Goal: Contribute content: Add original content to the website for others to see

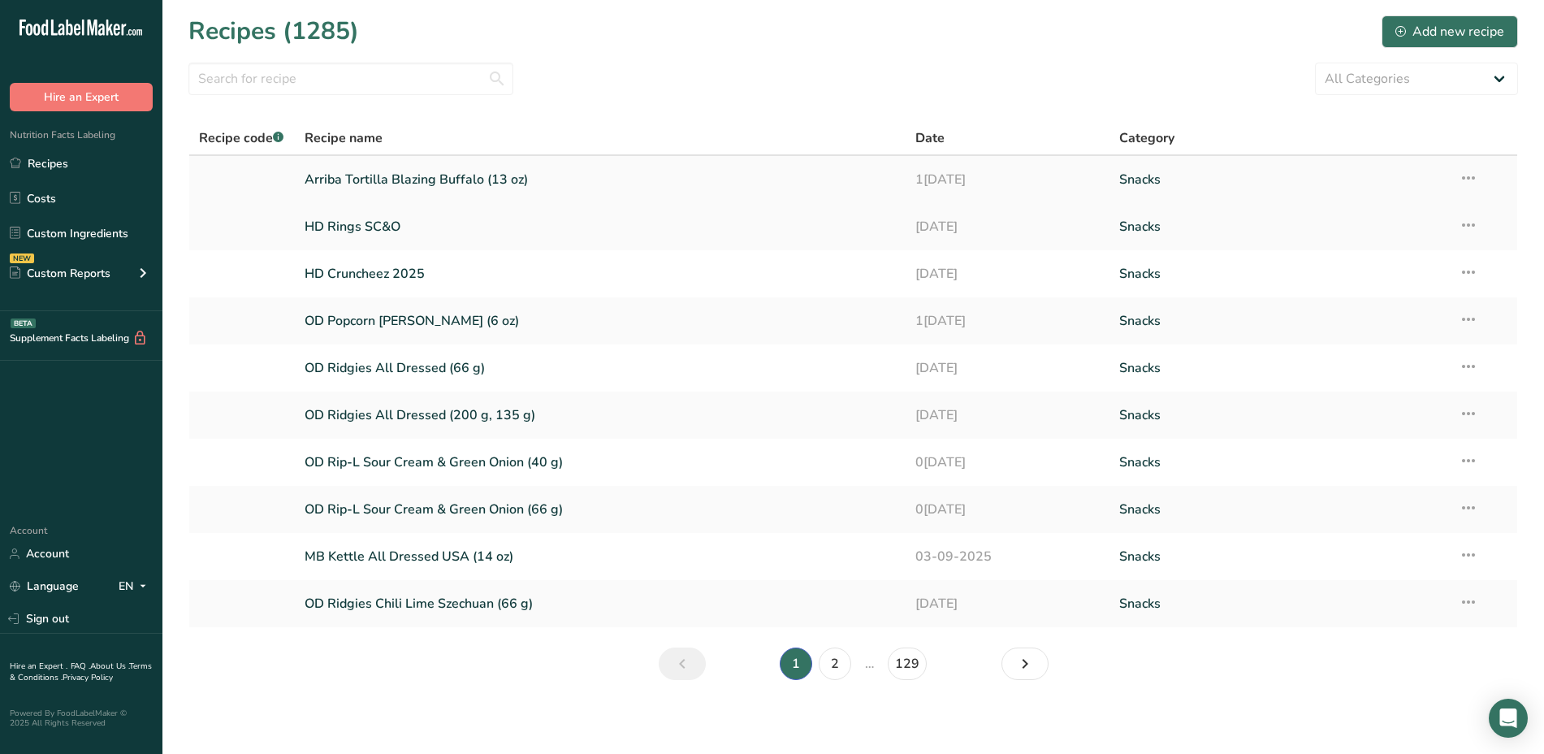
click at [499, 168] on link "Arriba Tortilla Blazing Buffalo (13 oz)" at bounding box center [601, 179] width 592 height 34
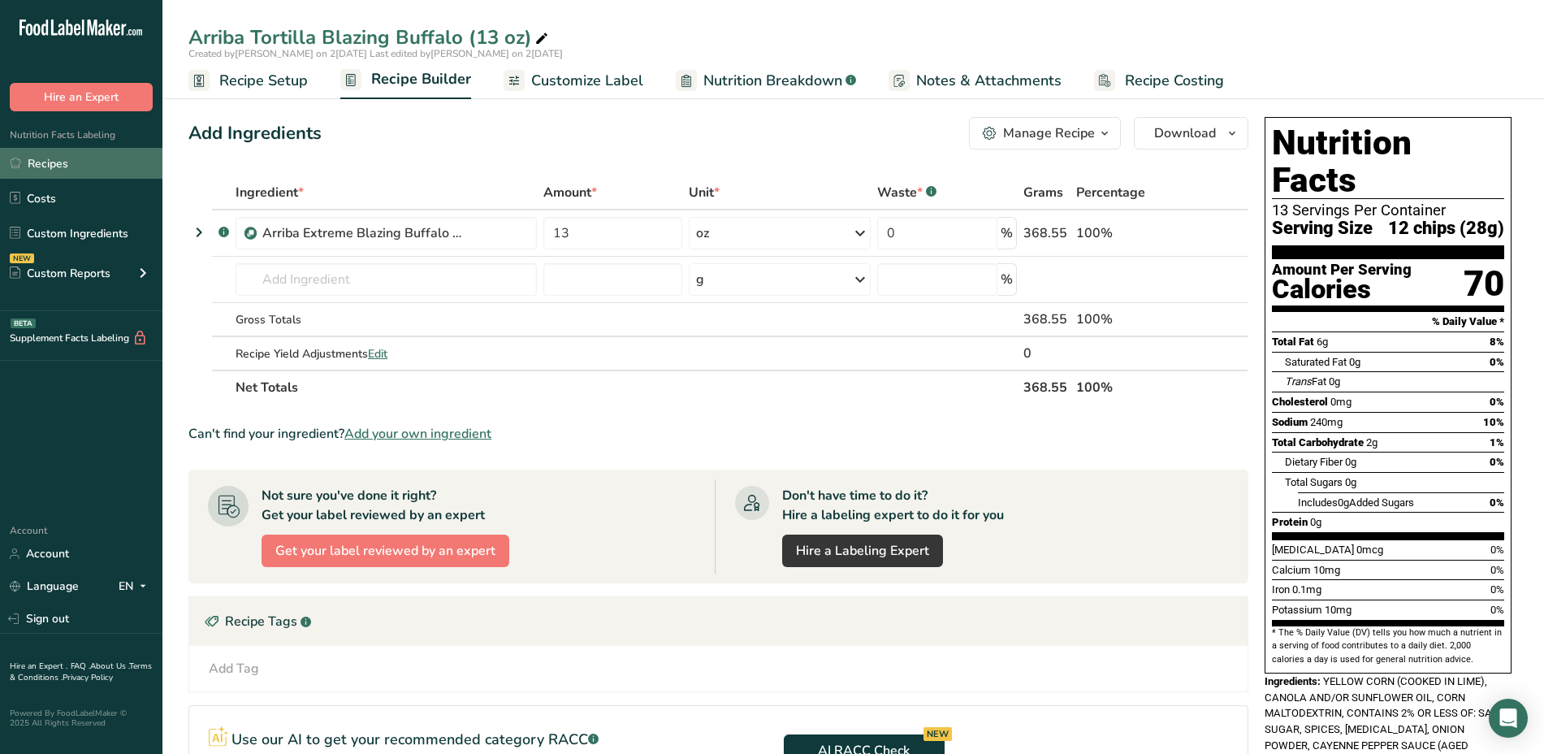
click at [86, 165] on link "Recipes" at bounding box center [81, 163] width 162 height 31
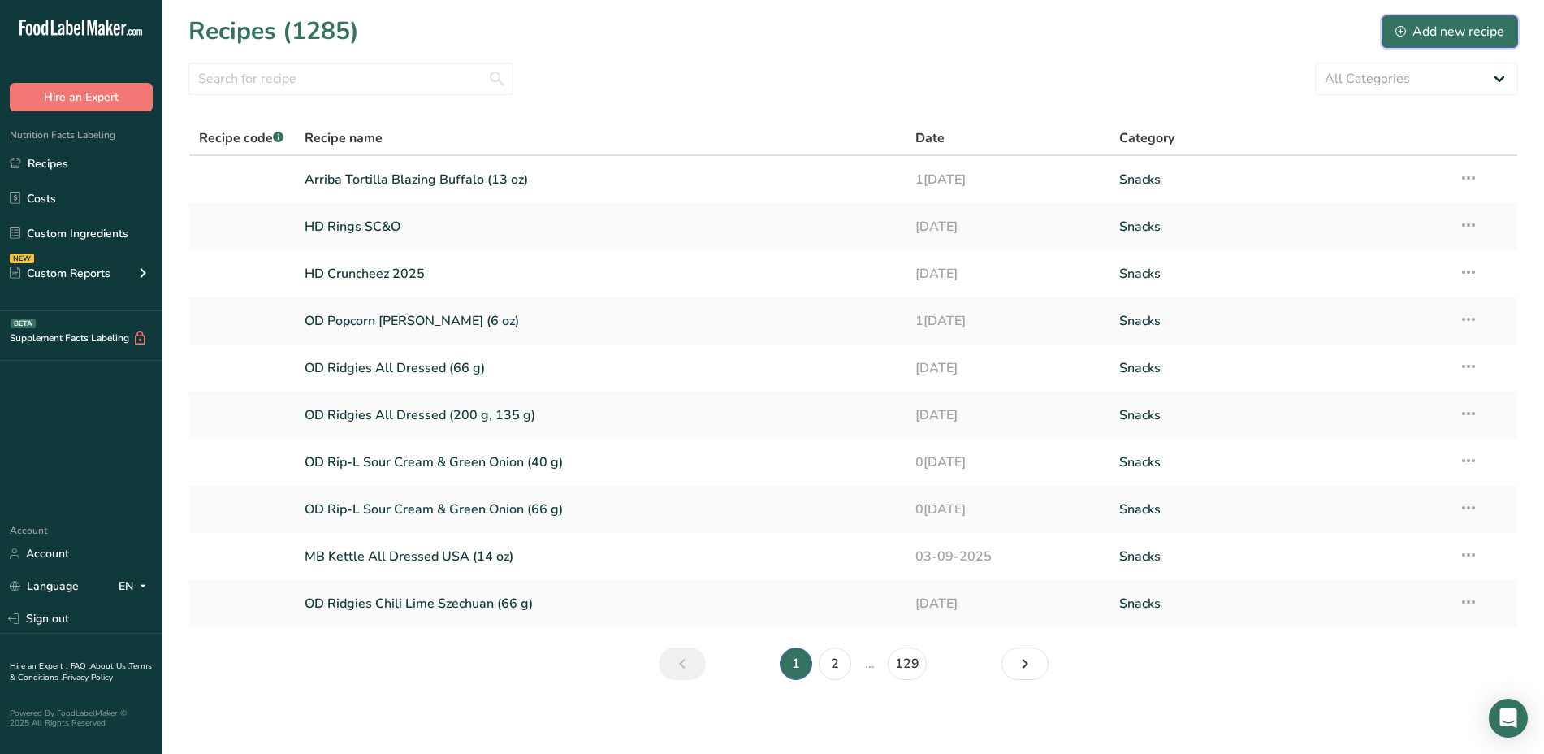
click at [1407, 32] on div "Add new recipe" at bounding box center [1449, 31] width 109 height 19
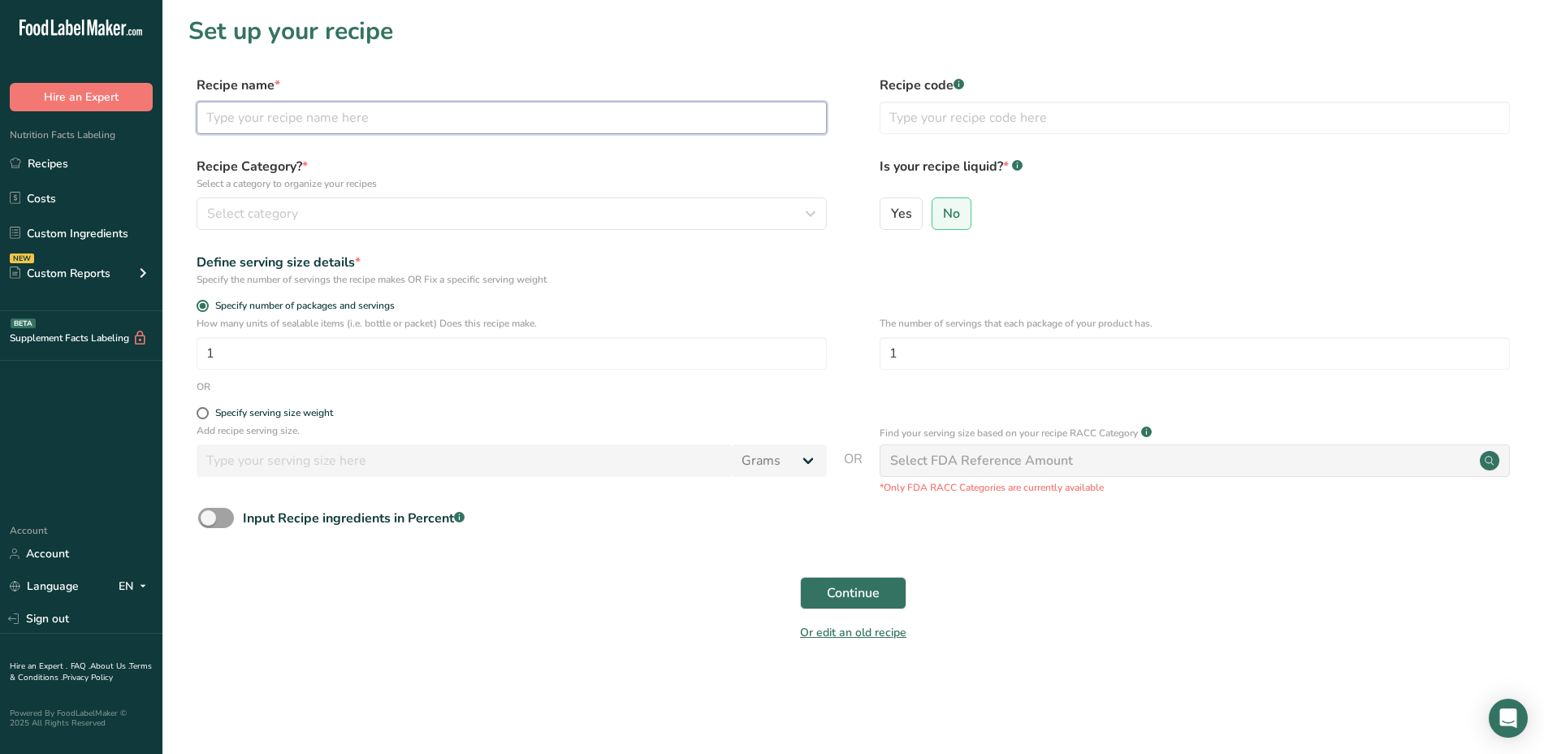
click at [823, 119] on input "text" at bounding box center [512, 118] width 630 height 32
type input "A"
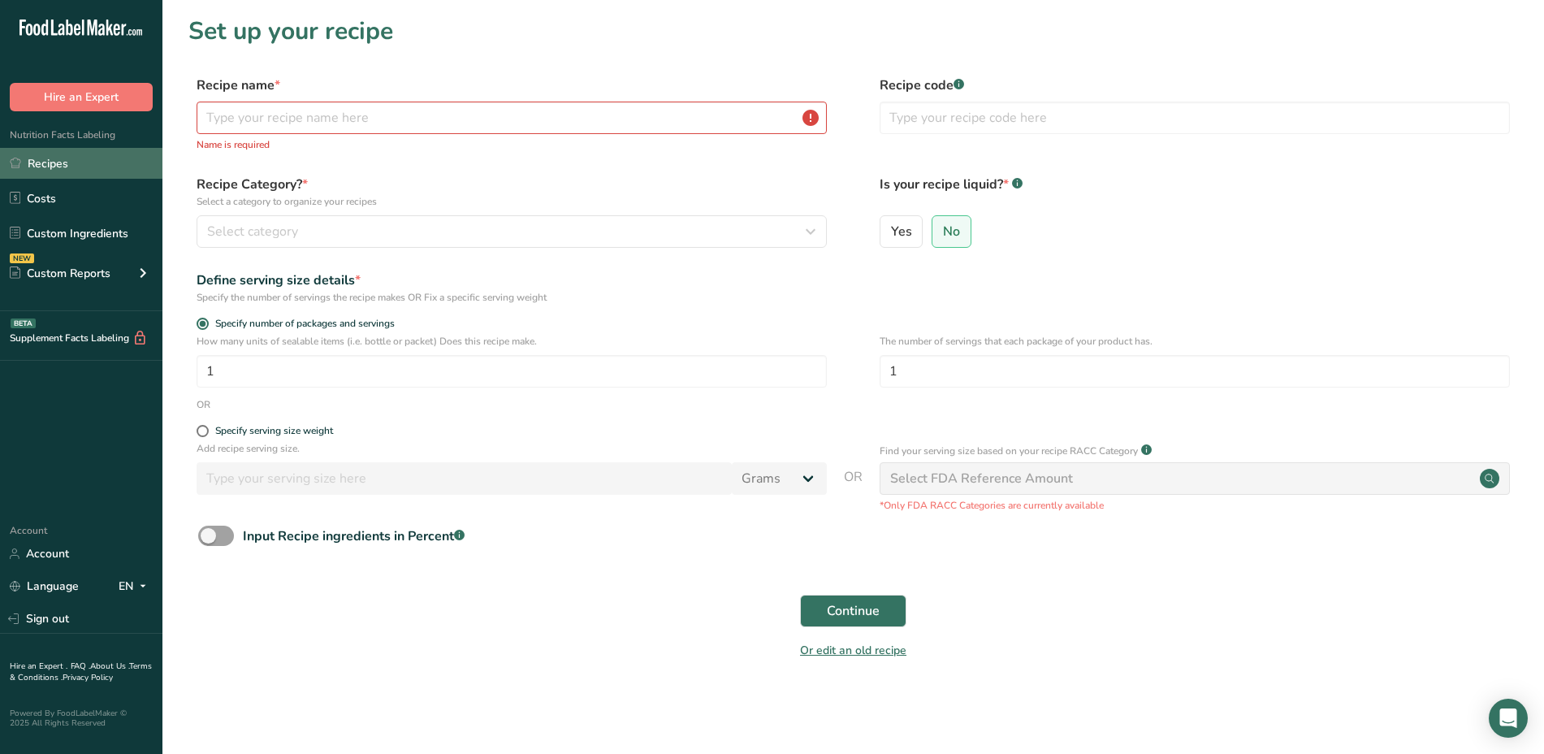
click at [88, 166] on link "Recipes" at bounding box center [81, 163] width 162 height 31
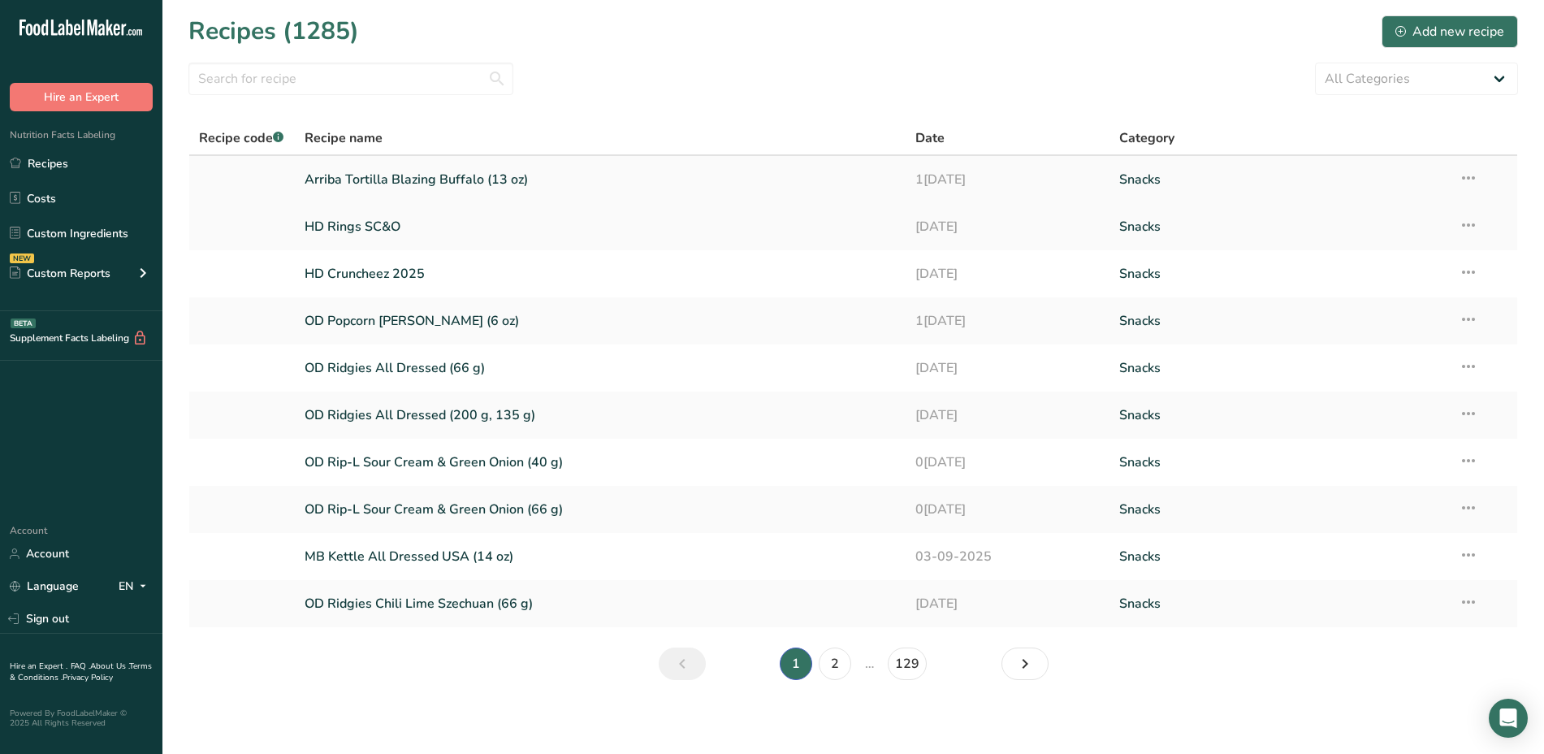
drag, startPoint x: 303, startPoint y: 180, endPoint x: 541, endPoint y: 165, distance: 238.4
click at [541, 165] on td "Arriba Tortilla Blazing Buffalo (13 oz)" at bounding box center [601, 179] width 612 height 47
copy link "Arriba Tortilla Blazing Buffalo (13 oz)"
click at [1406, 31] on icon at bounding box center [1400, 31] width 11 height 11
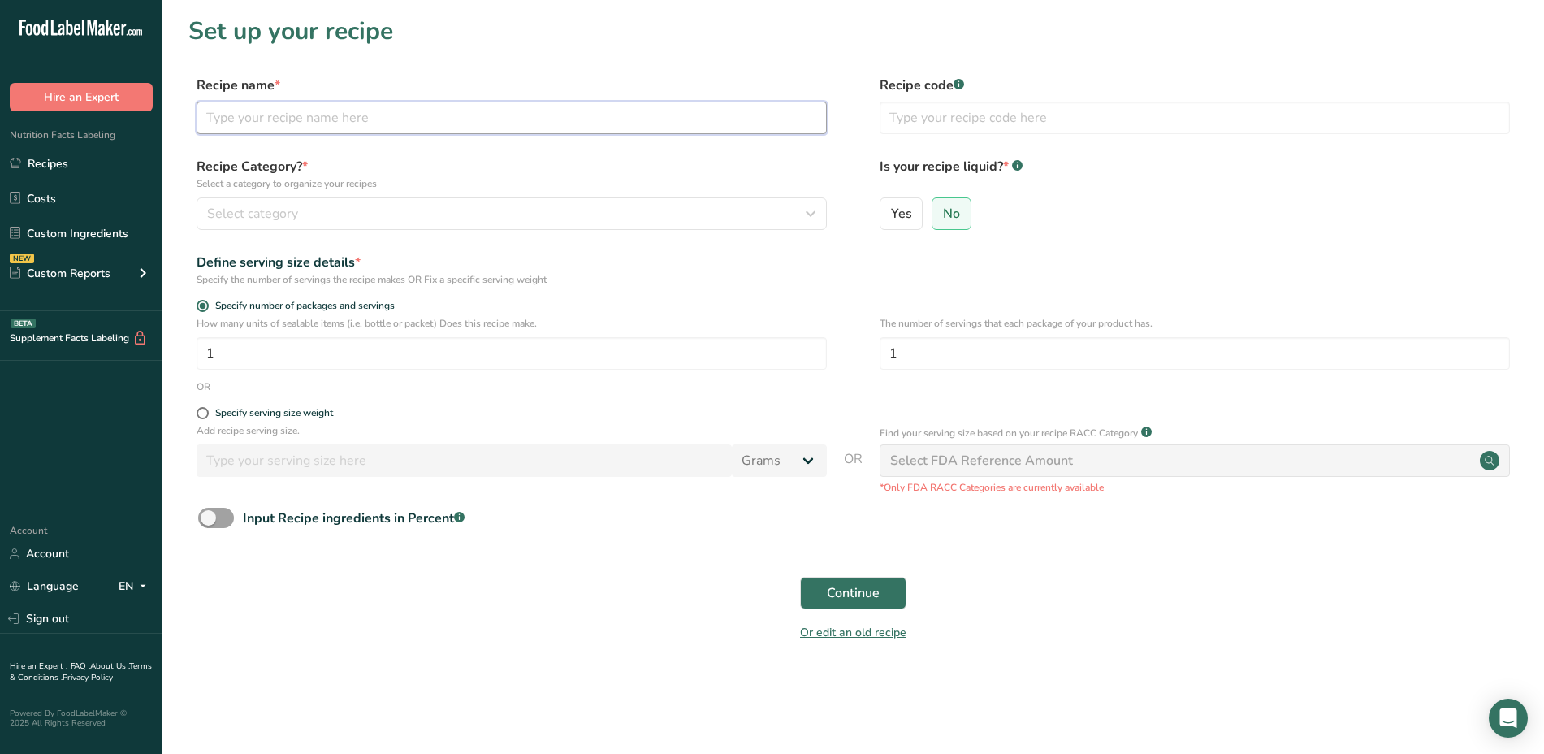
click at [287, 127] on input "text" at bounding box center [512, 118] width 630 height 32
paste input "Arriba Tortilla Blazing Buffalo (13 oz)"
click at [395, 111] on input "Arriba Tortilla Blazing Buffalo (13 oz)" at bounding box center [512, 118] width 630 height 32
type input "Arriba Tortilla Blazing Buffalo (1.5 oz)"
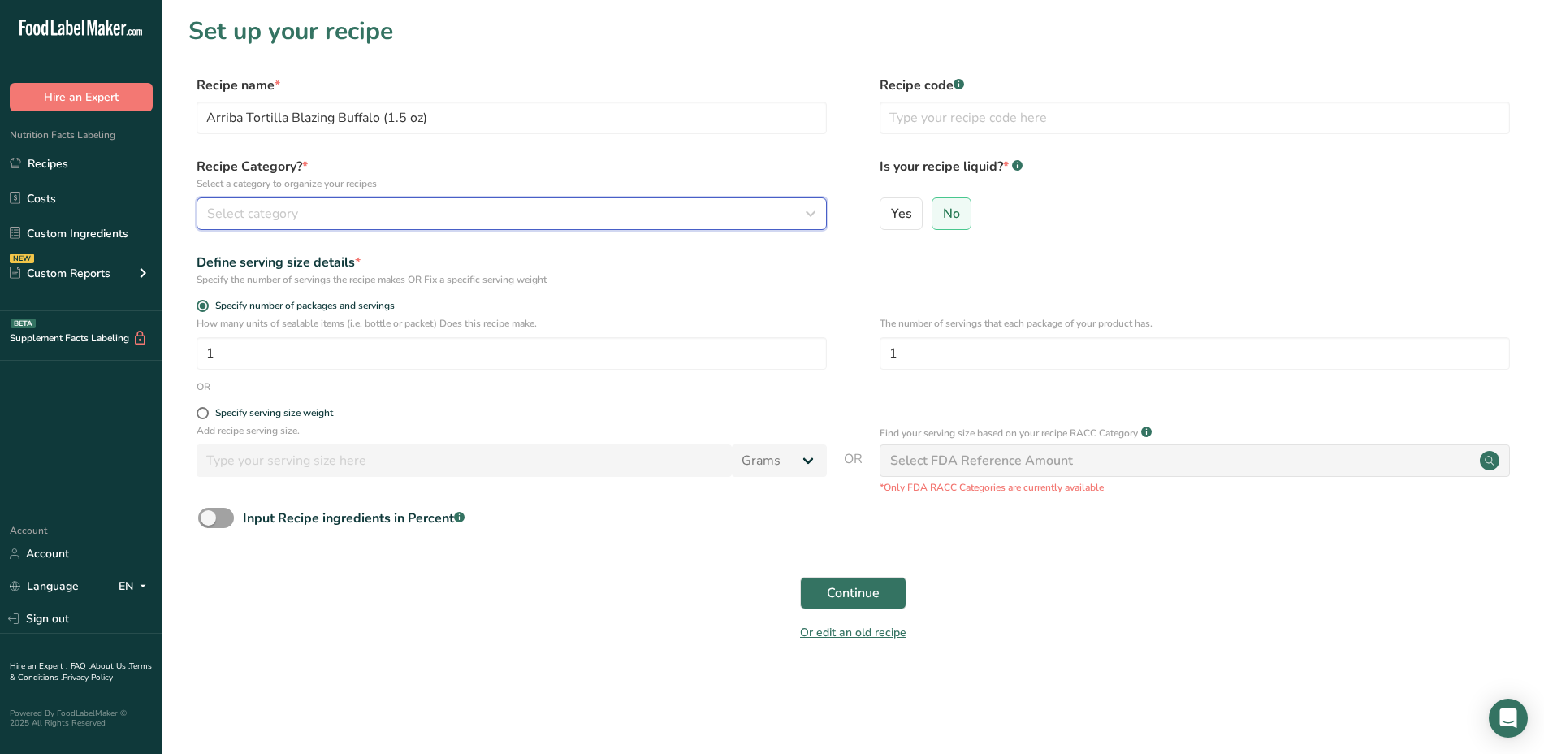
click at [397, 220] on div "Select category" at bounding box center [506, 213] width 599 height 19
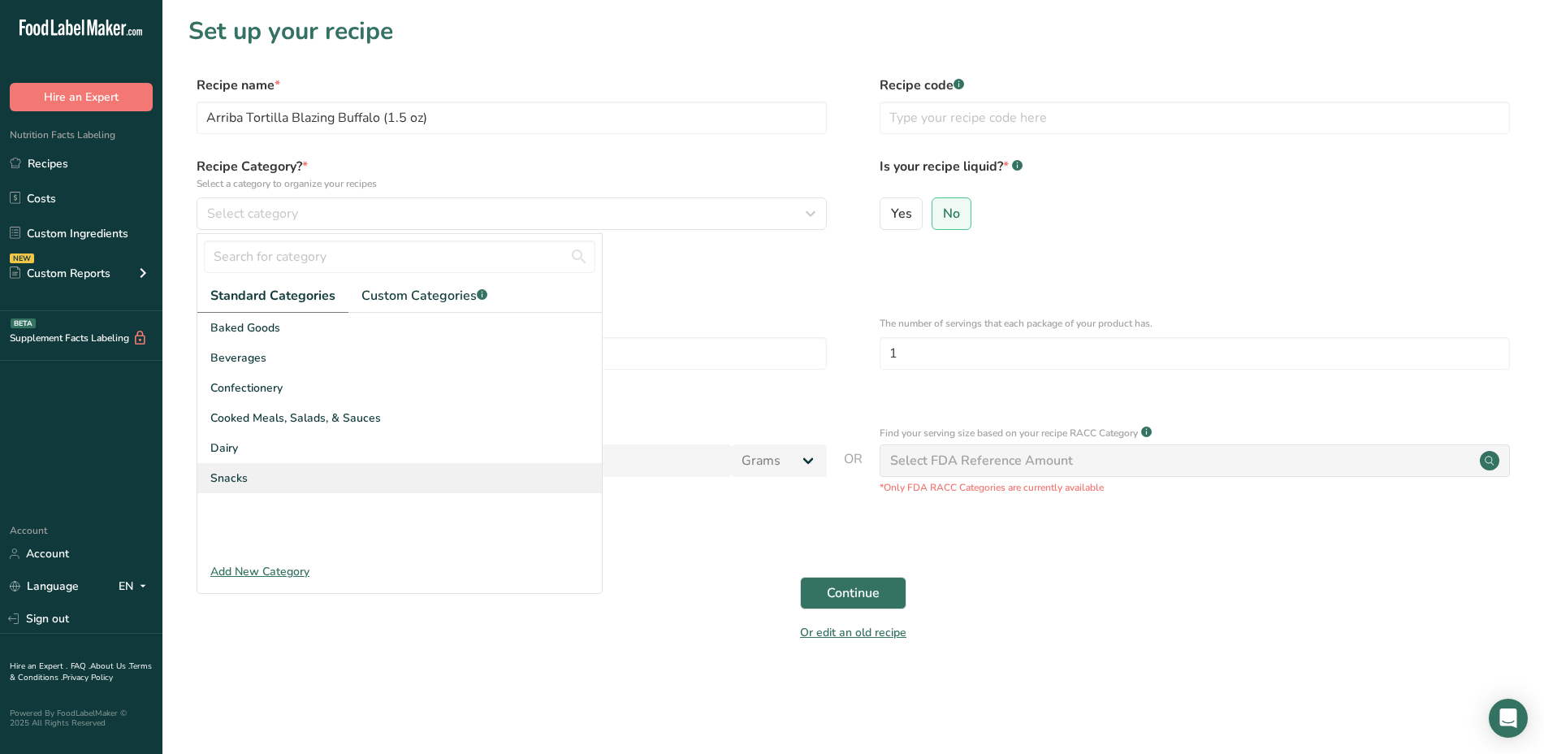
click at [286, 469] on div "Snacks" at bounding box center [399, 478] width 404 height 30
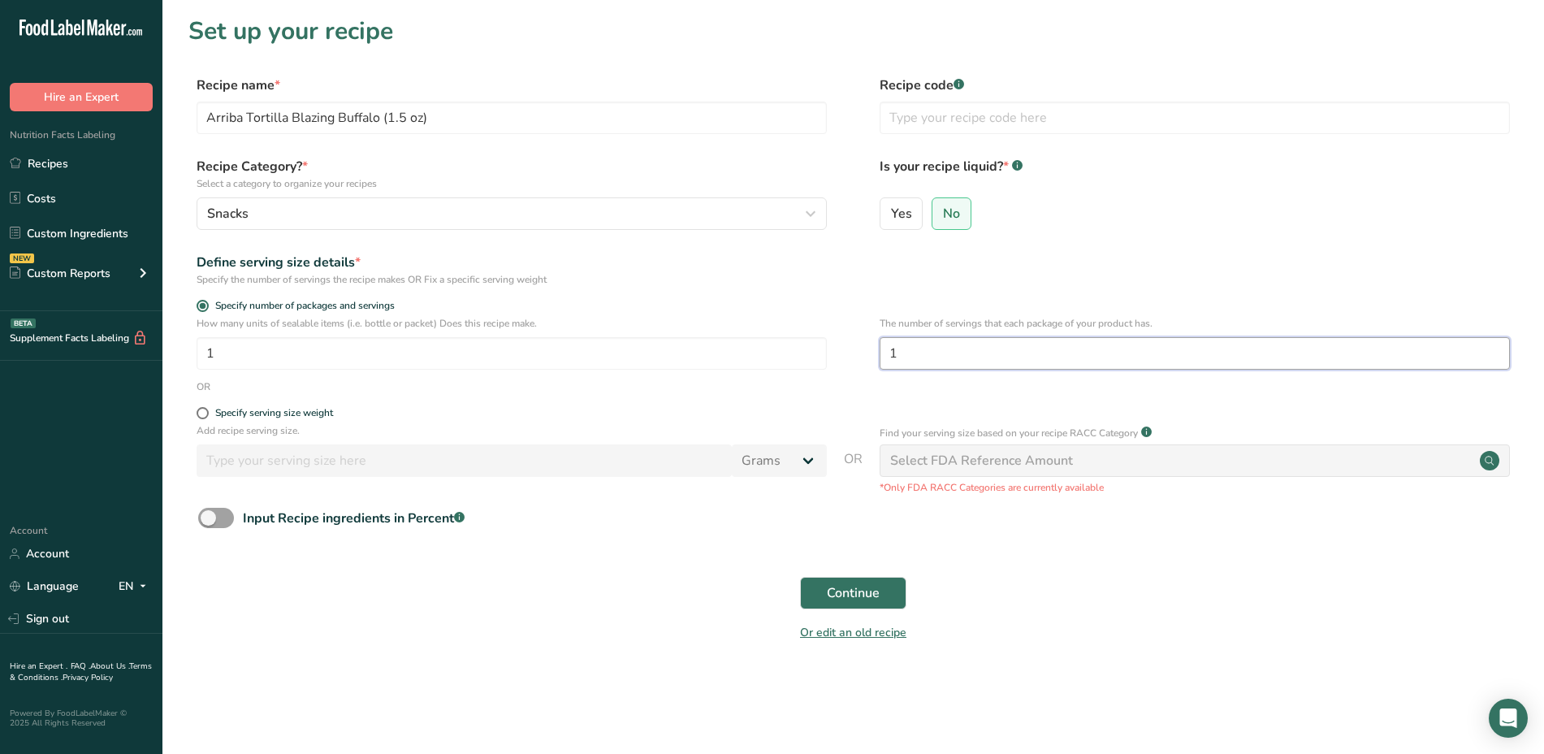
click at [931, 352] on input "1" at bounding box center [1195, 353] width 630 height 32
click at [886, 597] on button "Continue" at bounding box center [853, 593] width 106 height 32
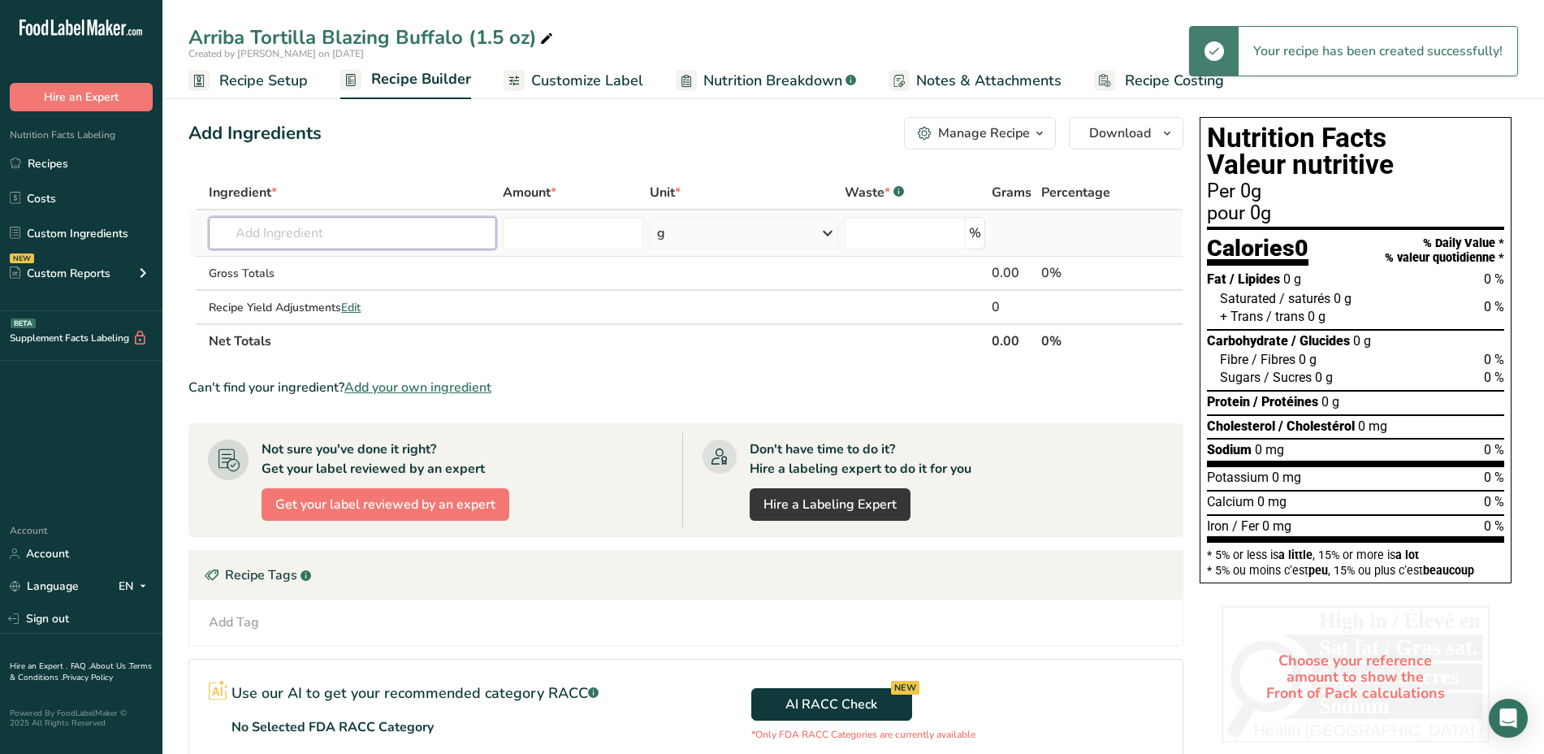
click at [292, 226] on input "text" at bounding box center [352, 233] width 287 height 32
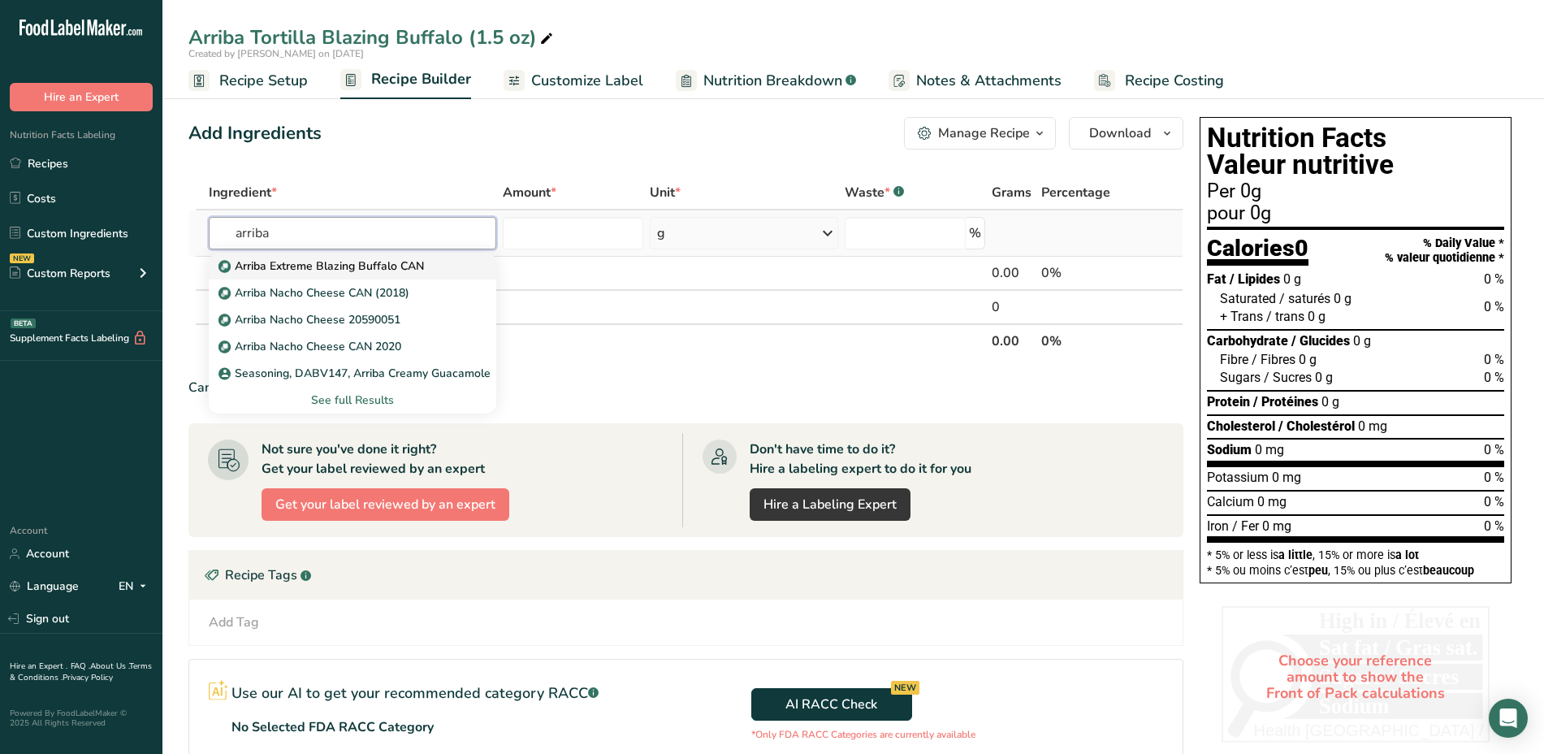
type input "arriba"
click at [315, 266] on p "Arriba Extreme Blazing Buffalo CAN" at bounding box center [323, 265] width 202 height 17
type input "Arriba Extreme Blazing Buffalo CAN"
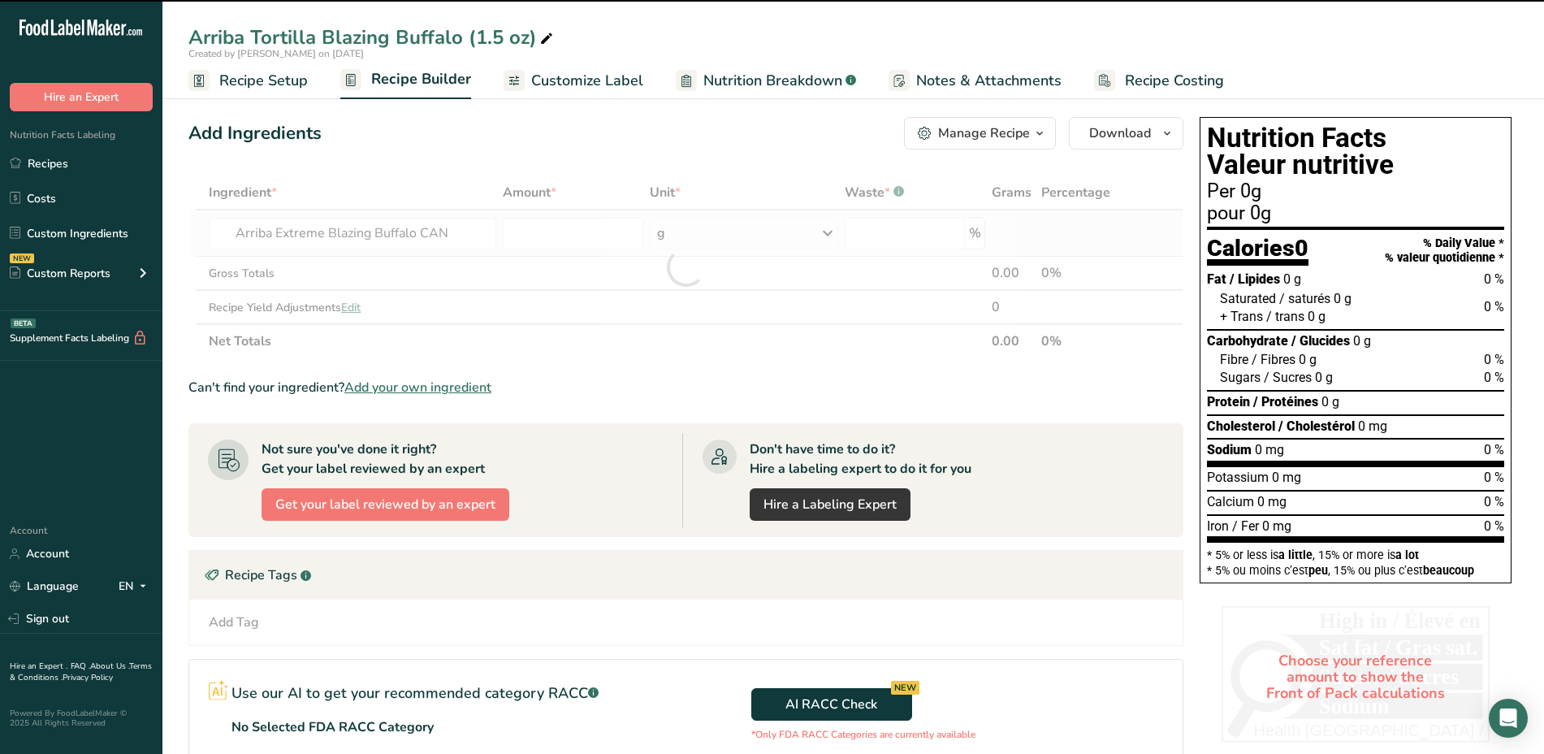
type input "0"
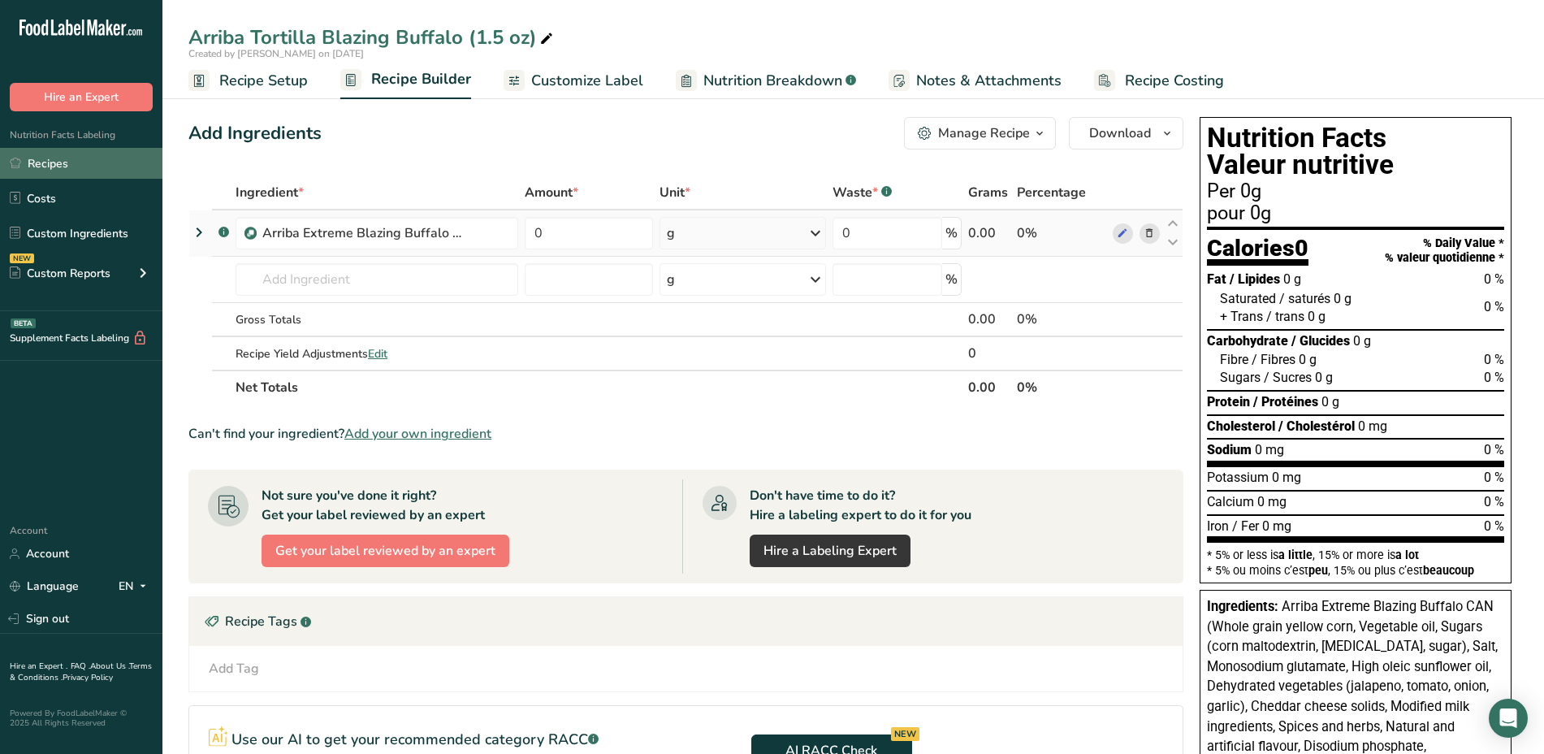
click at [75, 160] on link "Recipes" at bounding box center [81, 163] width 162 height 31
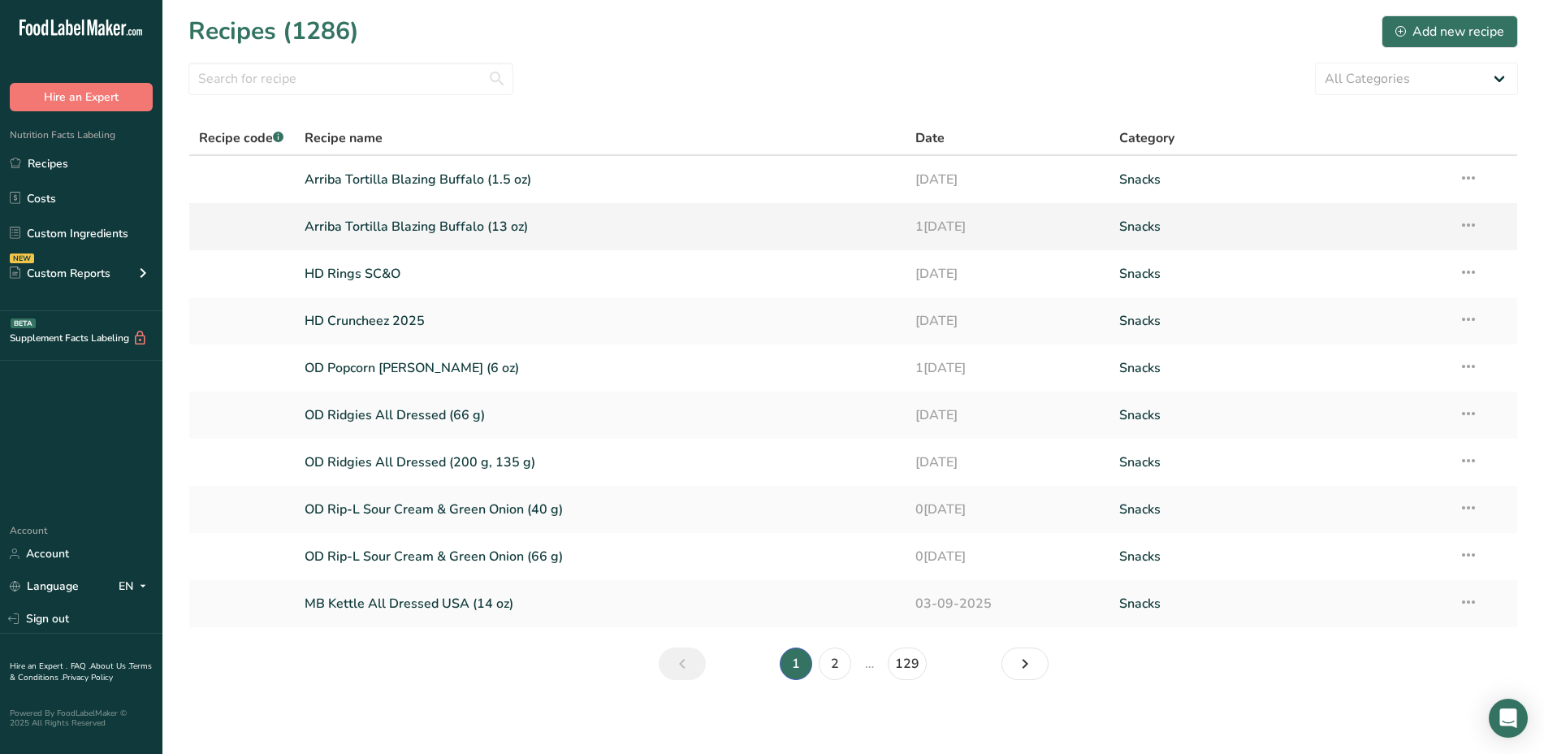
click at [465, 227] on link "Arriba Tortilla Blazing Buffalo (13 oz)" at bounding box center [601, 227] width 592 height 34
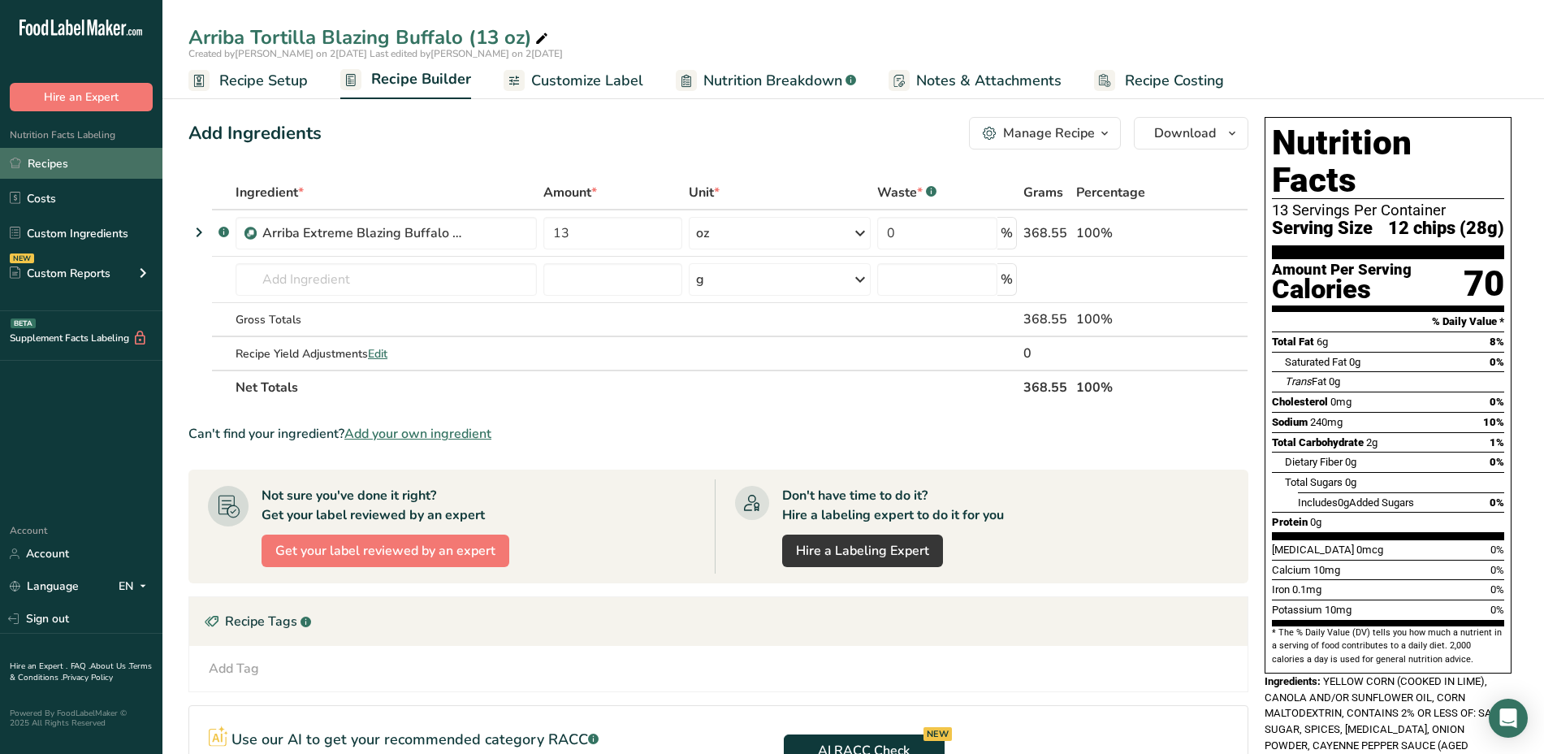
click at [79, 152] on link "Recipes" at bounding box center [81, 163] width 162 height 31
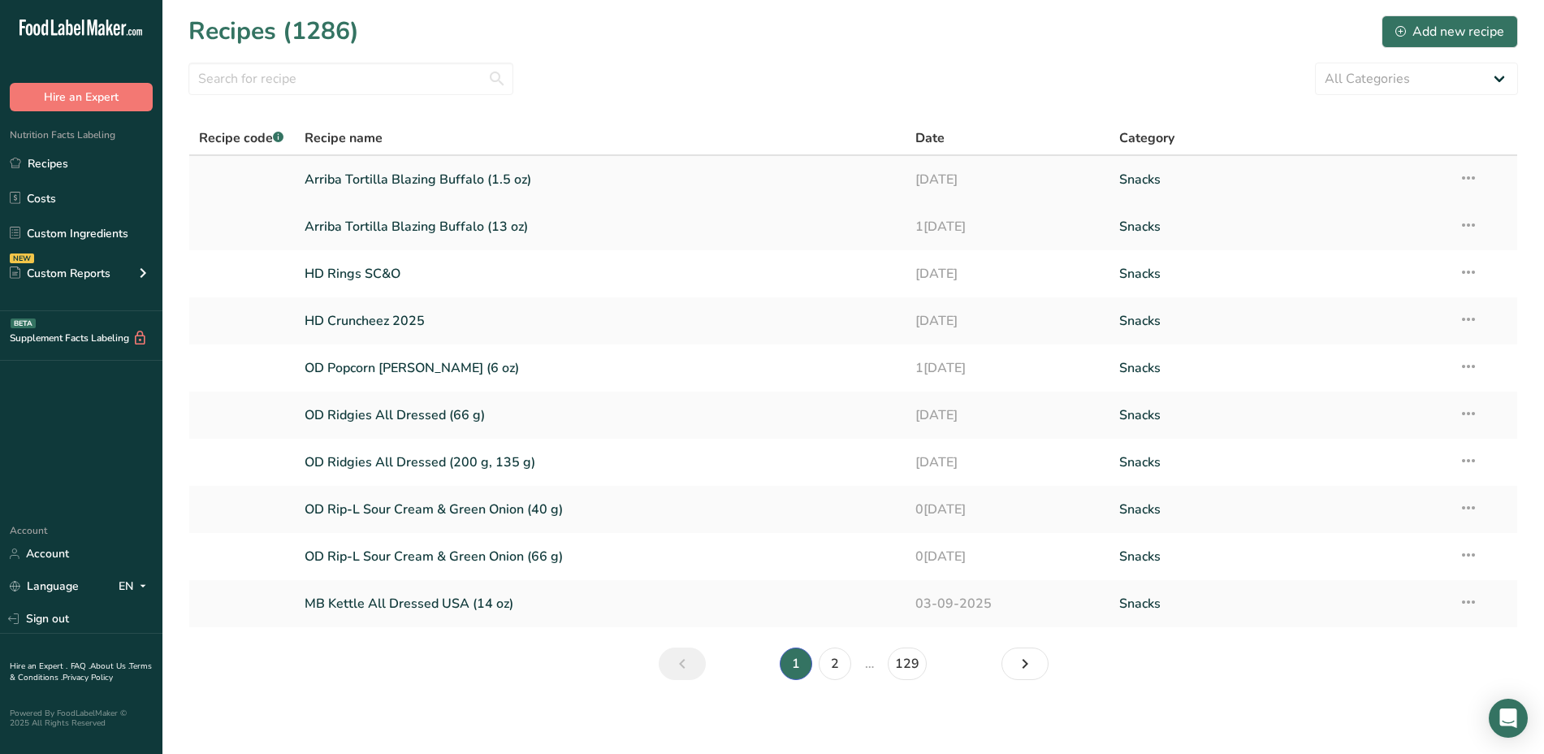
click at [348, 176] on link "Arriba Tortilla Blazing Buffalo (1.5 oz)" at bounding box center [601, 179] width 592 height 34
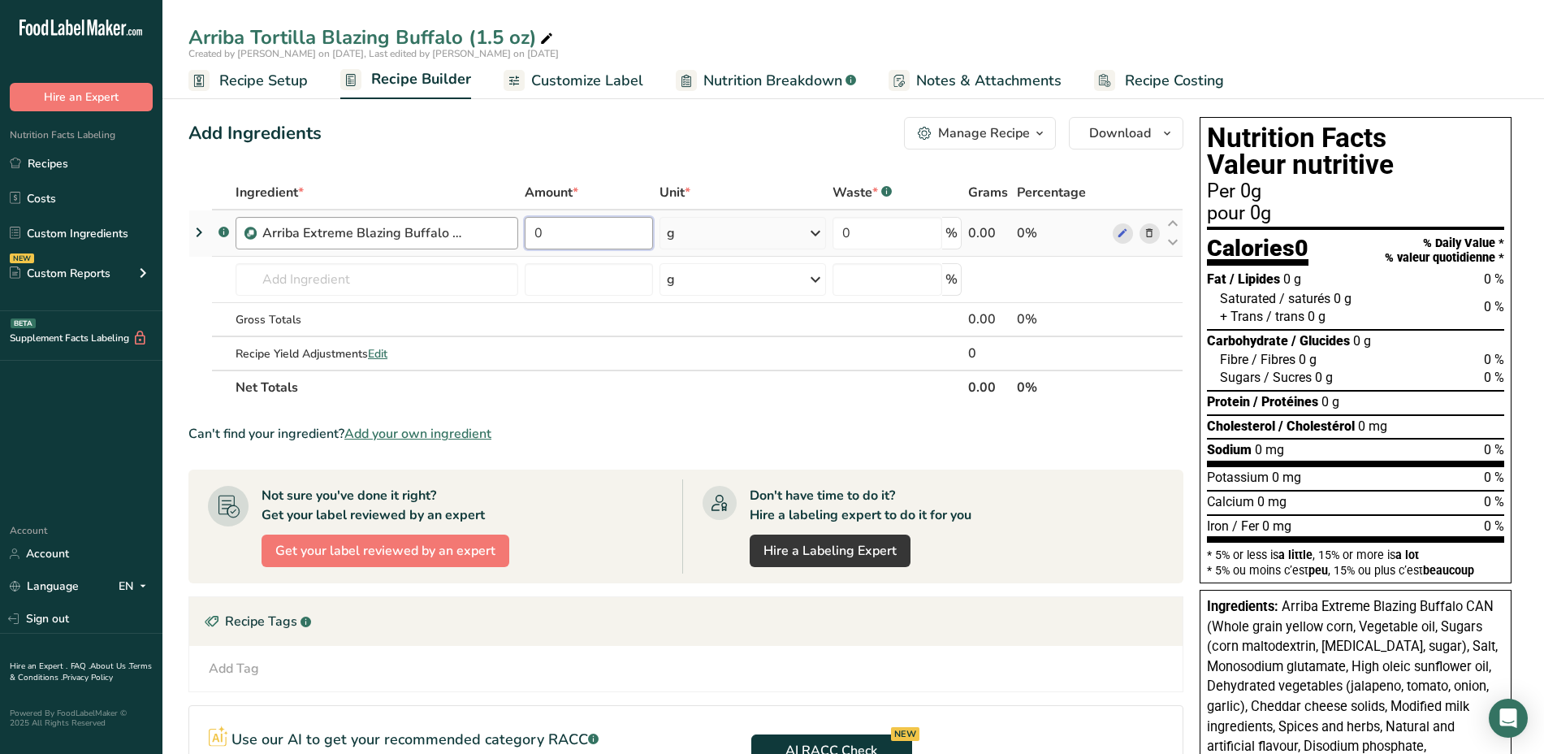
drag, startPoint x: 611, startPoint y: 233, endPoint x: 512, endPoint y: 242, distance: 99.5
click at [512, 242] on tr ".a-a{fill:#347362;}.b-a{fill:#fff;} Arriba Extreme Blazing Buffalo CAN 0 g Weig…" at bounding box center [685, 233] width 993 height 46
type input "1.5"
click at [820, 233] on div "Ingredient * Amount * Unit * Waste * .a-a{fill:#347362;}.b-a{fill:#fff;} Grams …" at bounding box center [685, 289] width 995 height 229
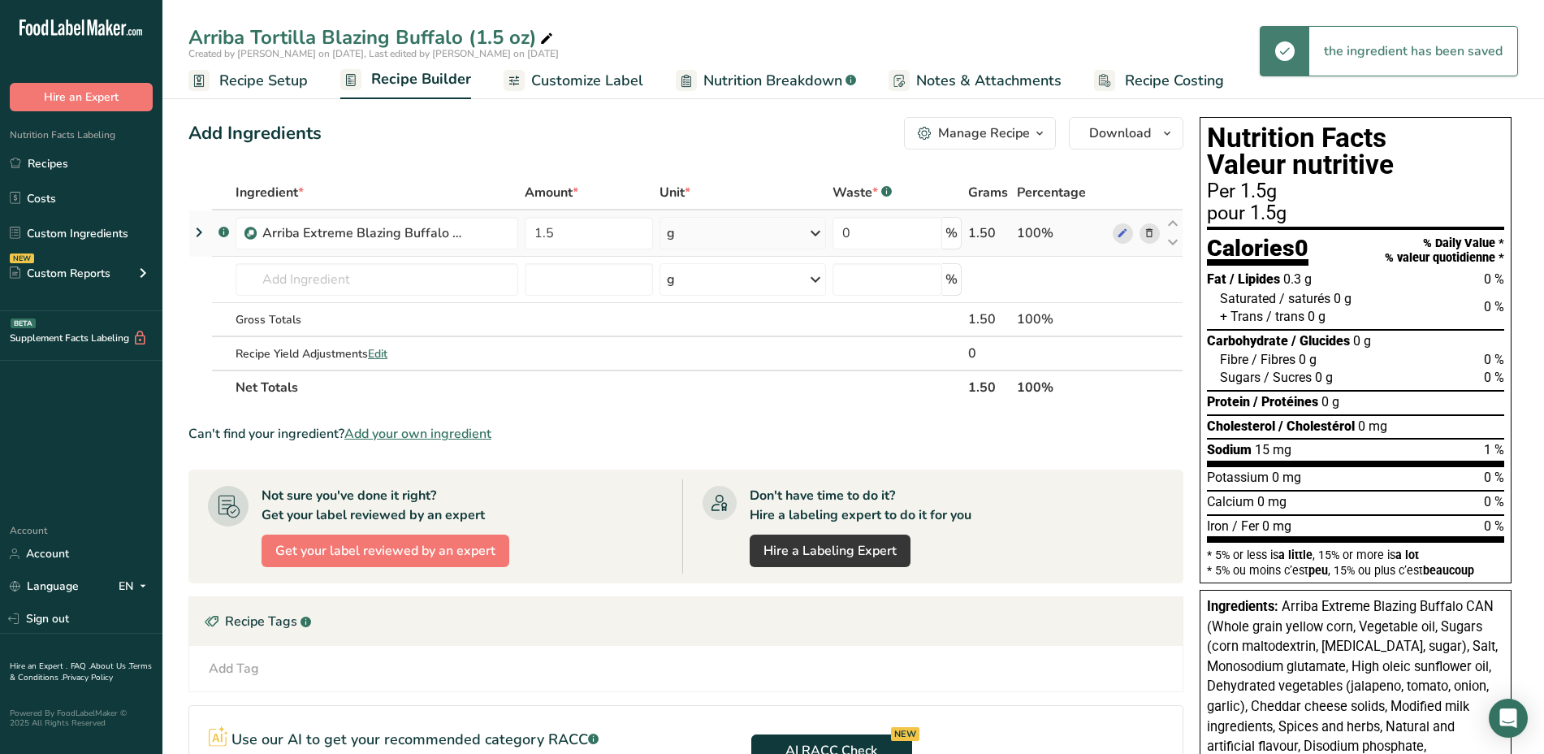
click at [814, 234] on icon at bounding box center [815, 232] width 19 height 29
click at [733, 365] on div "See more" at bounding box center [737, 361] width 136 height 17
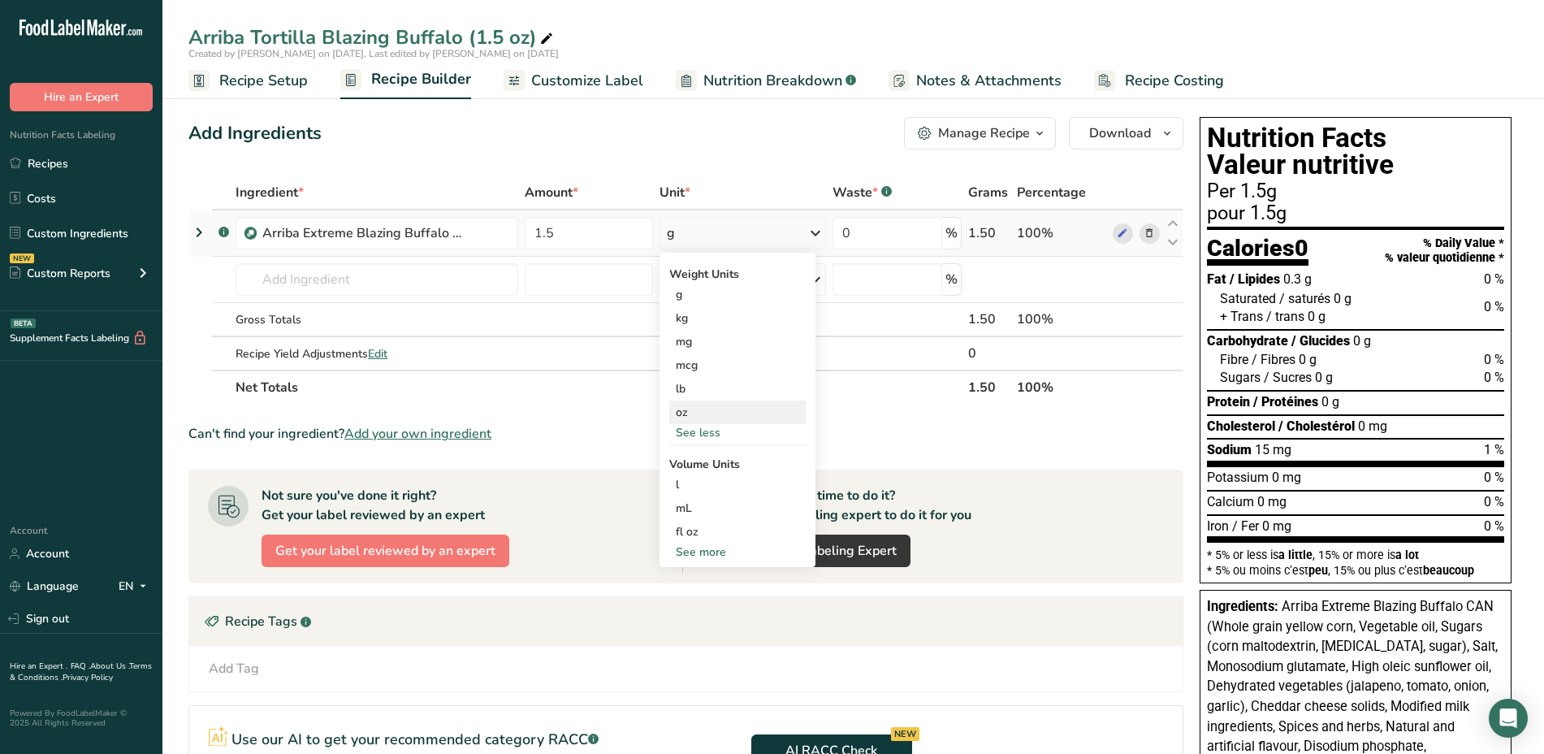
click at [704, 408] on div "oz" at bounding box center [737, 412] width 136 height 24
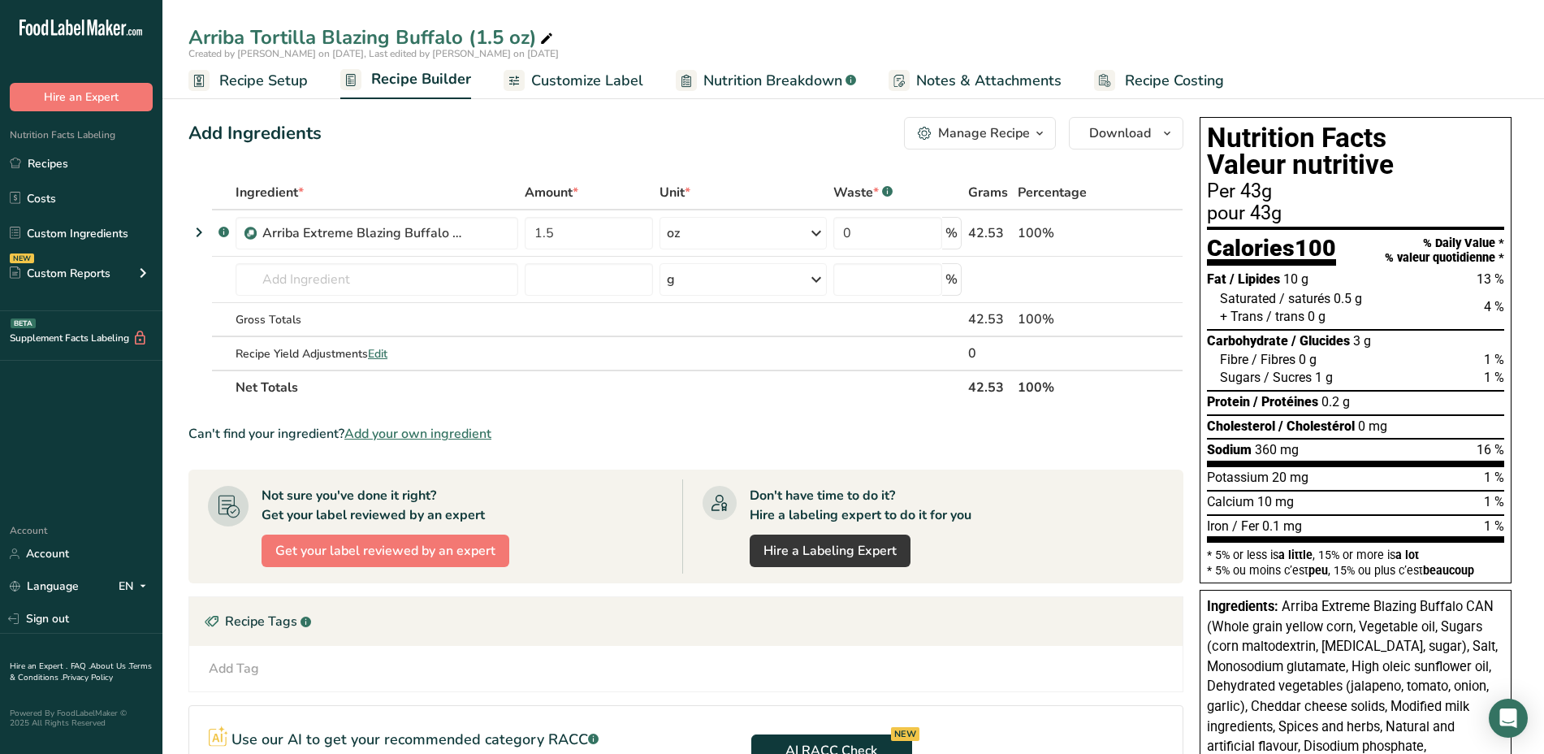
click at [594, 80] on span "Customize Label" at bounding box center [587, 81] width 112 height 22
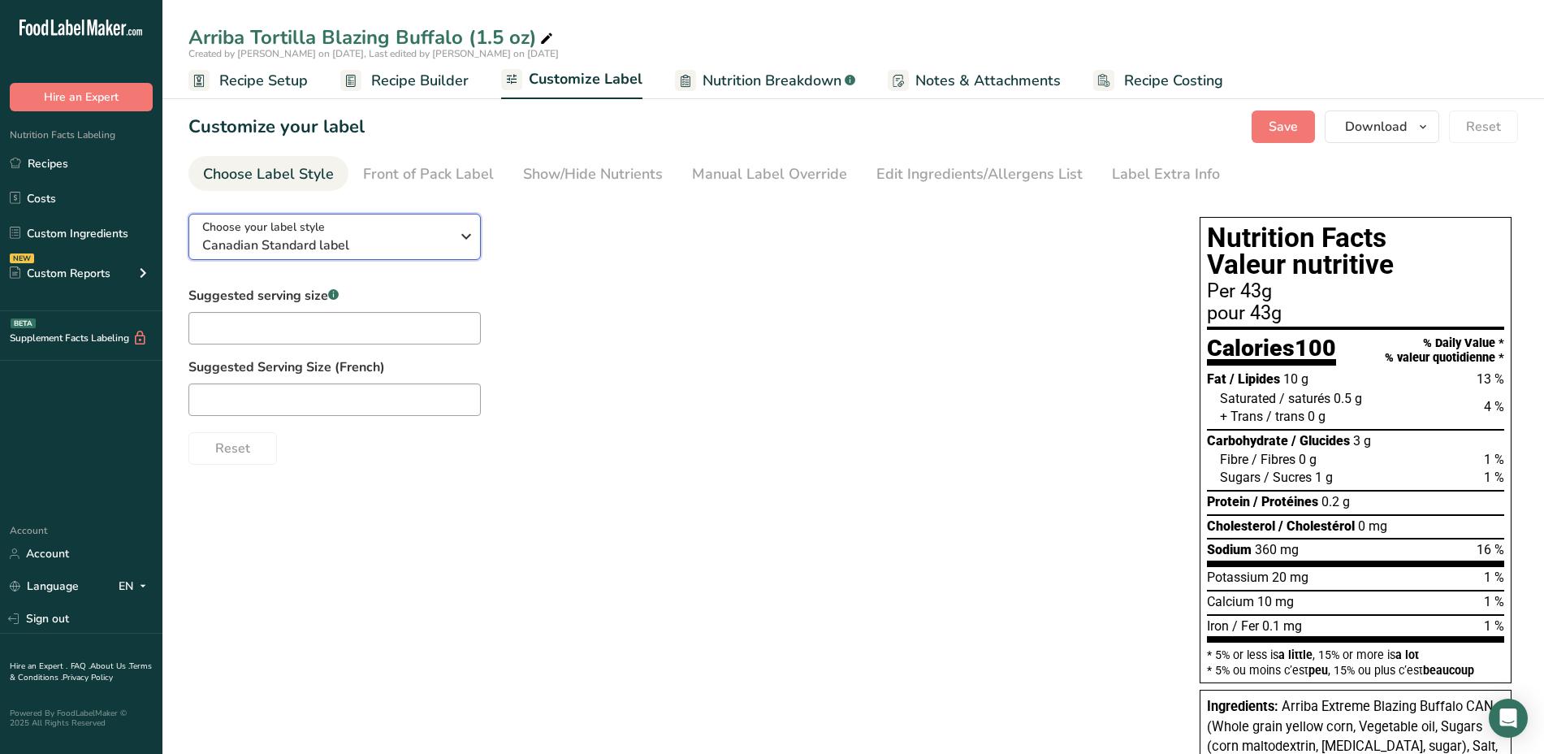
click at [274, 241] on span "Canadian Standard label" at bounding box center [326, 245] width 248 height 19
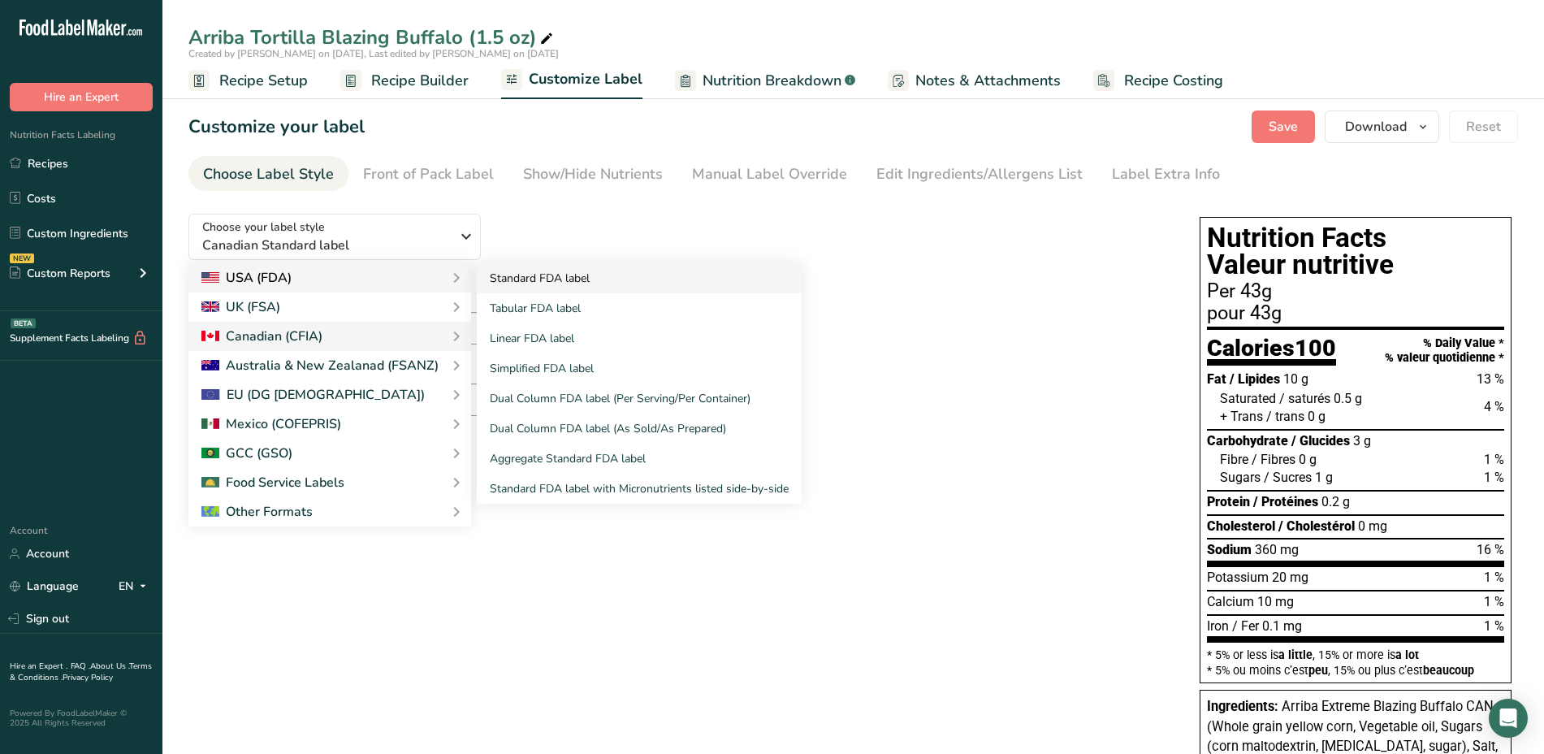
click at [492, 277] on link "Standard FDA label" at bounding box center [639, 278] width 325 height 30
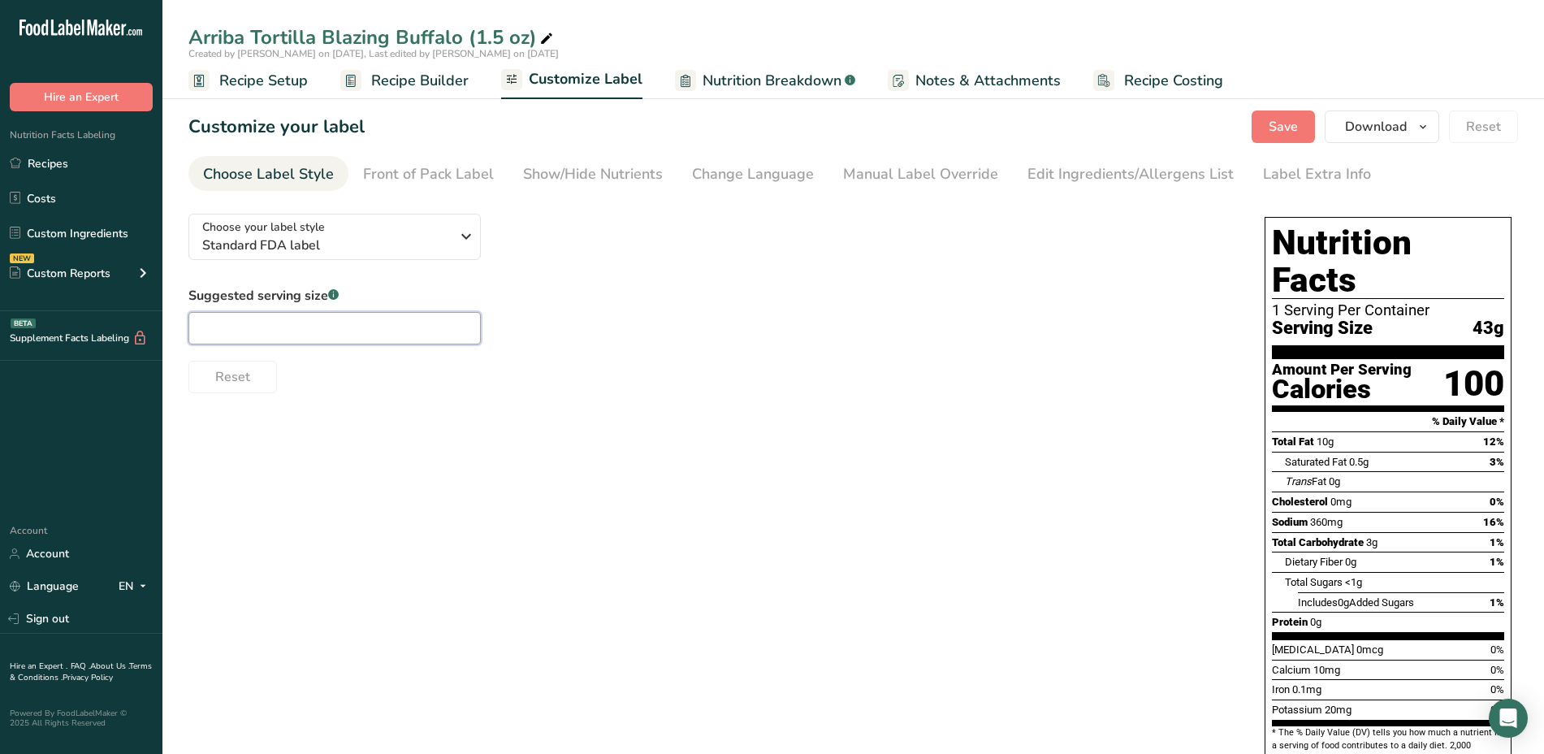
click at [382, 322] on input "text" at bounding box center [334, 328] width 292 height 32
type input "1 package"
click at [549, 171] on div "Show/Hide Nutrients" at bounding box center [593, 174] width 140 height 22
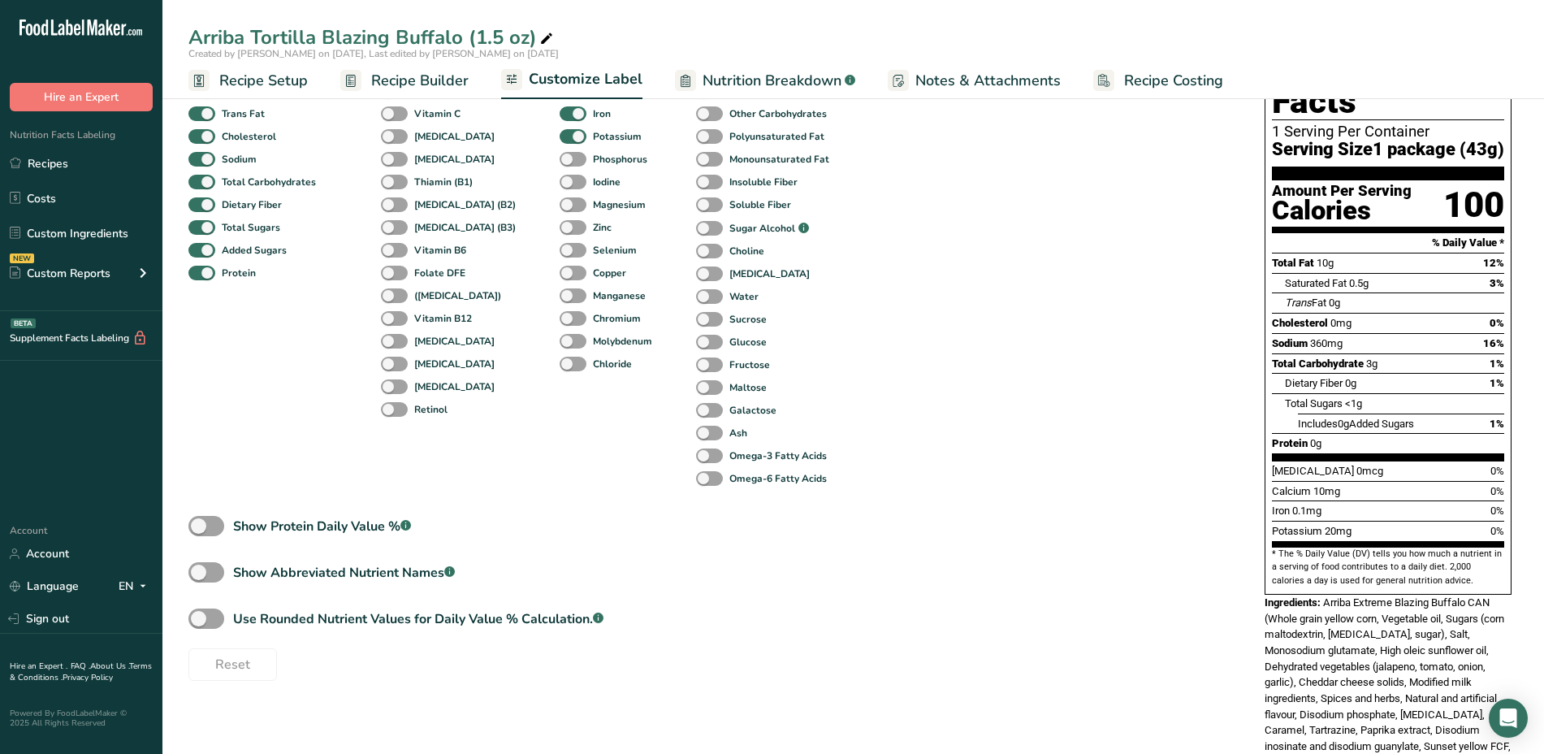
scroll to position [188, 0]
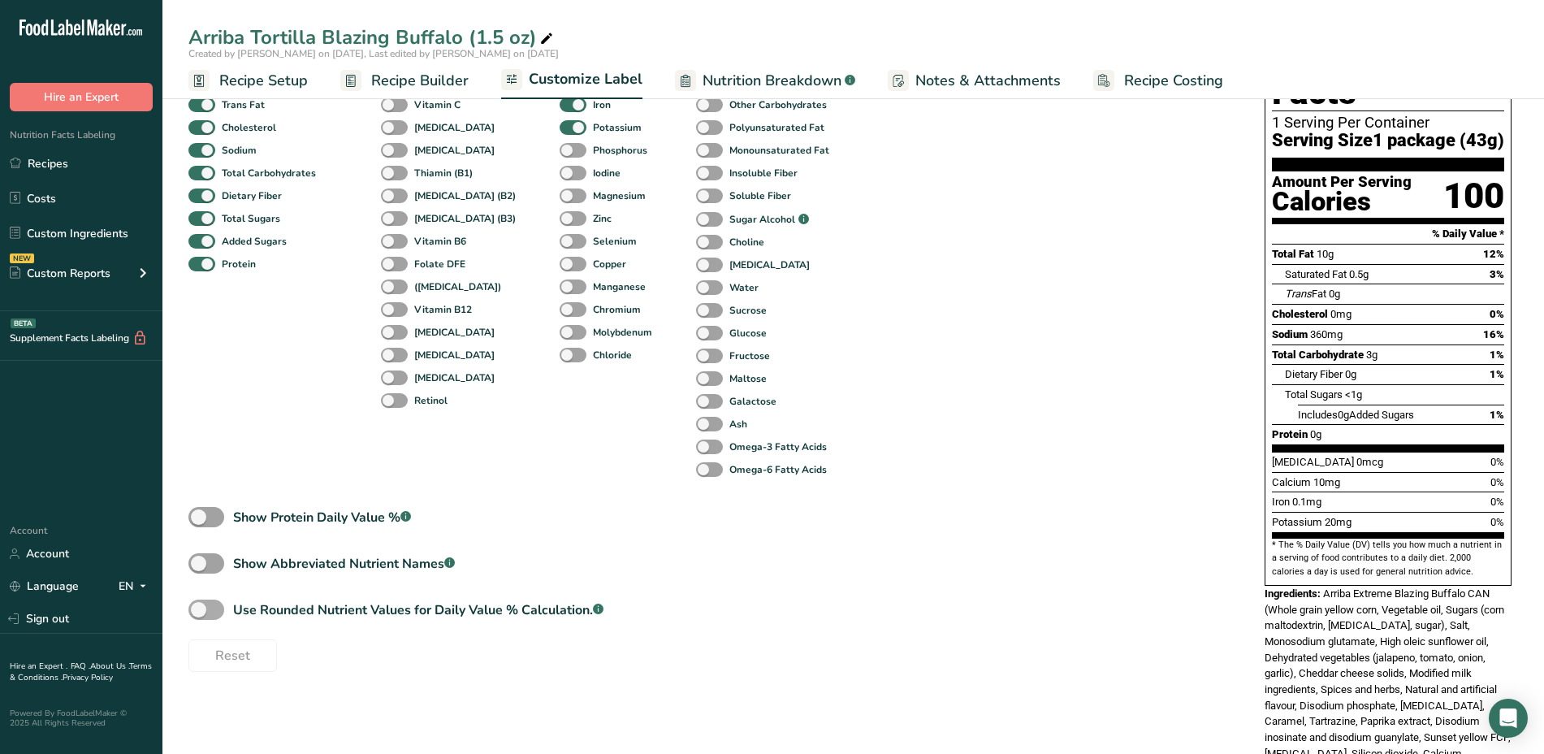
click at [220, 609] on span at bounding box center [206, 609] width 36 height 20
click at [199, 609] on input "Use Rounded Nutrient Values for Daily Value % Calculation. .a-a{fill:#347362;}.…" at bounding box center [193, 609] width 11 height 11
checkbox input "true"
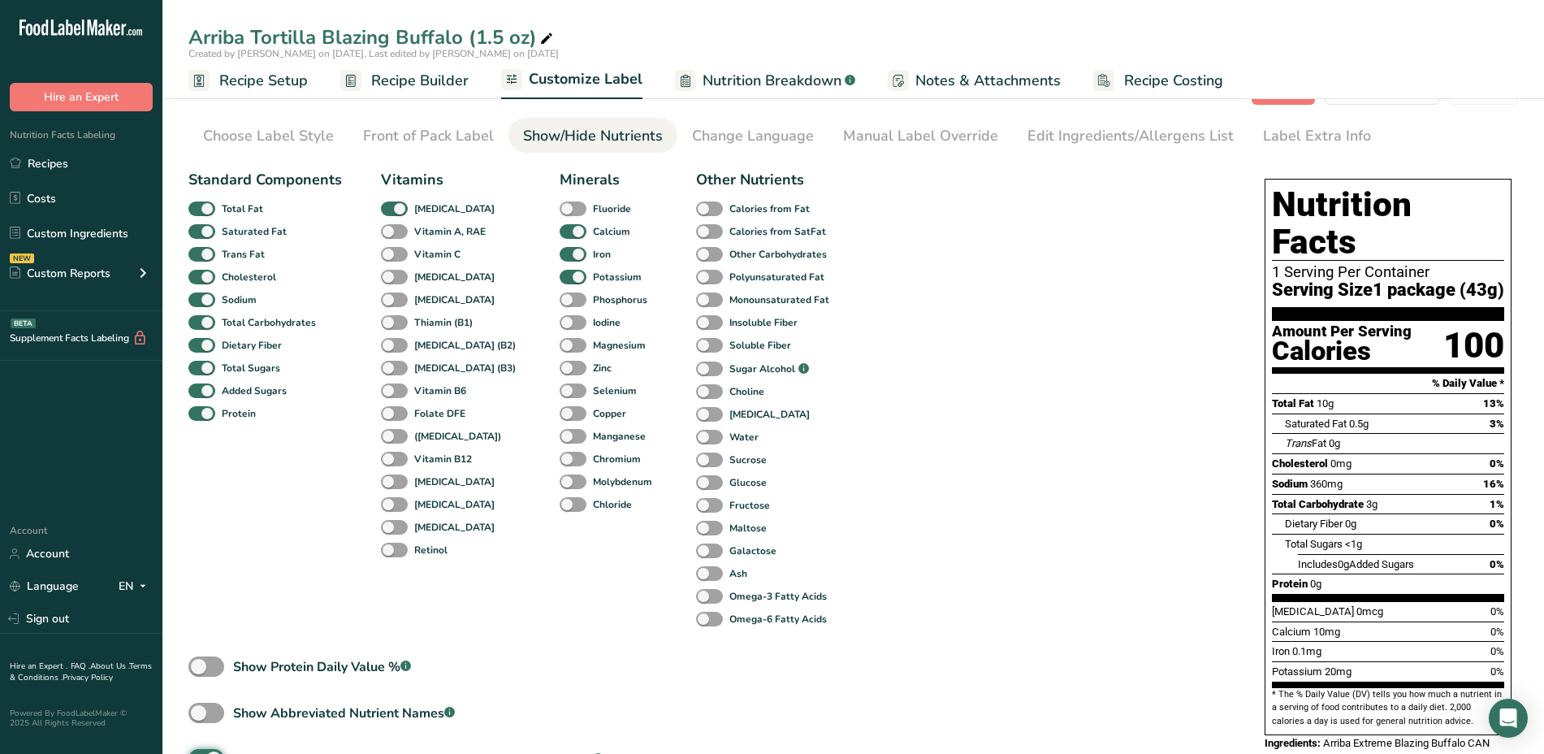
scroll to position [0, 0]
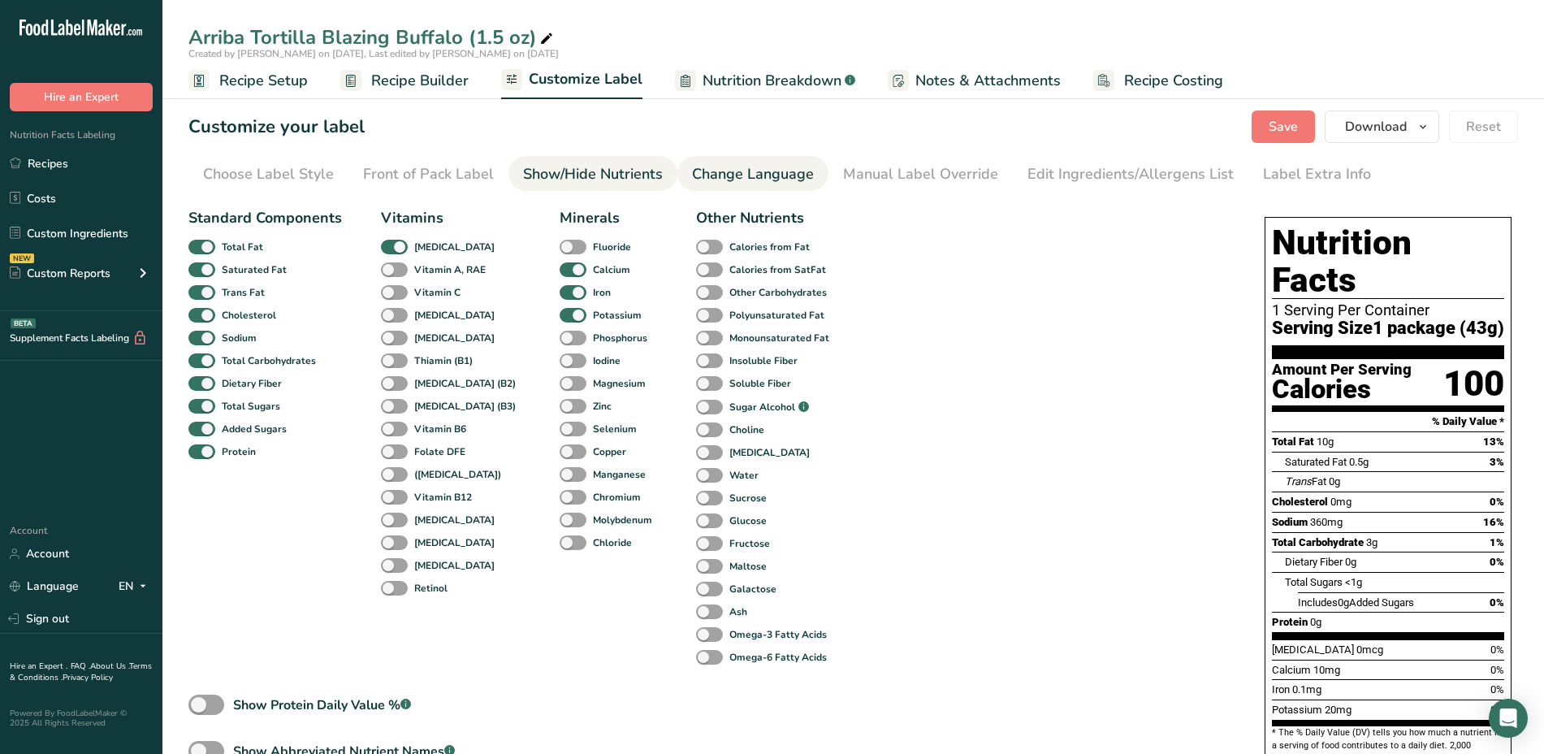
click at [793, 163] on div "Change Language" at bounding box center [753, 174] width 122 height 22
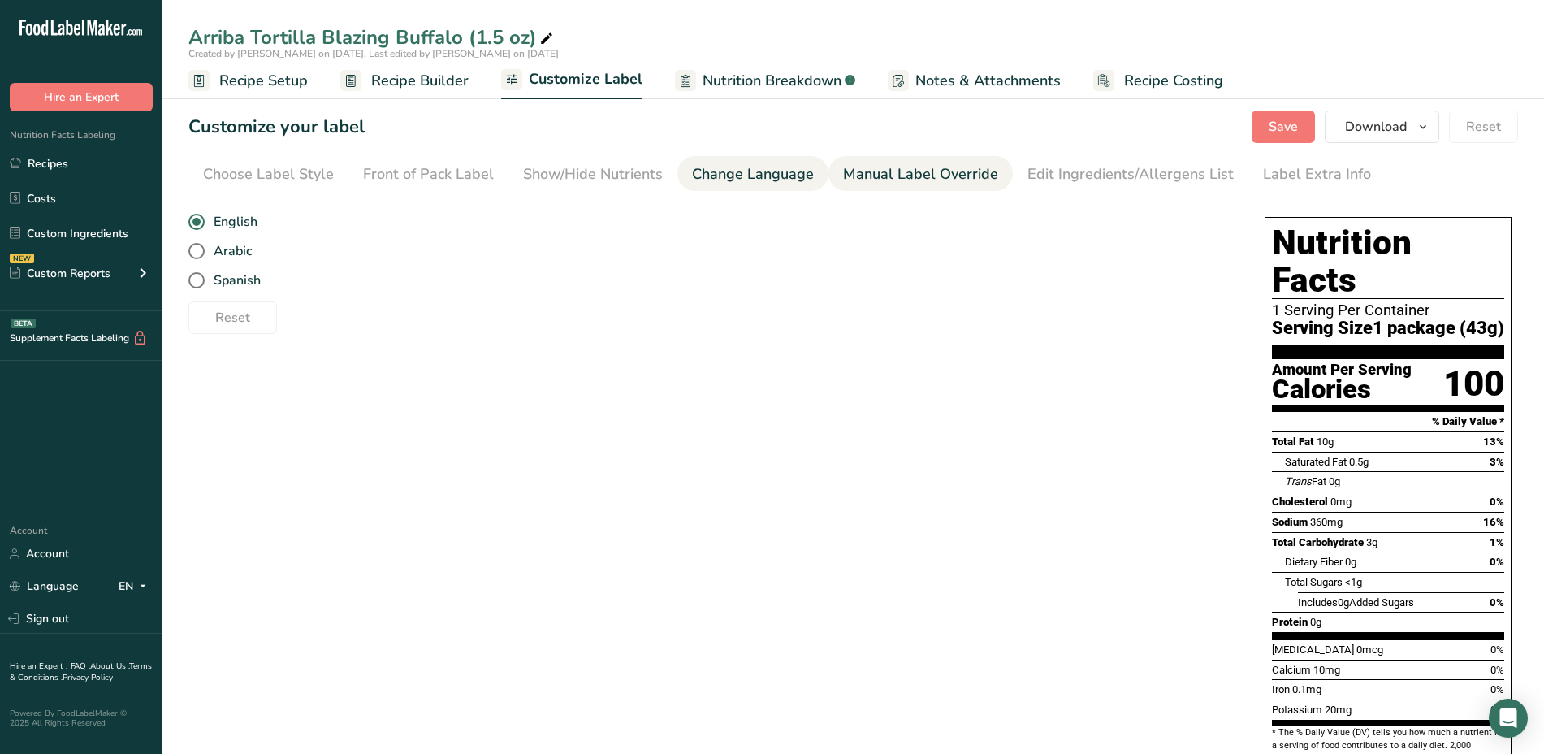
click at [957, 174] on div "Manual Label Override" at bounding box center [920, 174] width 155 height 22
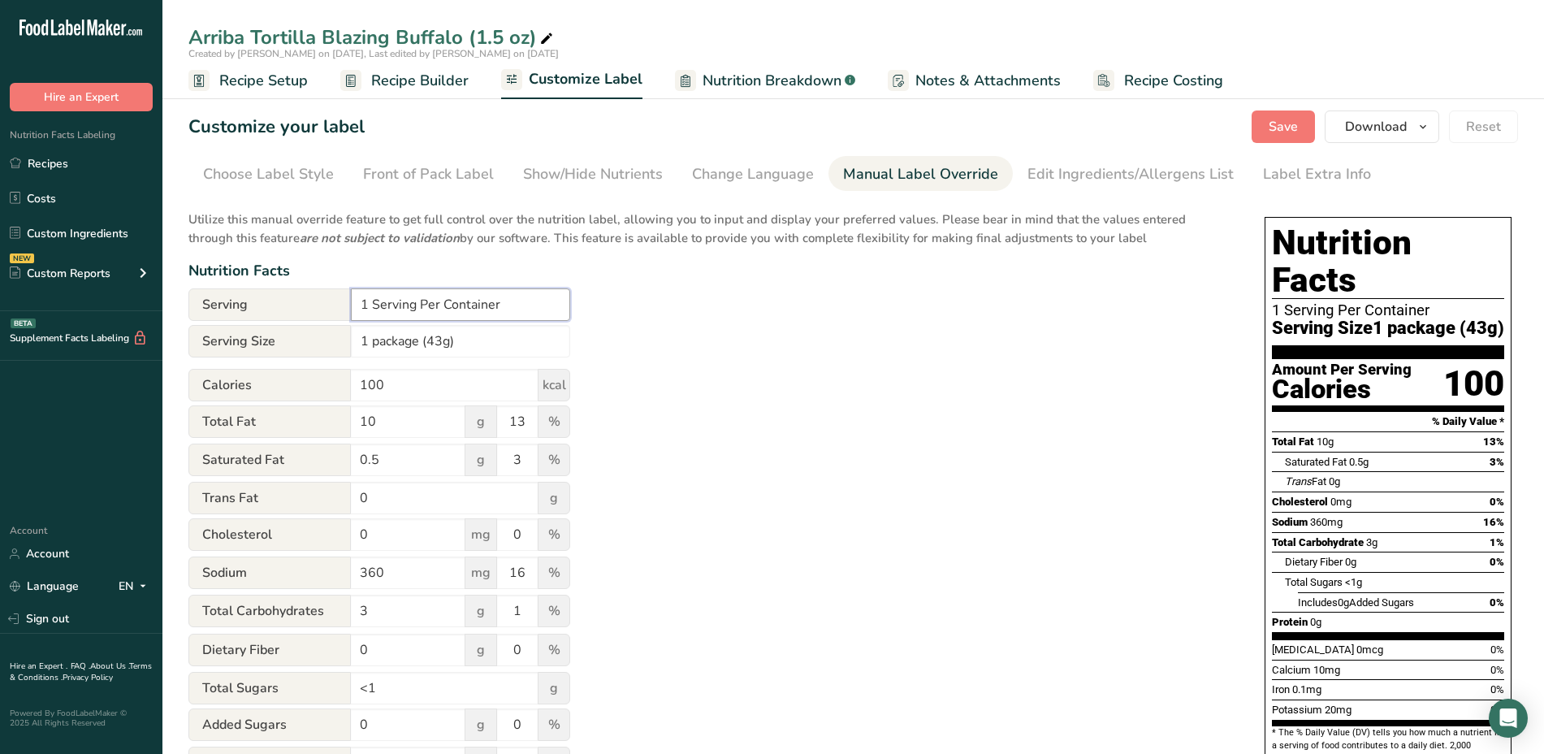
drag, startPoint x: 504, startPoint y: 303, endPoint x: 223, endPoint y: 306, distance: 280.2
click at [223, 306] on div "Serving 1 Serving Per Container" at bounding box center [379, 304] width 382 height 32
type input "1 Serving Per Container"
click at [587, 377] on div "Utilize this manual override feature to get full control over the nutrition lab…" at bounding box center [710, 589] width 1044 height 777
click at [450, 158] on link "Front of Pack Label" at bounding box center [428, 174] width 131 height 37
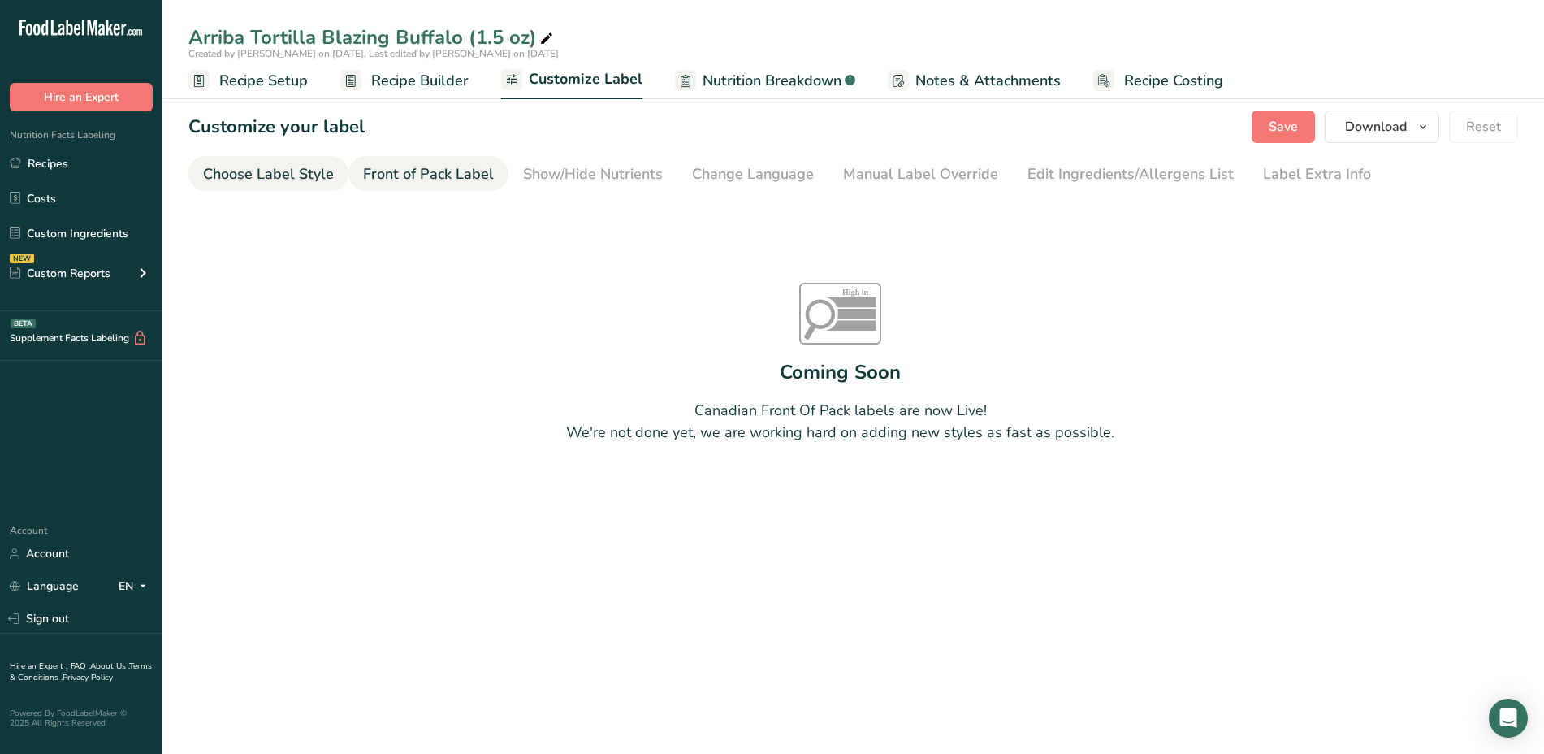
click at [296, 190] on link "Choose Label Style" at bounding box center [268, 174] width 131 height 37
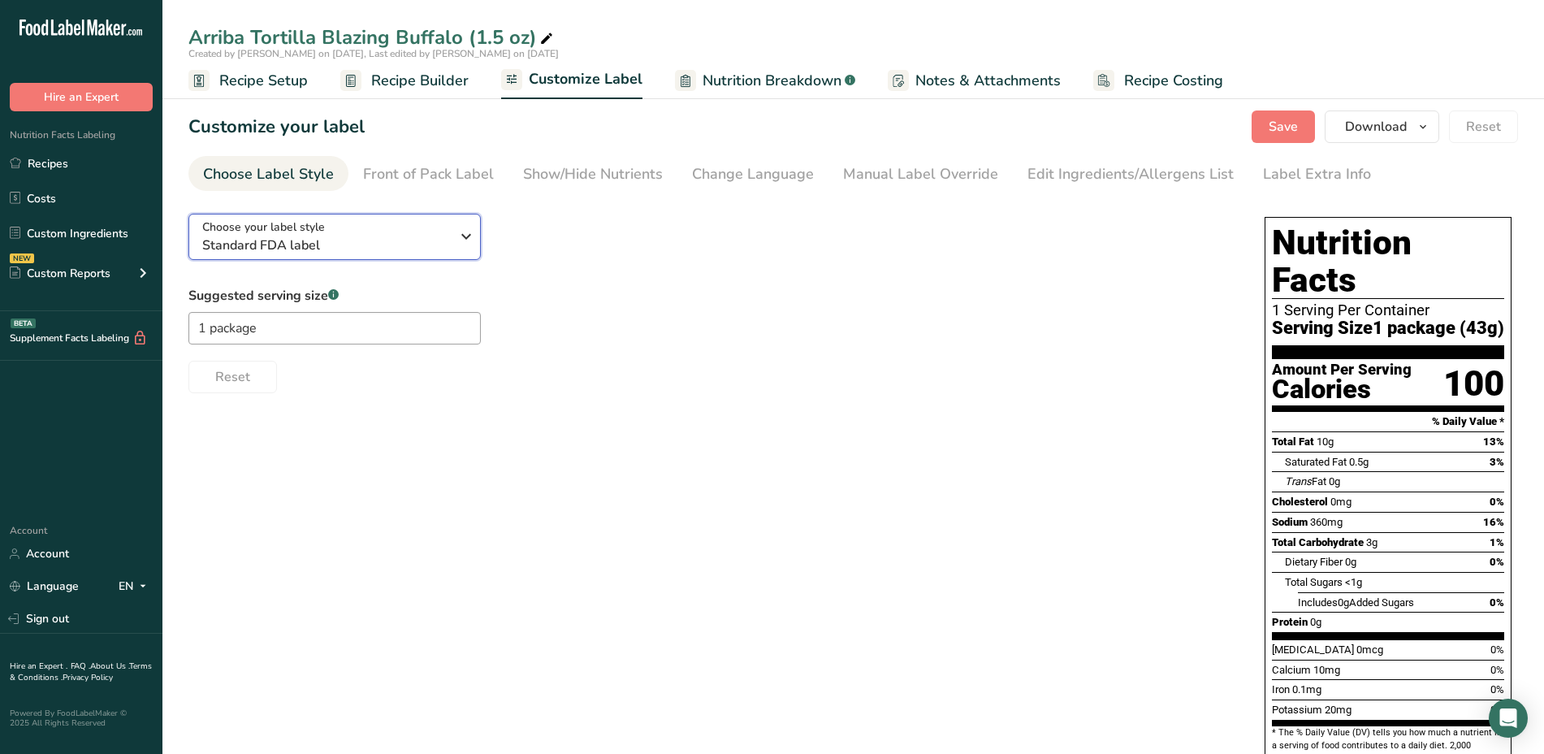
click at [472, 236] on icon "button" at bounding box center [465, 236] width 19 height 29
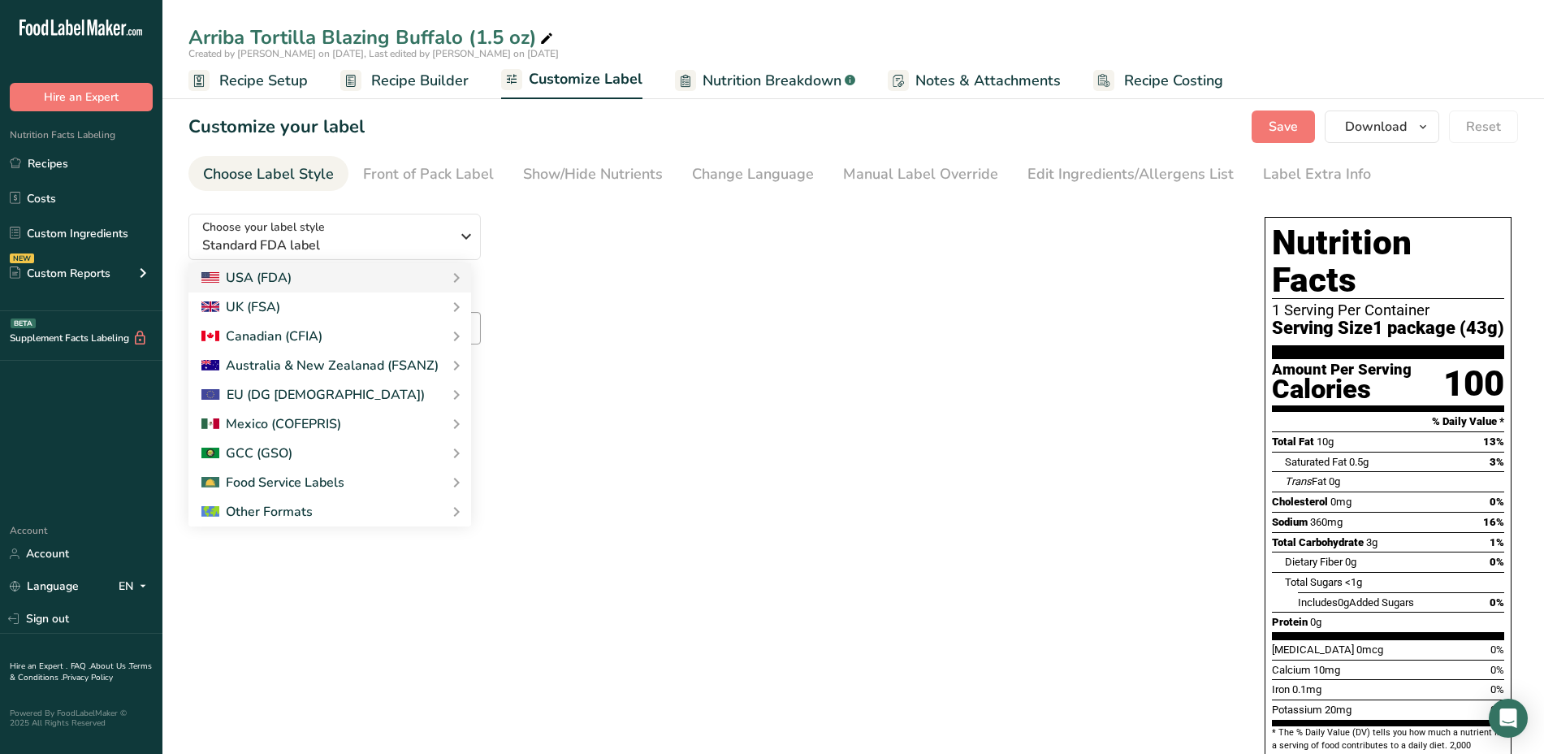
click at [640, 235] on div "Choose your label style Standard FDA label USA (FDA) Standard FDA label Tabular…" at bounding box center [710, 297] width 1044 height 192
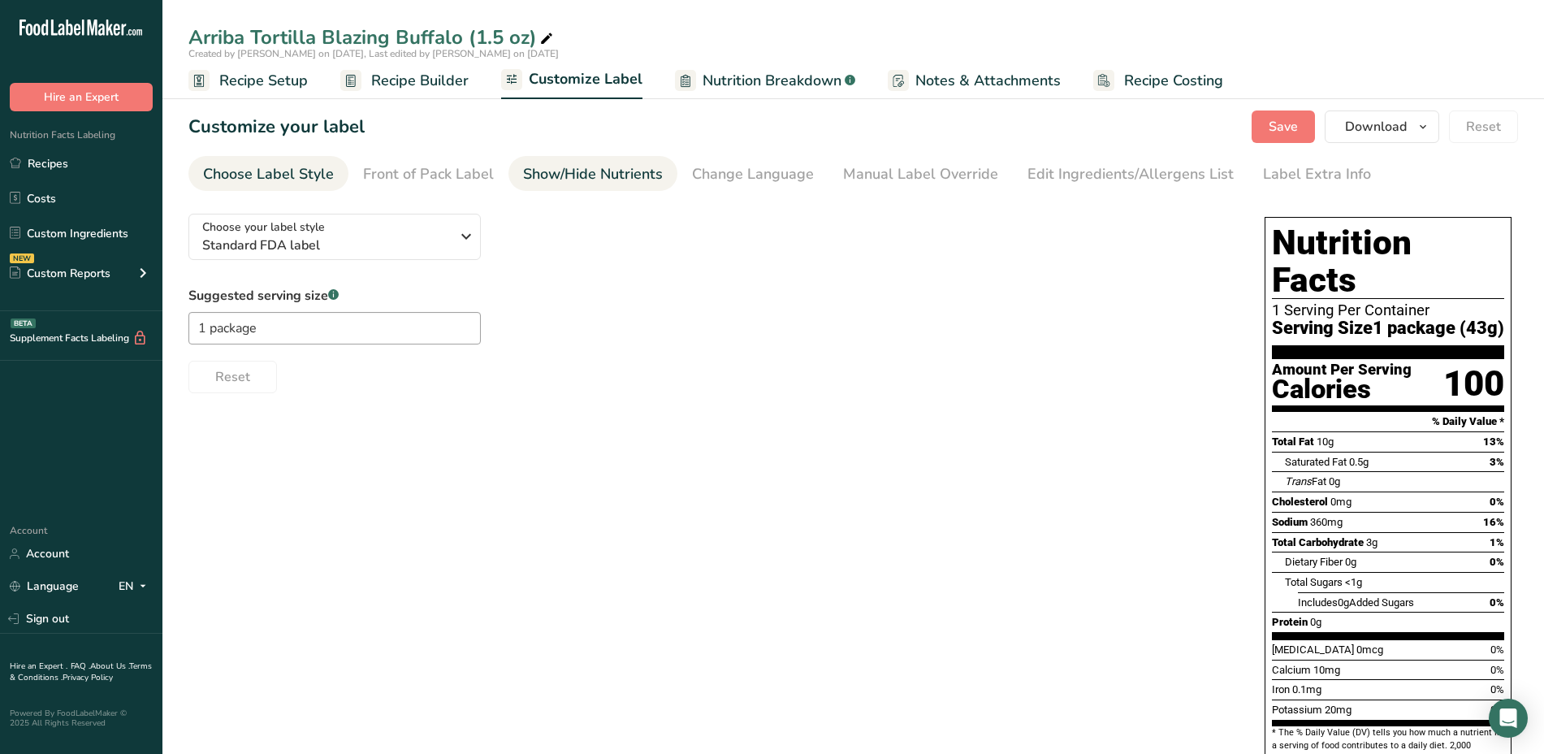
click at [531, 169] on div "Show/Hide Nutrients" at bounding box center [593, 174] width 140 height 22
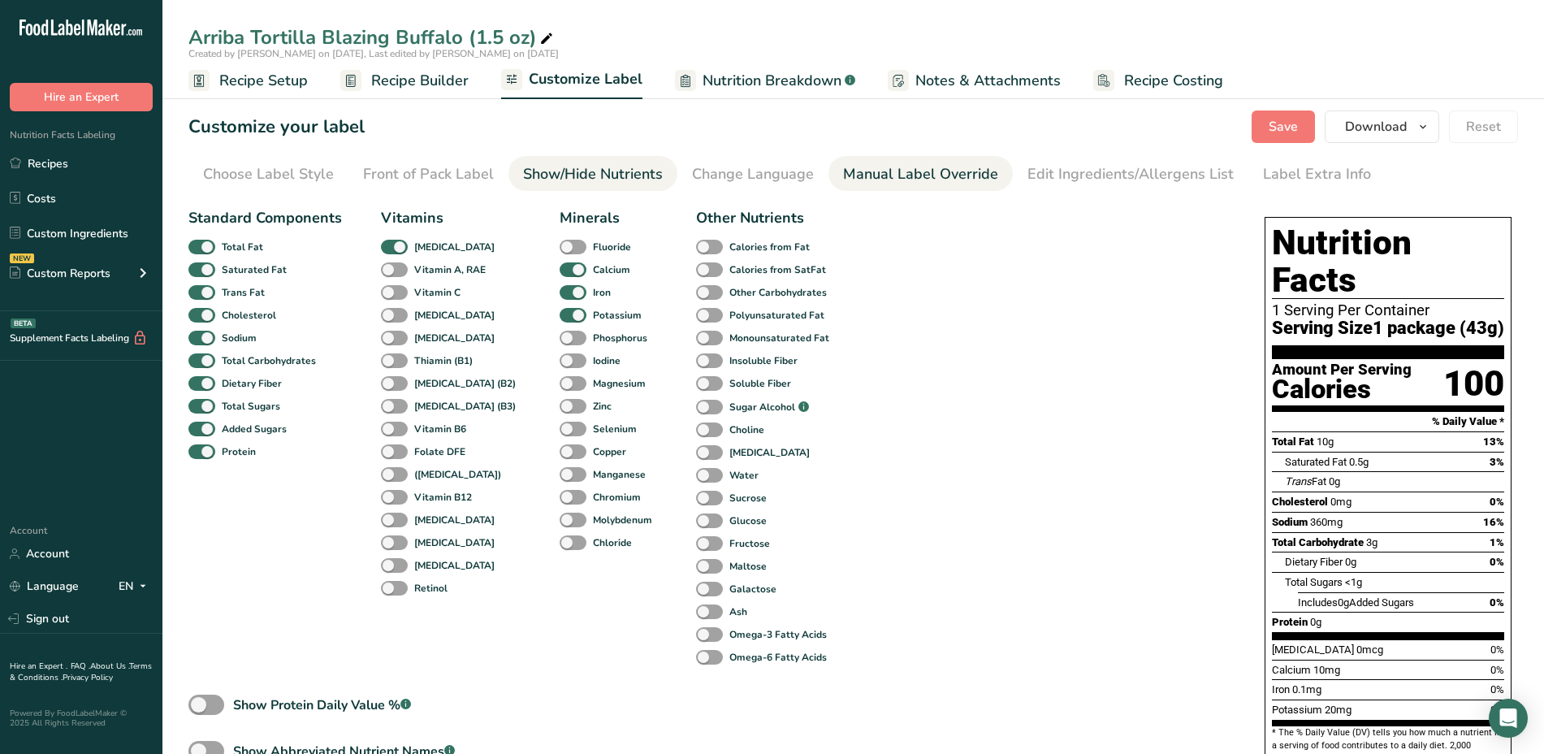
click at [889, 168] on div "Manual Label Override" at bounding box center [920, 174] width 155 height 22
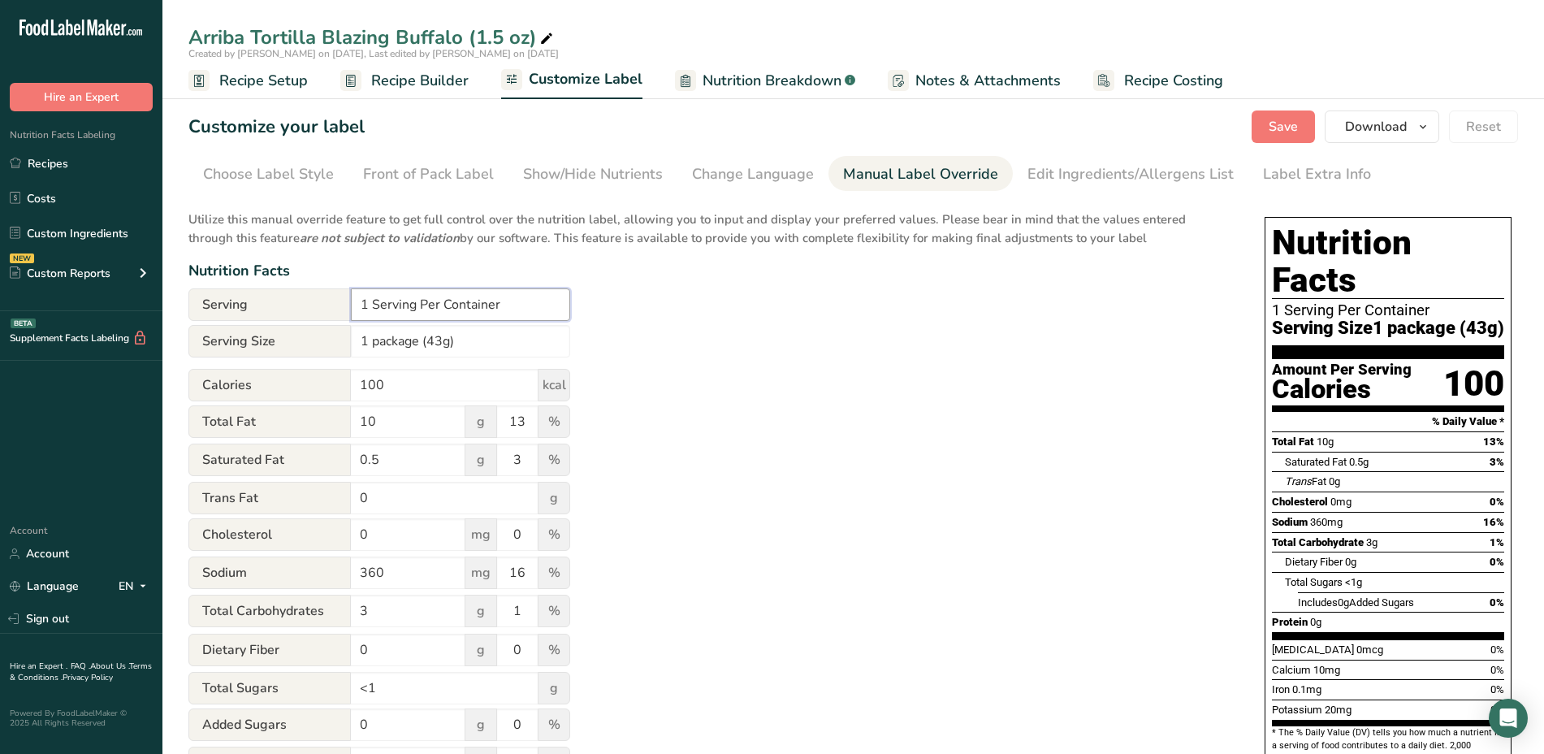
drag, startPoint x: 542, startPoint y: 312, endPoint x: 349, endPoint y: 296, distance: 193.2
click at [349, 296] on div "Serving 1 Serving Per Container" at bounding box center [379, 304] width 382 height 32
type input "1 Serving Per Container"
click at [447, 338] on input "1 package (43g)" at bounding box center [460, 341] width 219 height 32
click at [287, 84] on span "Recipe Setup" at bounding box center [263, 81] width 89 height 22
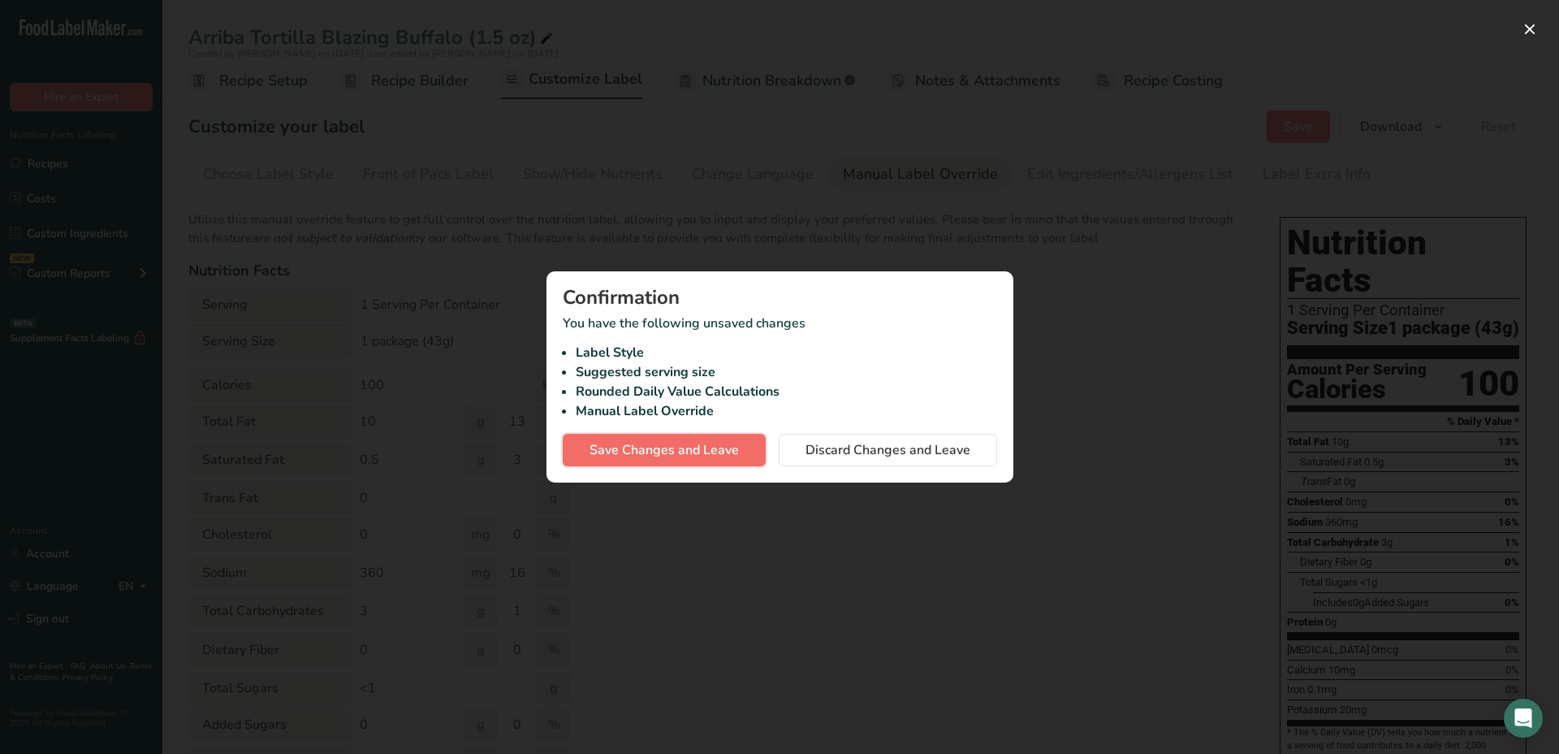
click at [728, 452] on span "Save Changes and Leave" at bounding box center [664, 449] width 149 height 19
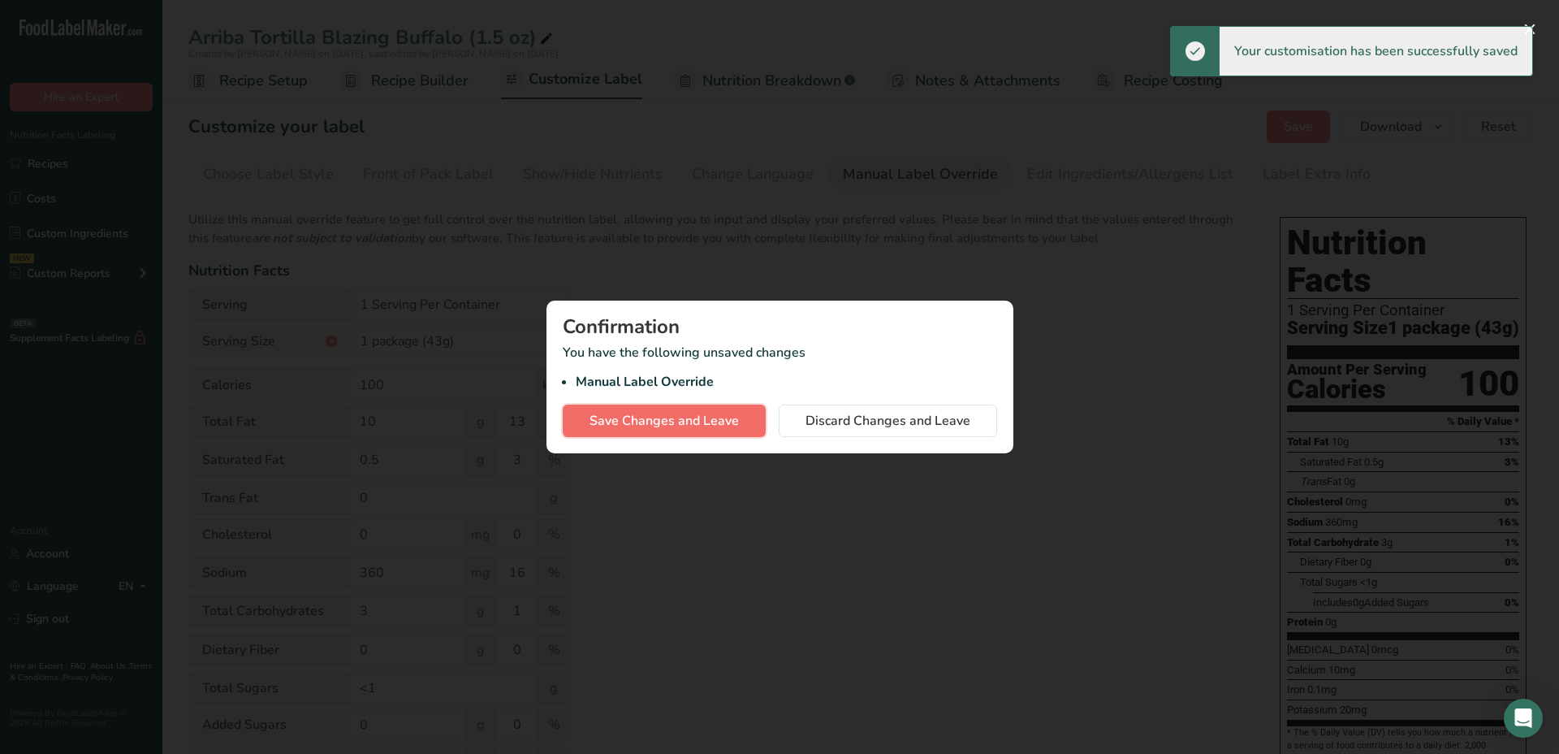
click at [717, 413] on span "Save Changes and Leave" at bounding box center [664, 420] width 149 height 19
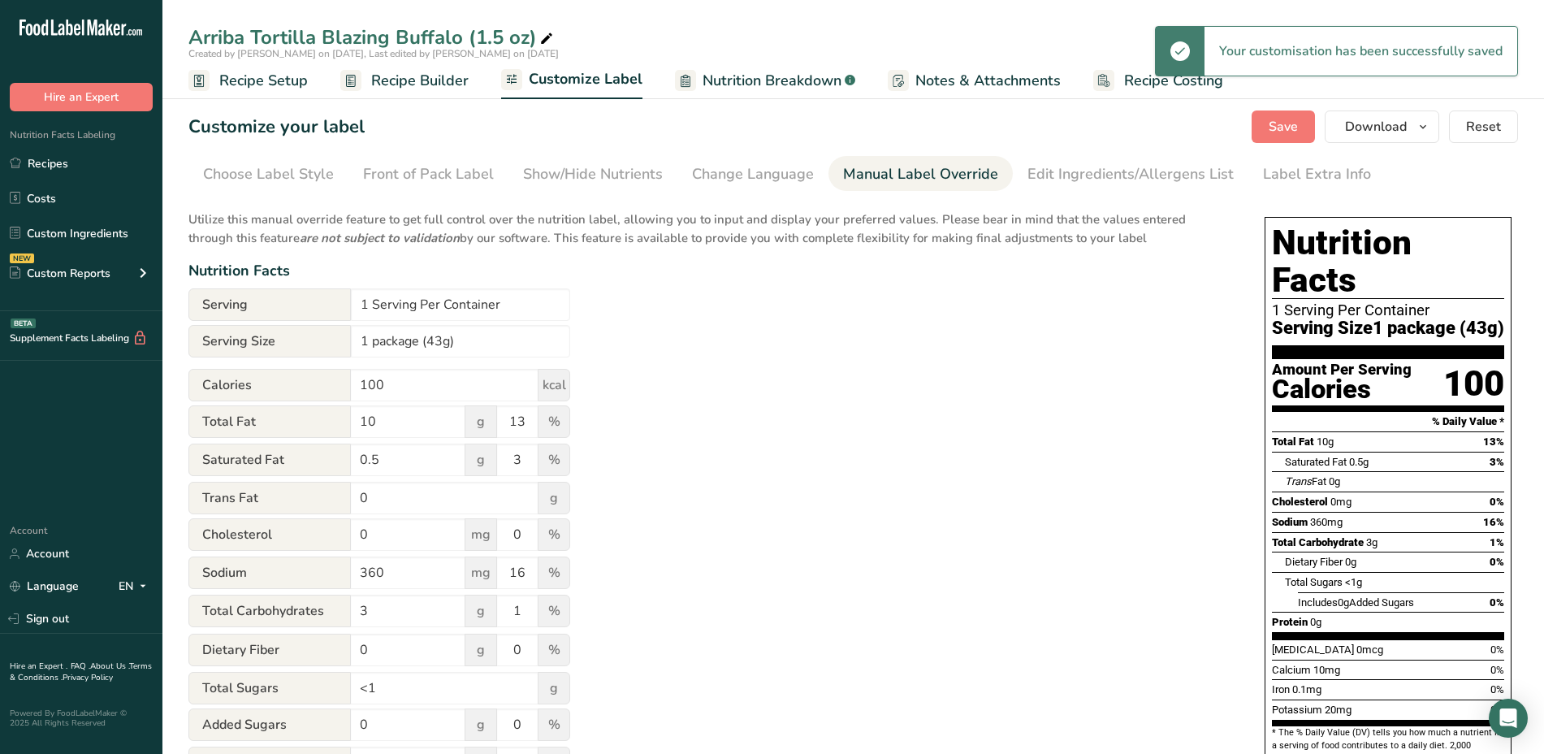
click at [280, 76] on span "Recipe Setup" at bounding box center [263, 81] width 89 height 22
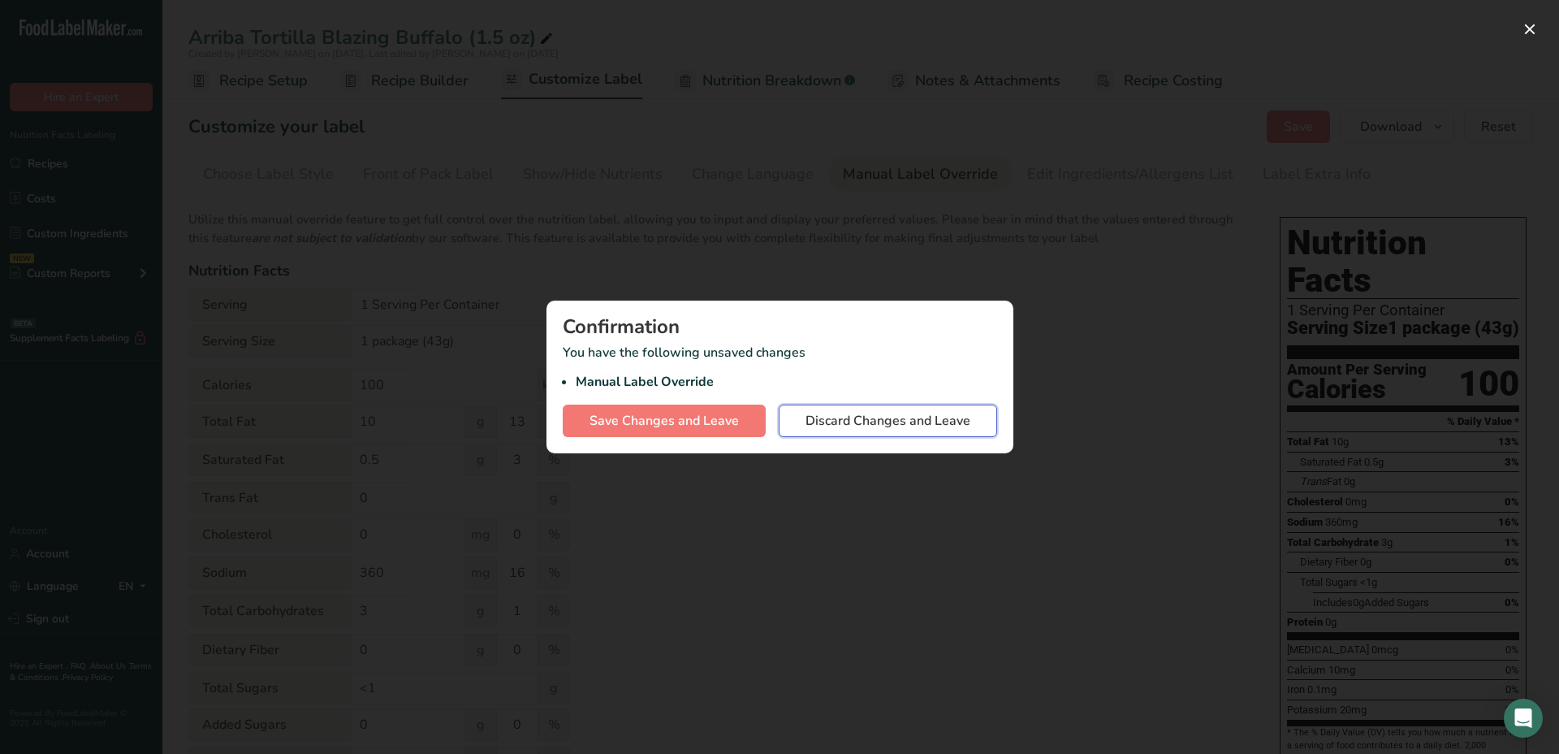
click at [914, 427] on span "Discard Changes and Leave" at bounding box center [888, 420] width 165 height 19
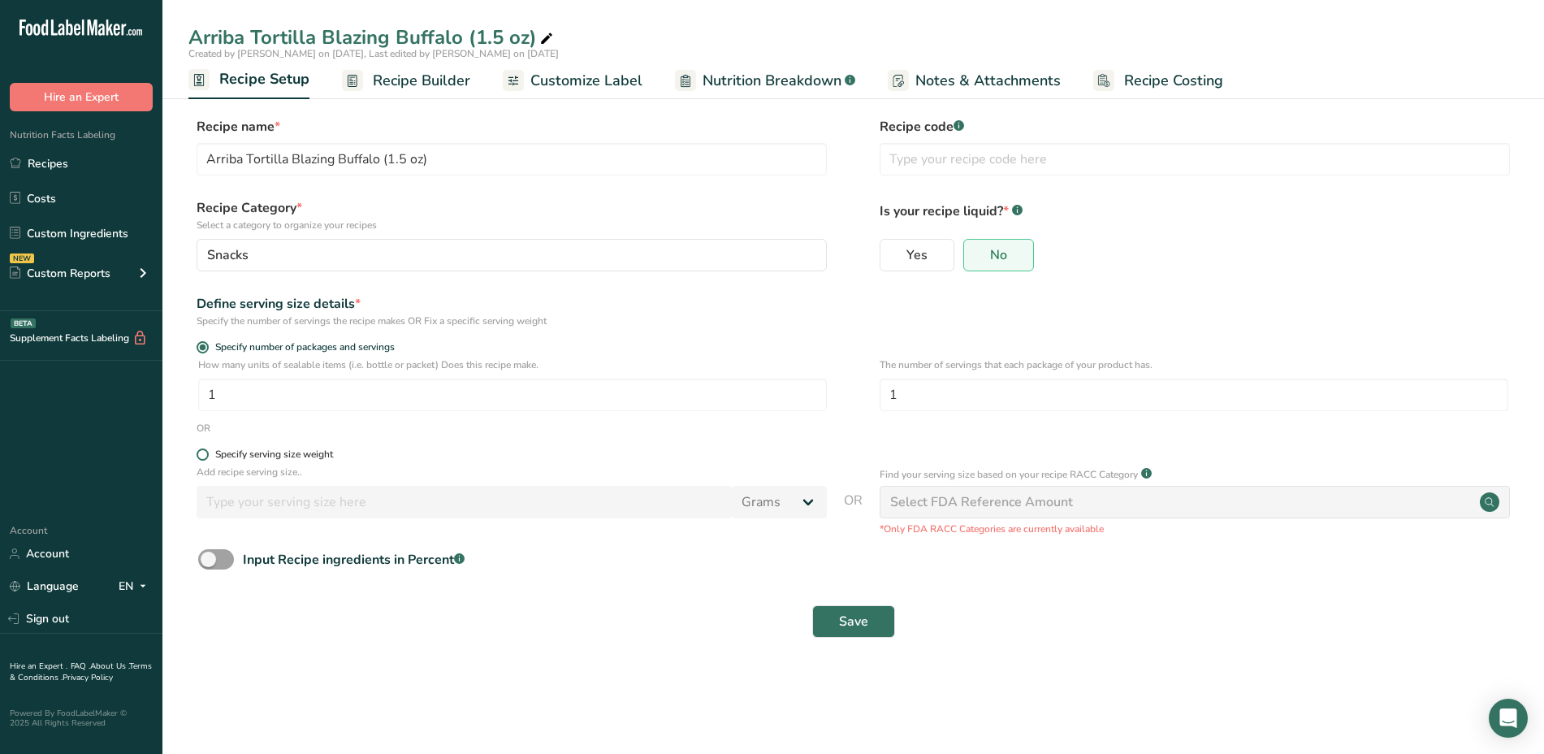
click at [200, 448] on span at bounding box center [203, 454] width 12 height 12
click at [200, 449] on input "Specify serving size weight" at bounding box center [202, 454] width 11 height 11
radio input "true"
radio input "false"
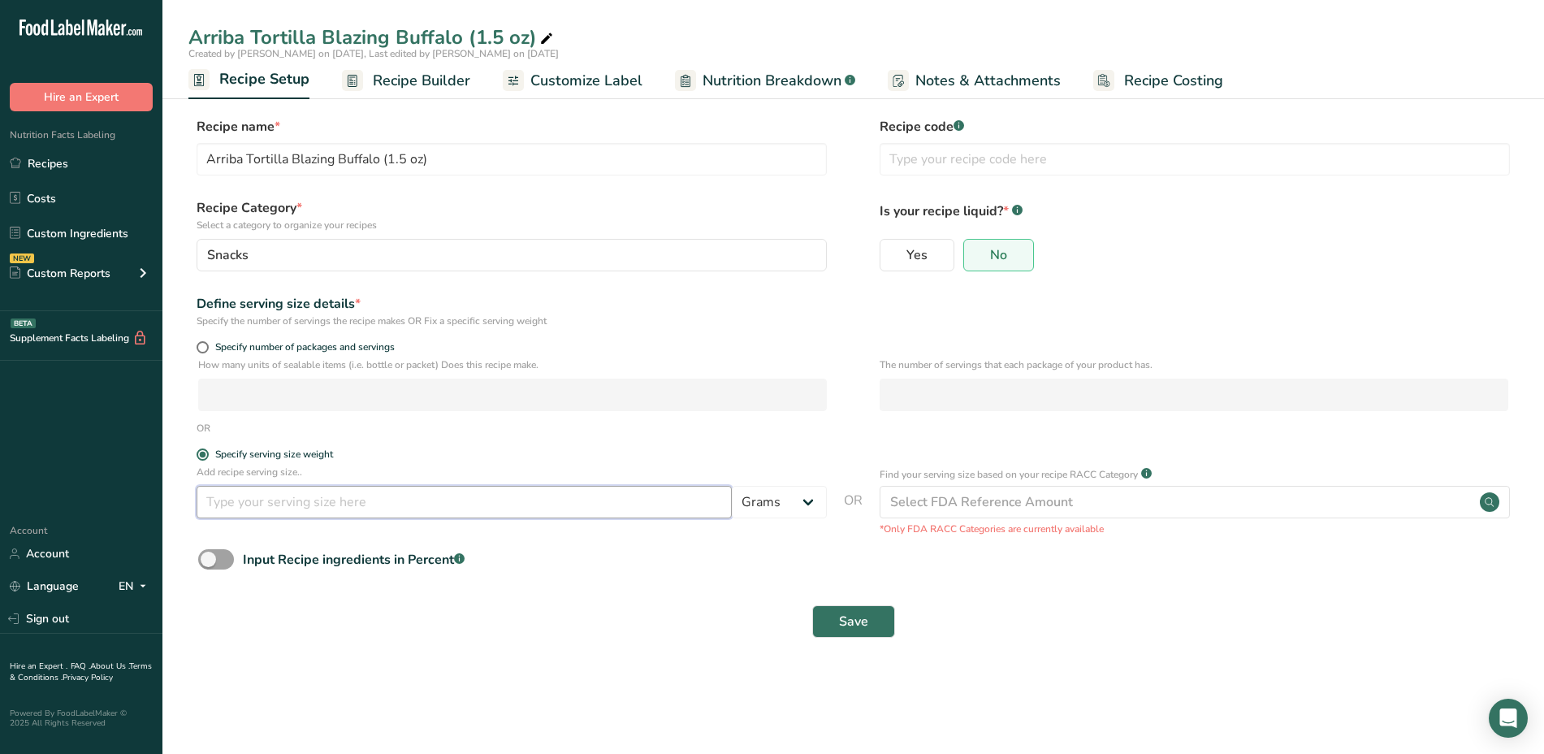
click at [251, 495] on input "number" at bounding box center [464, 502] width 535 height 32
type input "1.5"
click at [813, 503] on select "Grams kg mg mcg lb oz l mL fl oz tbsp tsp cup qt gallon" at bounding box center [779, 502] width 95 height 32
select select "5"
click at [732, 486] on select "Grams kg mg mcg lb oz l mL fl oz tbsp tsp cup qt gallon" at bounding box center [779, 502] width 95 height 32
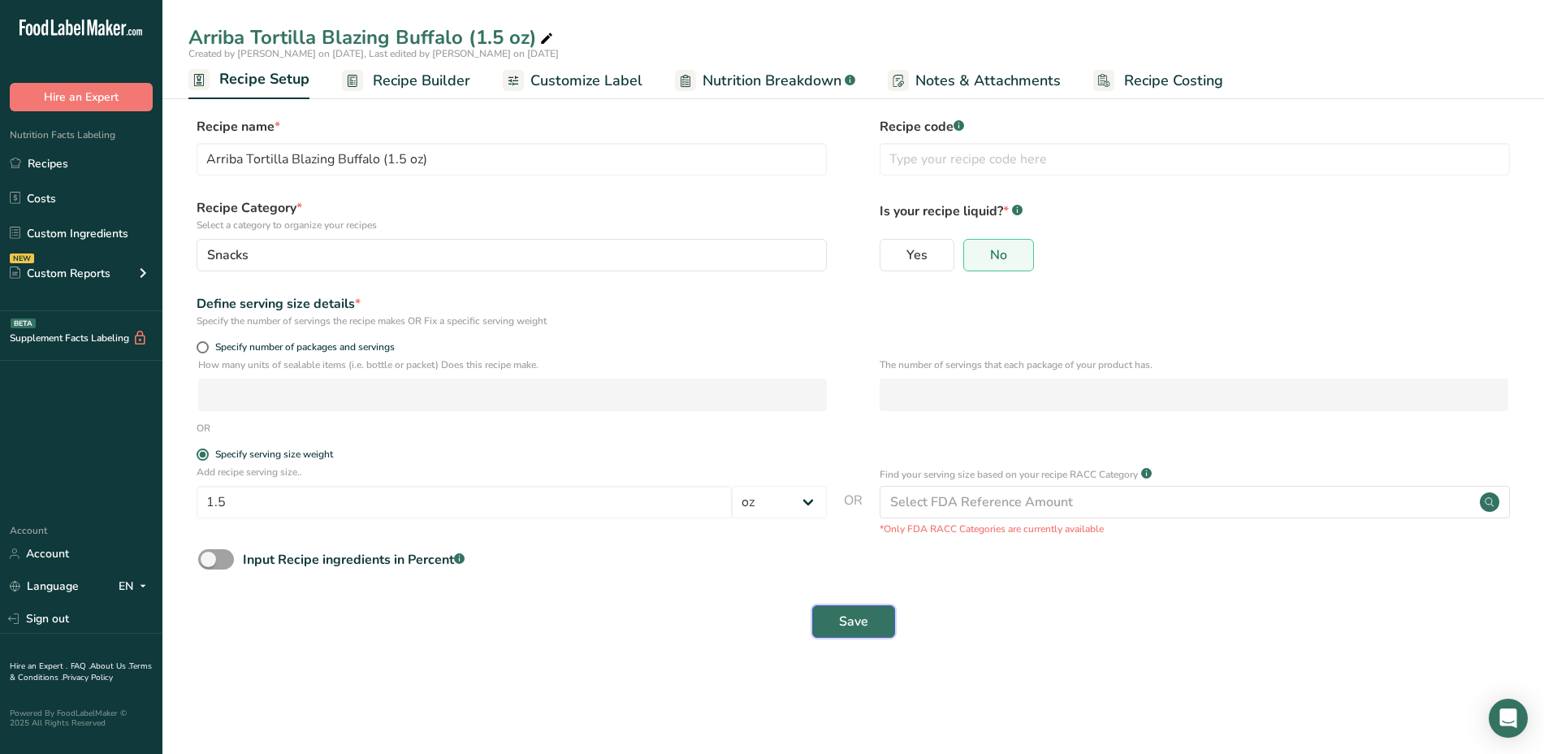
click at [858, 612] on span "Save" at bounding box center [853, 621] width 29 height 19
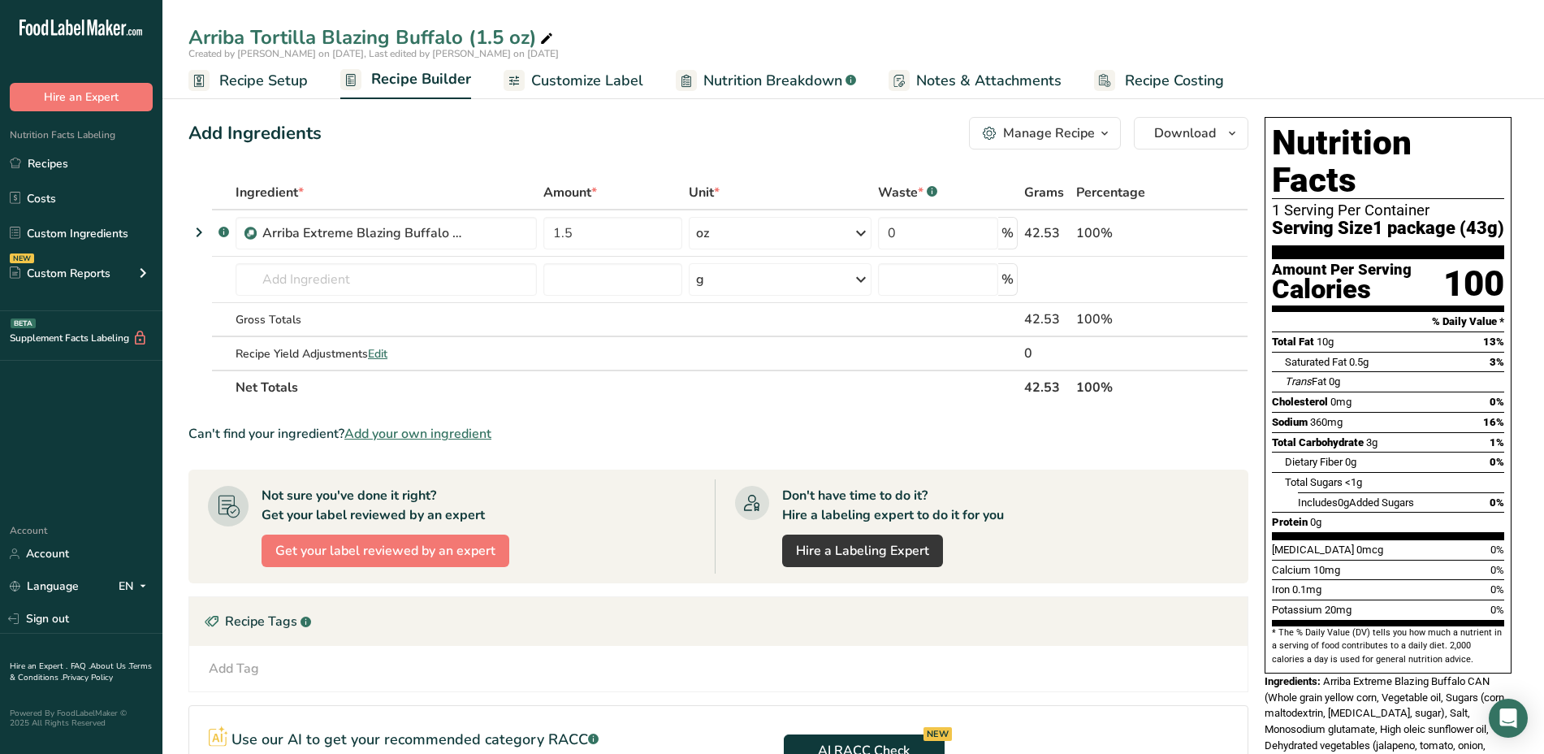
click at [616, 70] on span "Customize Label" at bounding box center [587, 81] width 112 height 22
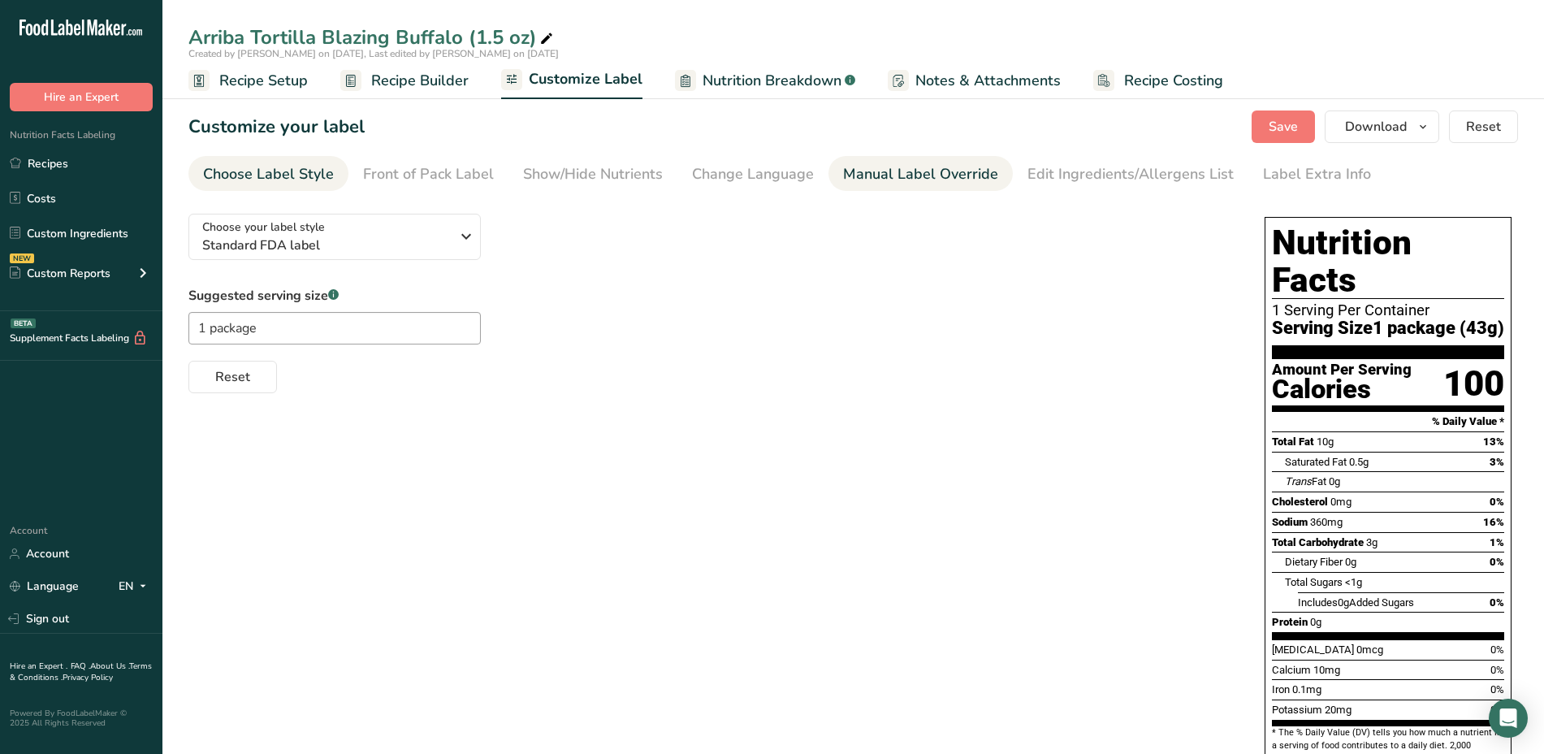
click at [843, 176] on div "Manual Label Override" at bounding box center [920, 174] width 155 height 22
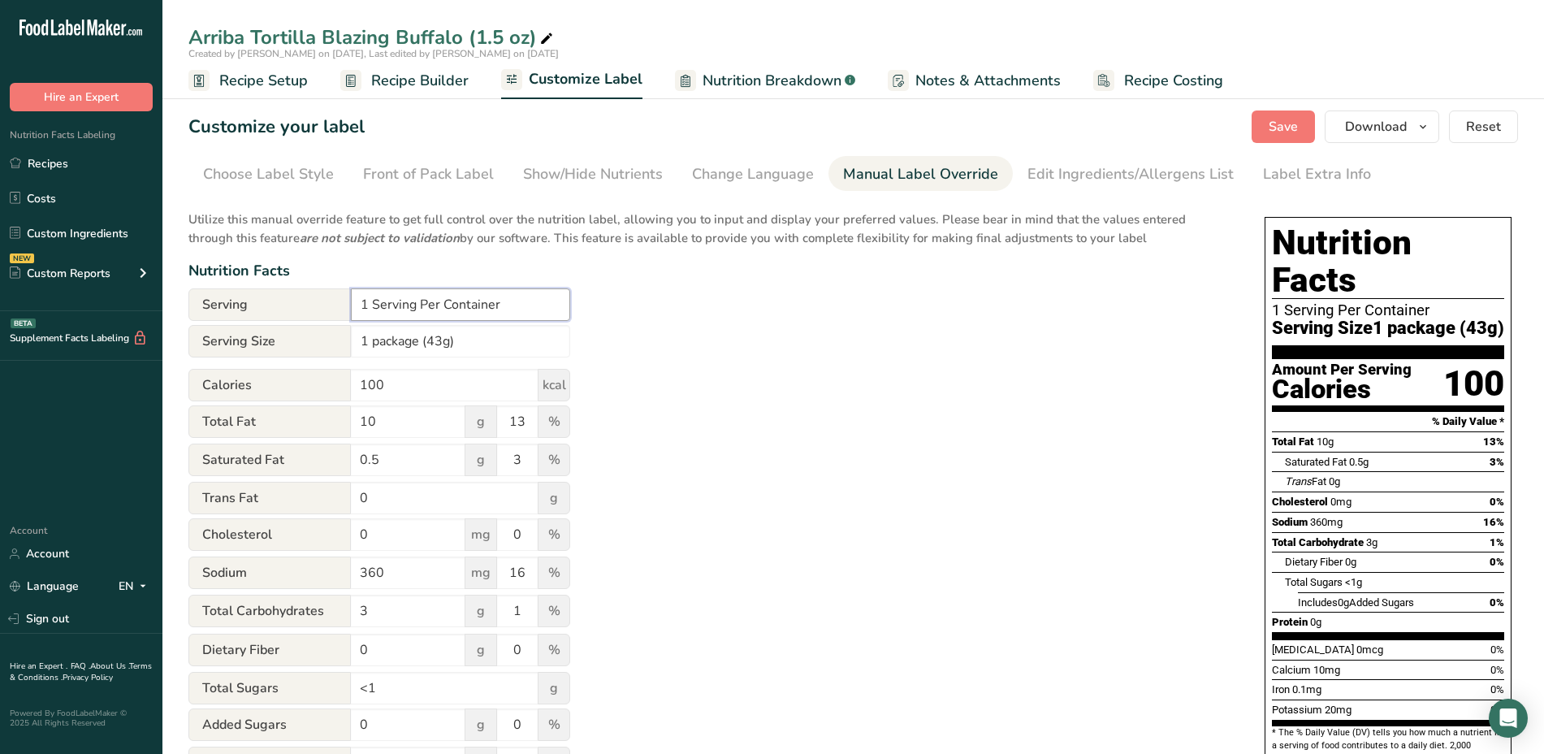
drag, startPoint x: 516, startPoint y: 305, endPoint x: 357, endPoint y: 296, distance: 159.5
click at [357, 296] on input "1 Serving Per Container" at bounding box center [460, 304] width 219 height 32
type input "1 Serving Per Container"
click at [407, 357] on input "1 package (43g)" at bounding box center [460, 341] width 219 height 32
click at [700, 325] on div "Utilize this manual override feature to get full control over the nutrition lab…" at bounding box center [710, 589] width 1044 height 777
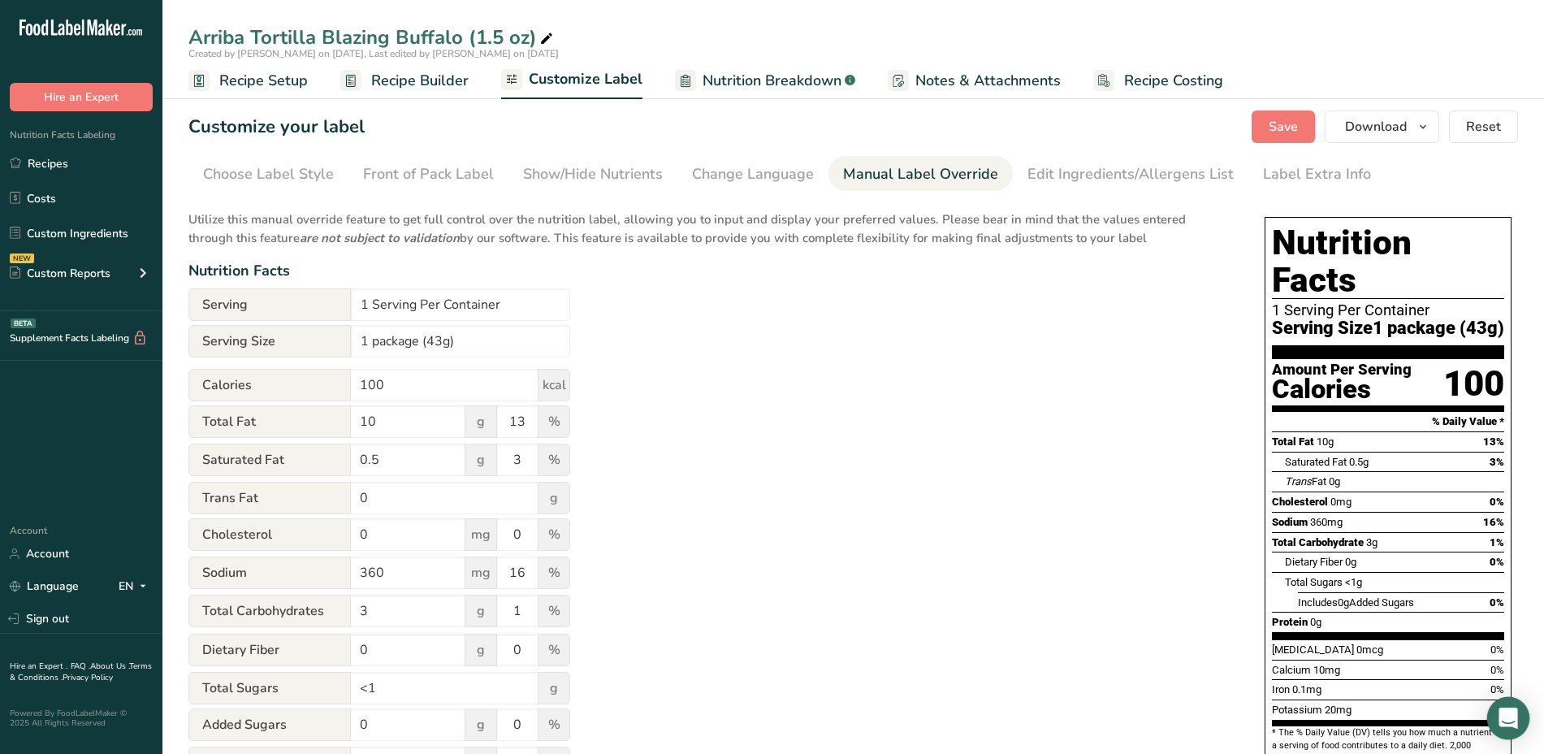
click at [1524, 703] on div "Open Intercom Messenger" at bounding box center [1508, 718] width 43 height 43
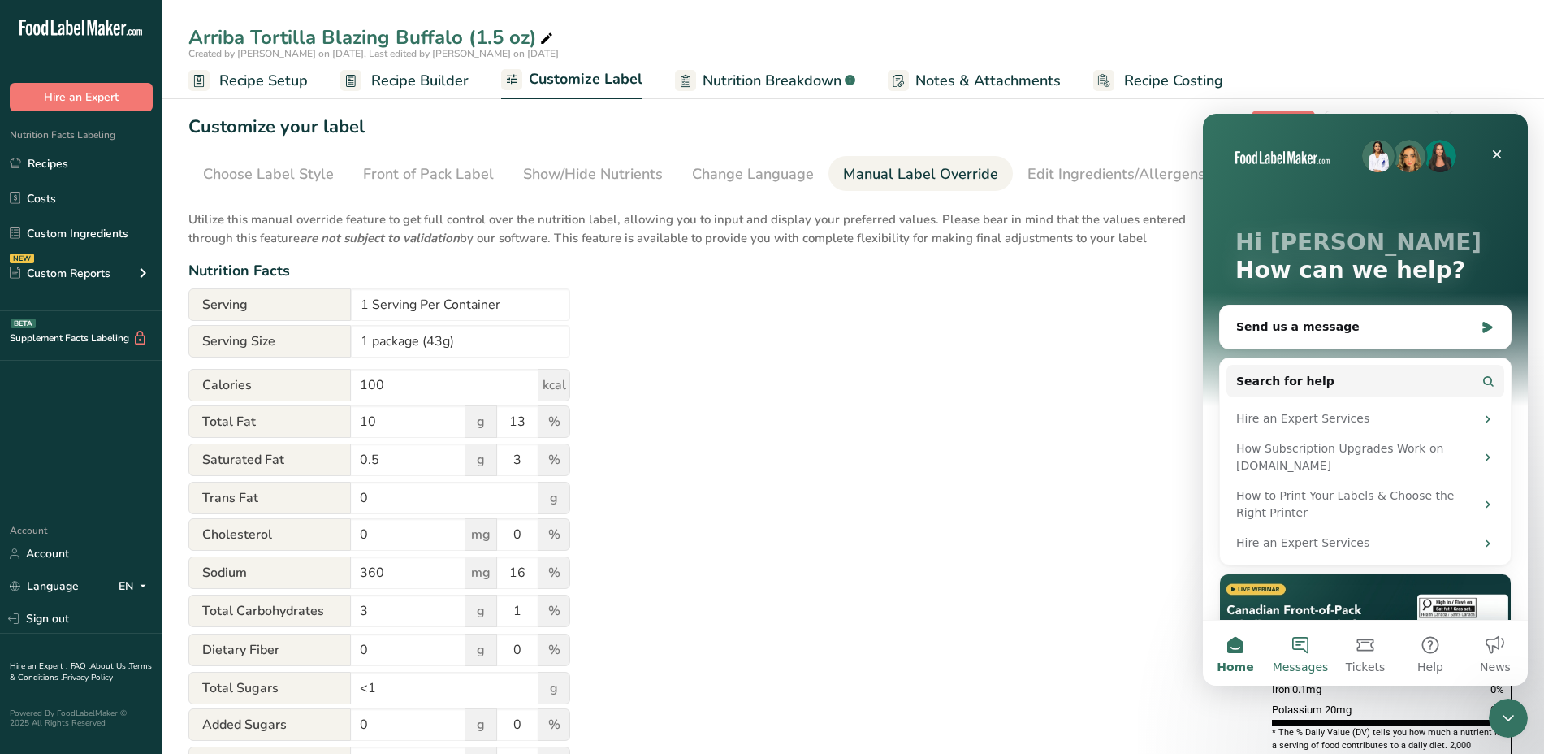
click at [1307, 646] on button "Messages" at bounding box center [1300, 652] width 65 height 65
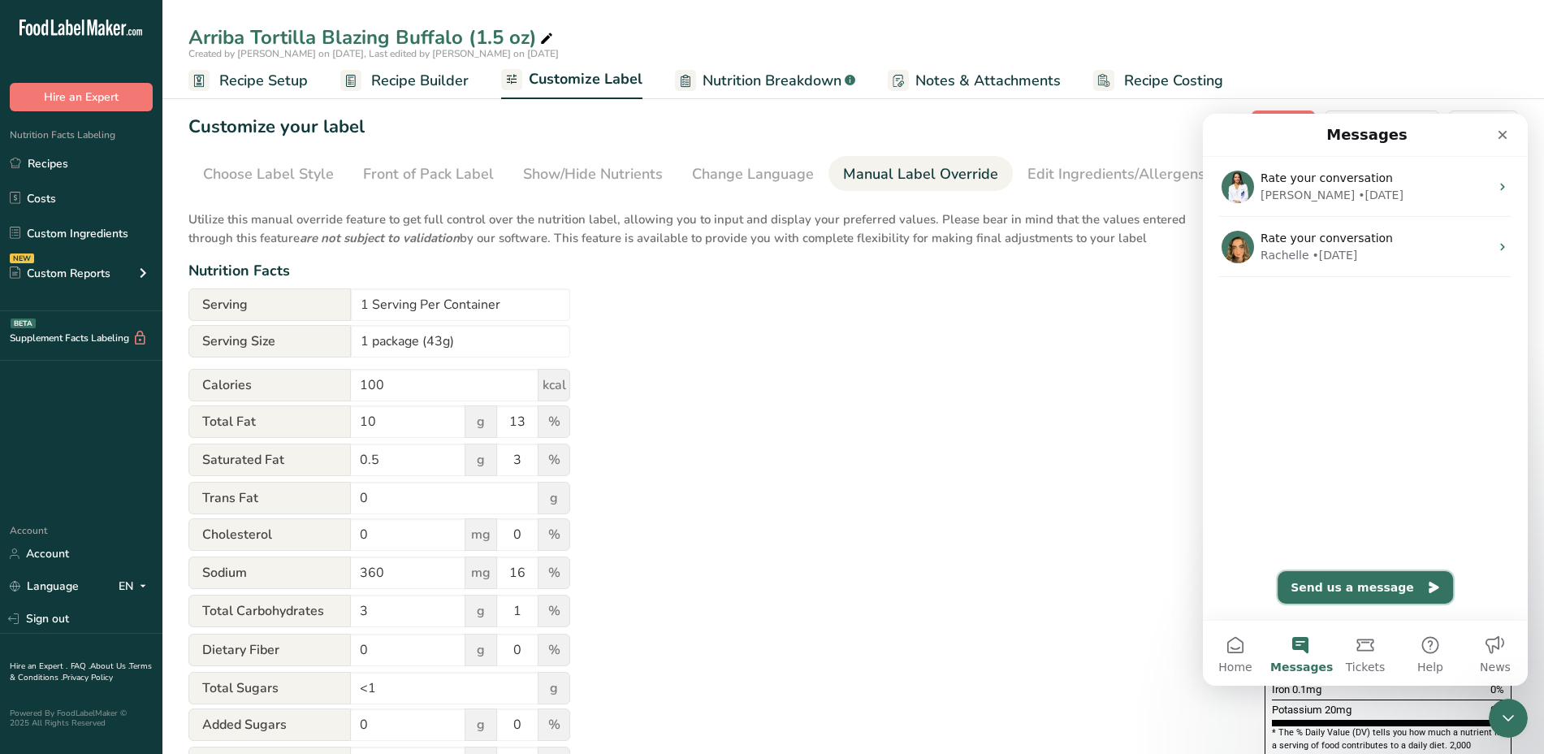
click at [1364, 586] on button "Send us a message" at bounding box center [1364, 587] width 175 height 32
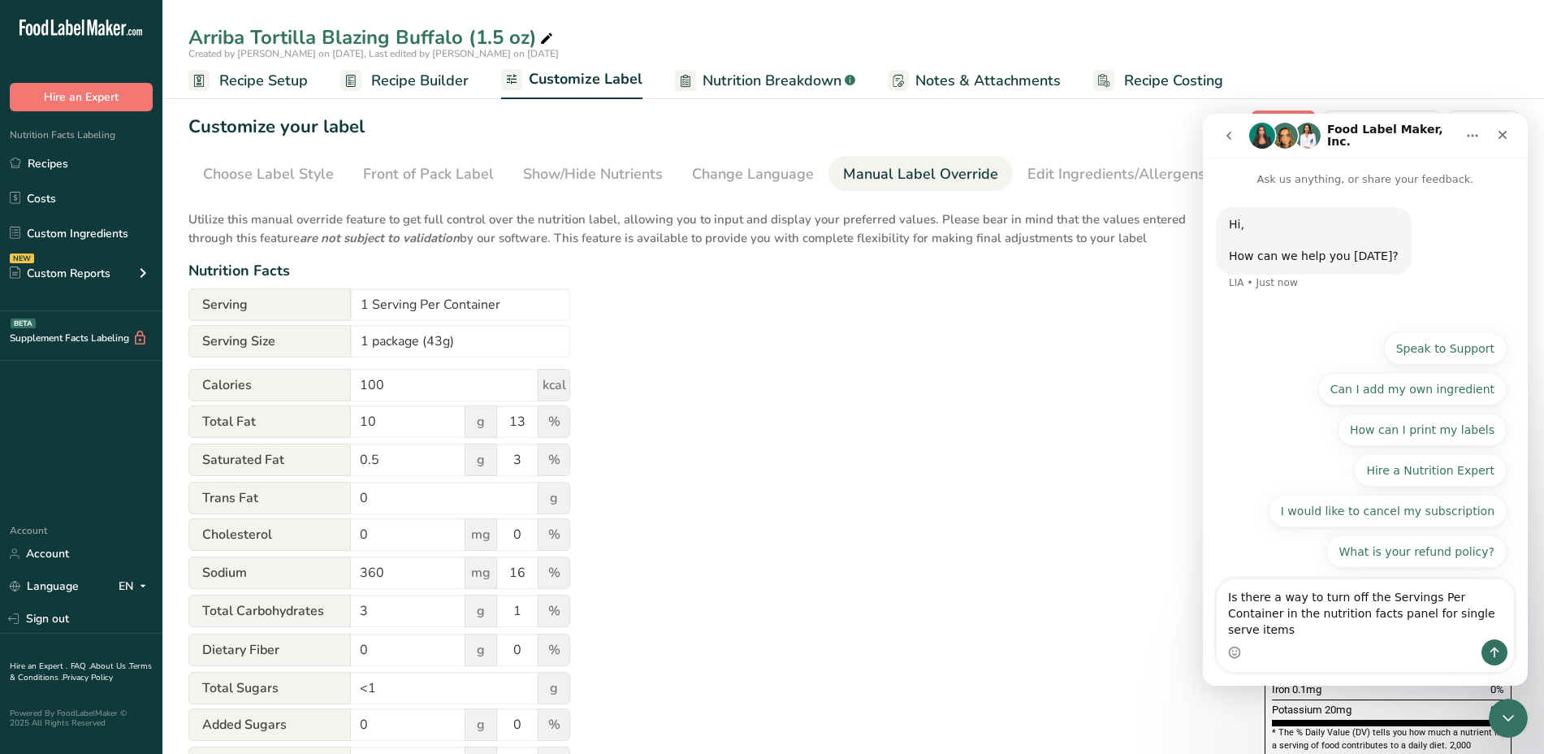
type textarea "Is there a way to turn off the Servings Per Container in the nutrition facts pa…"
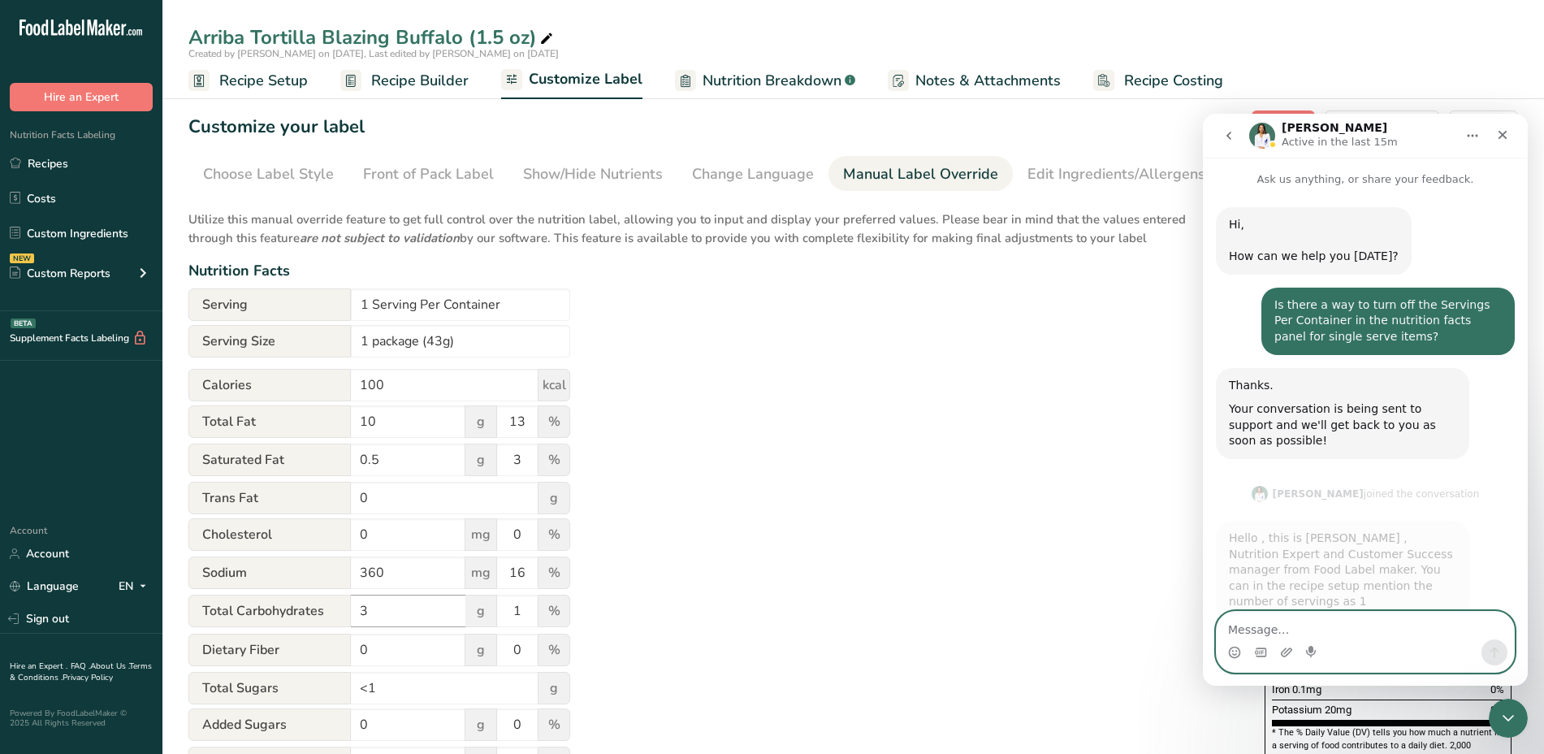
scroll to position [15, 0]
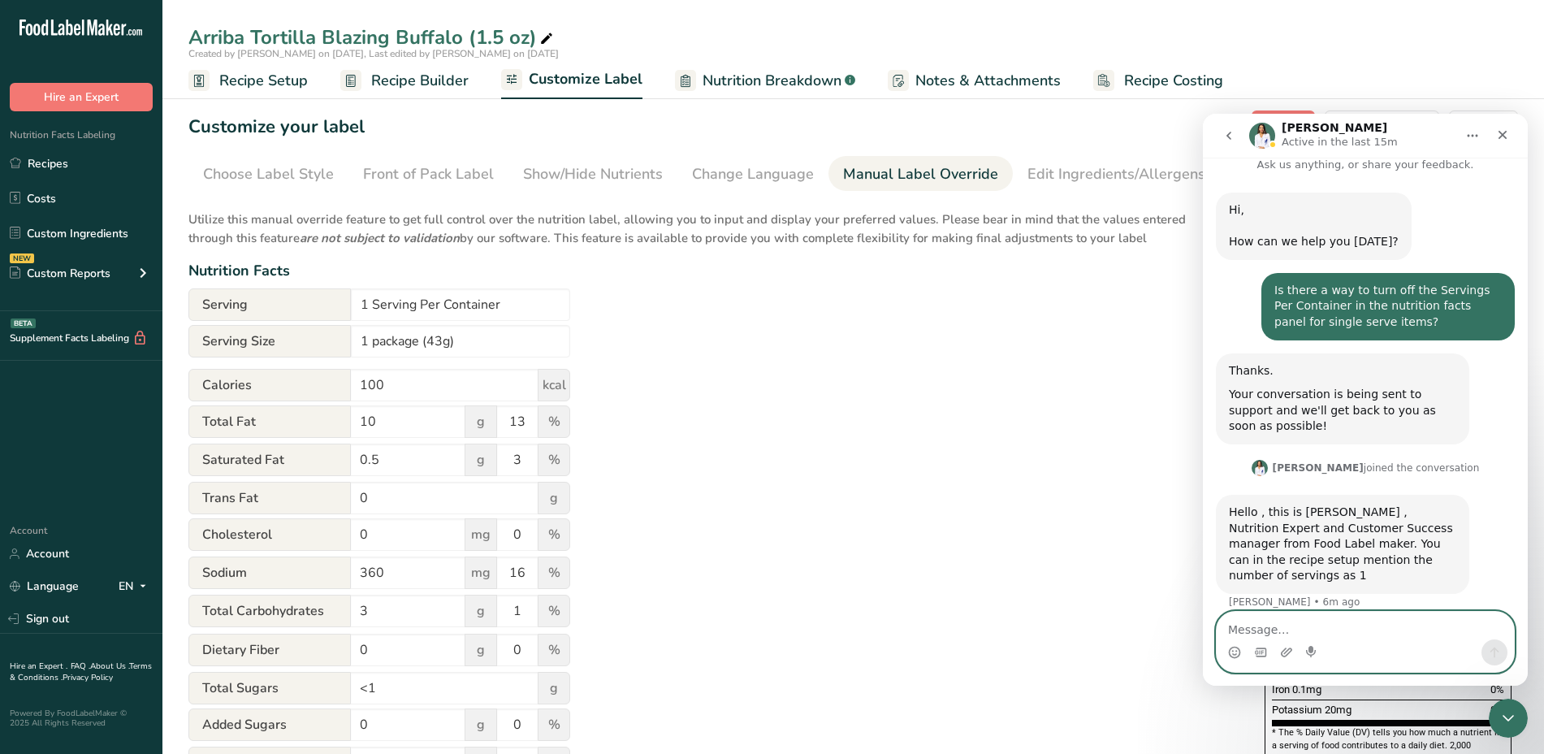
click at [1299, 635] on textarea "Message…" at bounding box center [1365, 626] width 297 height 28
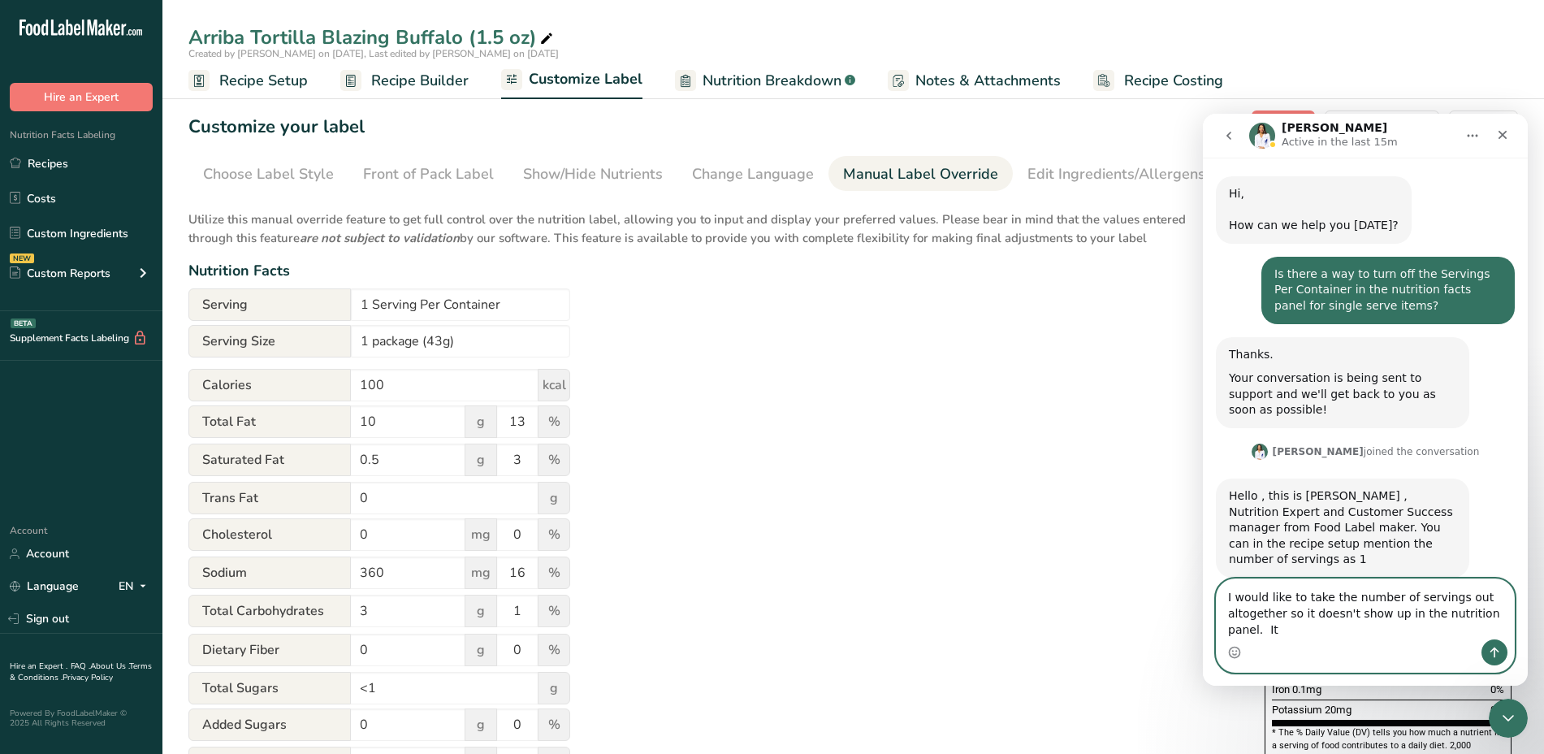
scroll to position [47, 0]
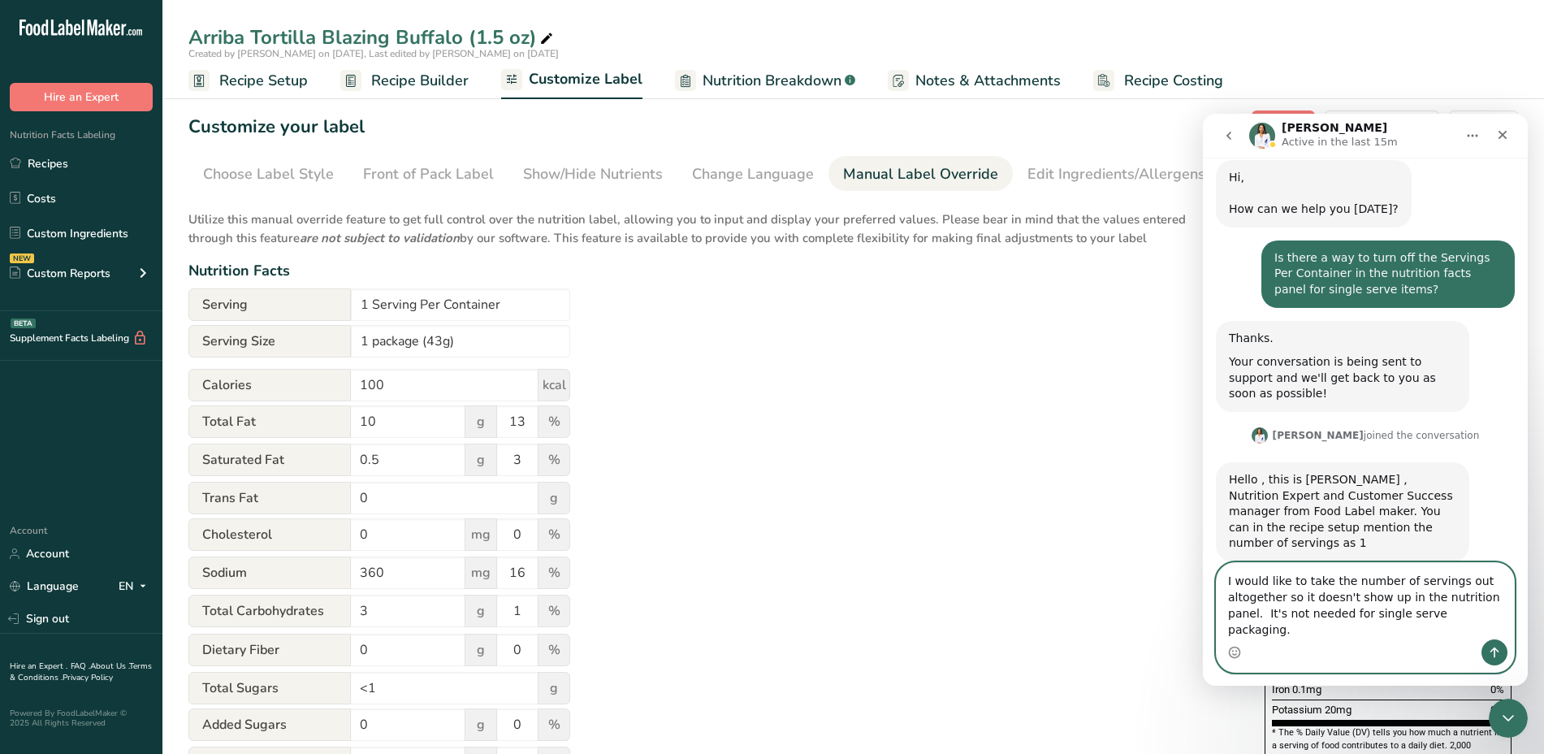
type textarea "I would like to take the number of servings out altogether so it doesn't show u…"
click at [1493, 642] on button "Send a message…" at bounding box center [1494, 652] width 26 height 26
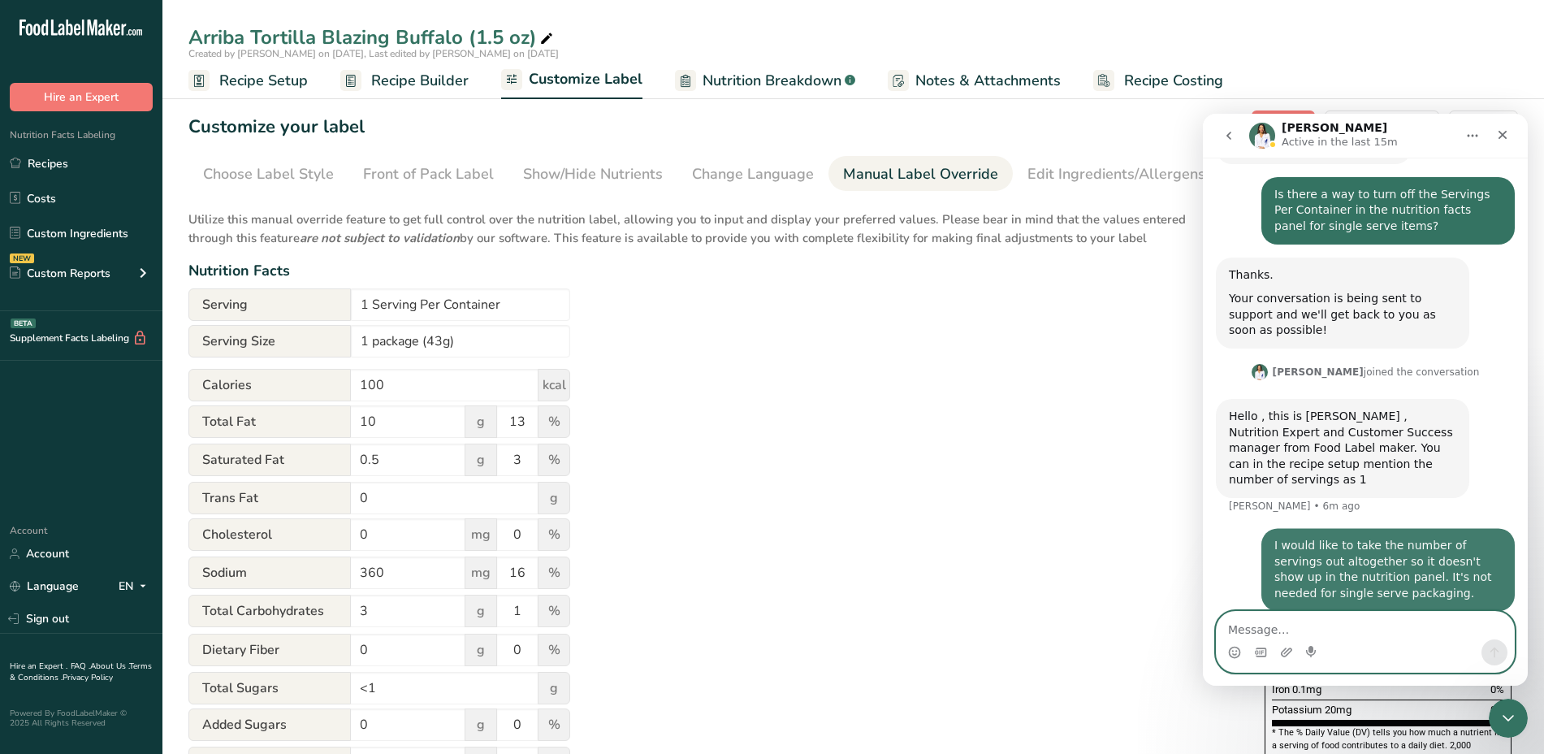
scroll to position [111, 0]
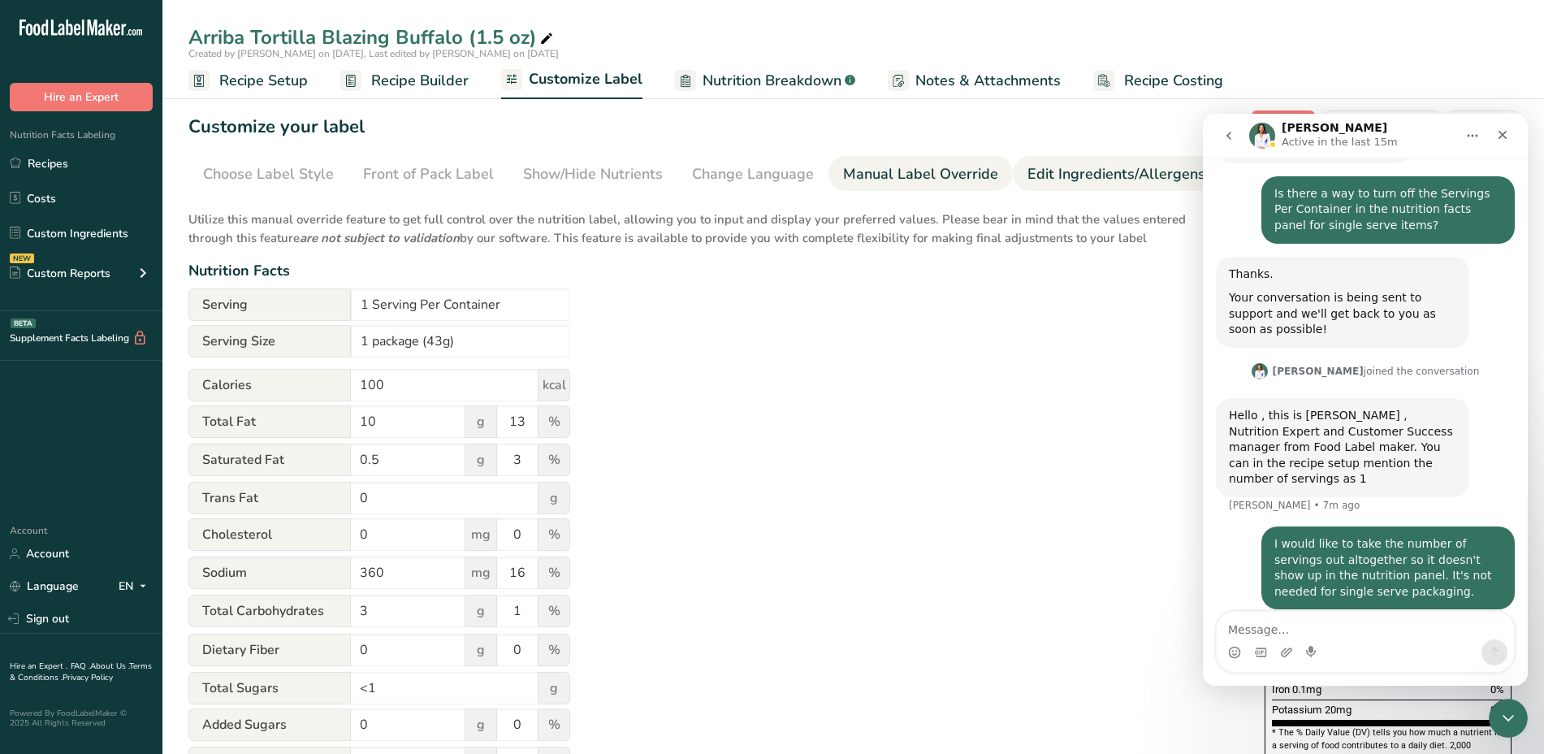
click at [1157, 186] on link "Edit Ingredients/Allergens List" at bounding box center [1130, 174] width 206 height 37
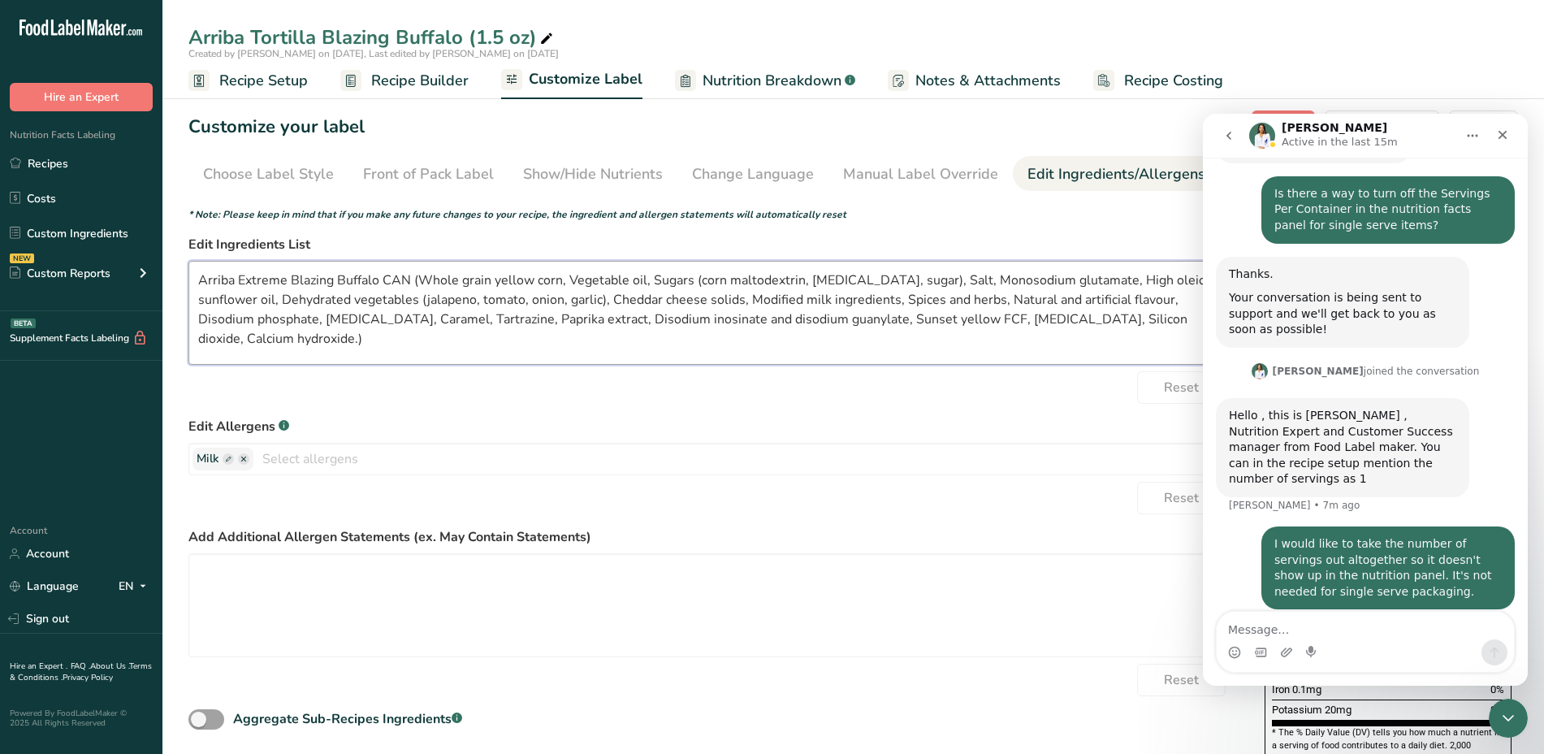
click at [425, 275] on textarea "Arriba Extreme Blazing Buffalo CAN (Whole grain yellow corn, Vegetable oil, Sug…" at bounding box center [710, 313] width 1044 height 104
click at [1006, 375] on div "Reset" at bounding box center [710, 387] width 1044 height 32
drag, startPoint x: 1199, startPoint y: 322, endPoint x: 194, endPoint y: 272, distance: 1006.6
click at [194, 272] on textarea "Arriba Extreme Blazing Buffalo CAN (Whole grain yellow corn, Vegetable oil, Sug…" at bounding box center [710, 313] width 1044 height 104
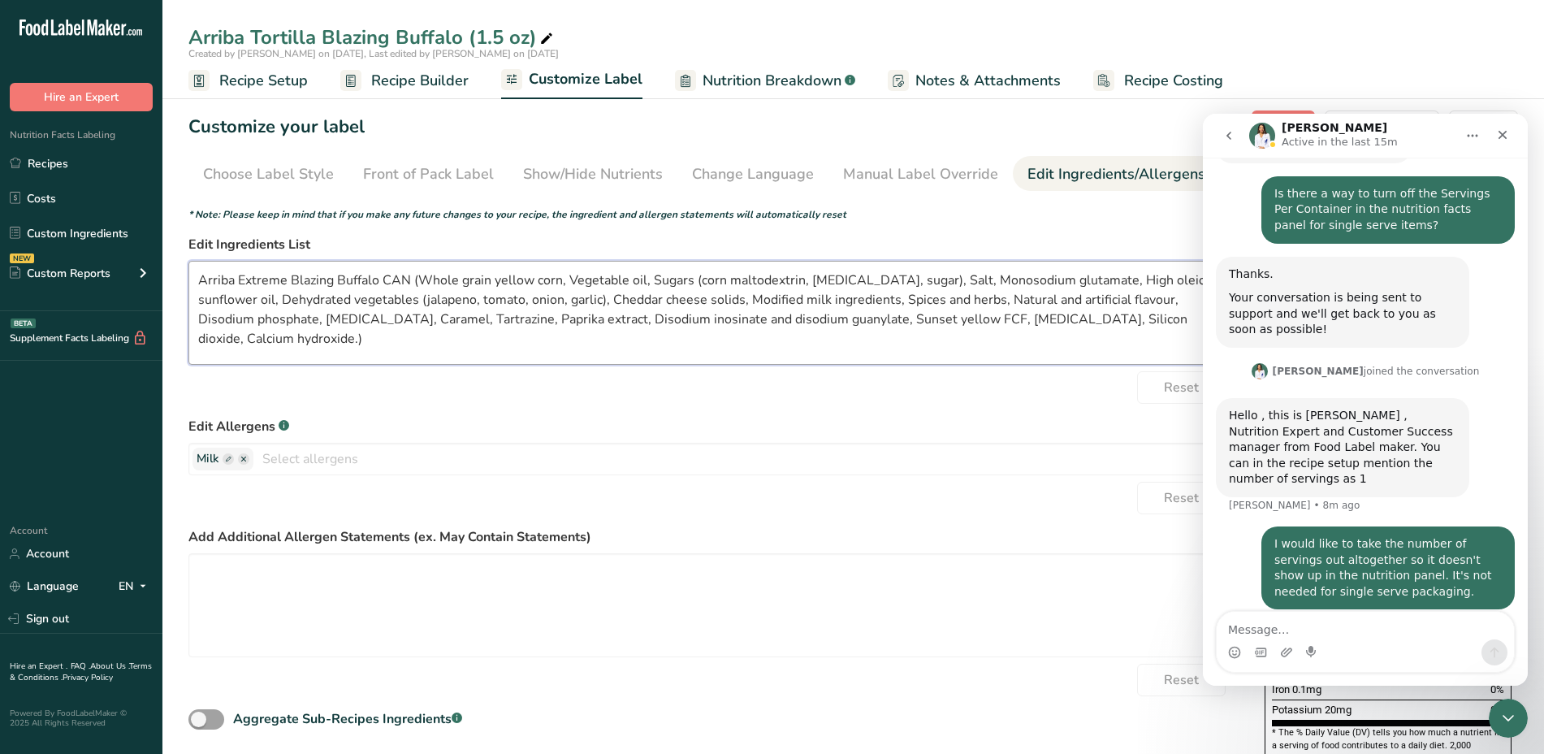
paste textarea "YELLOW CORN (COOKED IN LIME), CANOLA AND/OR SUNFLOWER OIL, CORN MALTODEXTRIN, C…"
type textarea "YELLOW CORN (COOKED IN LIME), CANOLA AND/OR SUNFLOWER OIL, CORN MALTODEXTRIN, C…"
click at [760, 527] on label "Add Additional Allergen Statements (ex. May Contain Statements)" at bounding box center [710, 536] width 1044 height 19
click at [1166, 226] on form "* Note: Please keep in mind that if you make any future changes to your recipe,…" at bounding box center [710, 469] width 1044 height 525
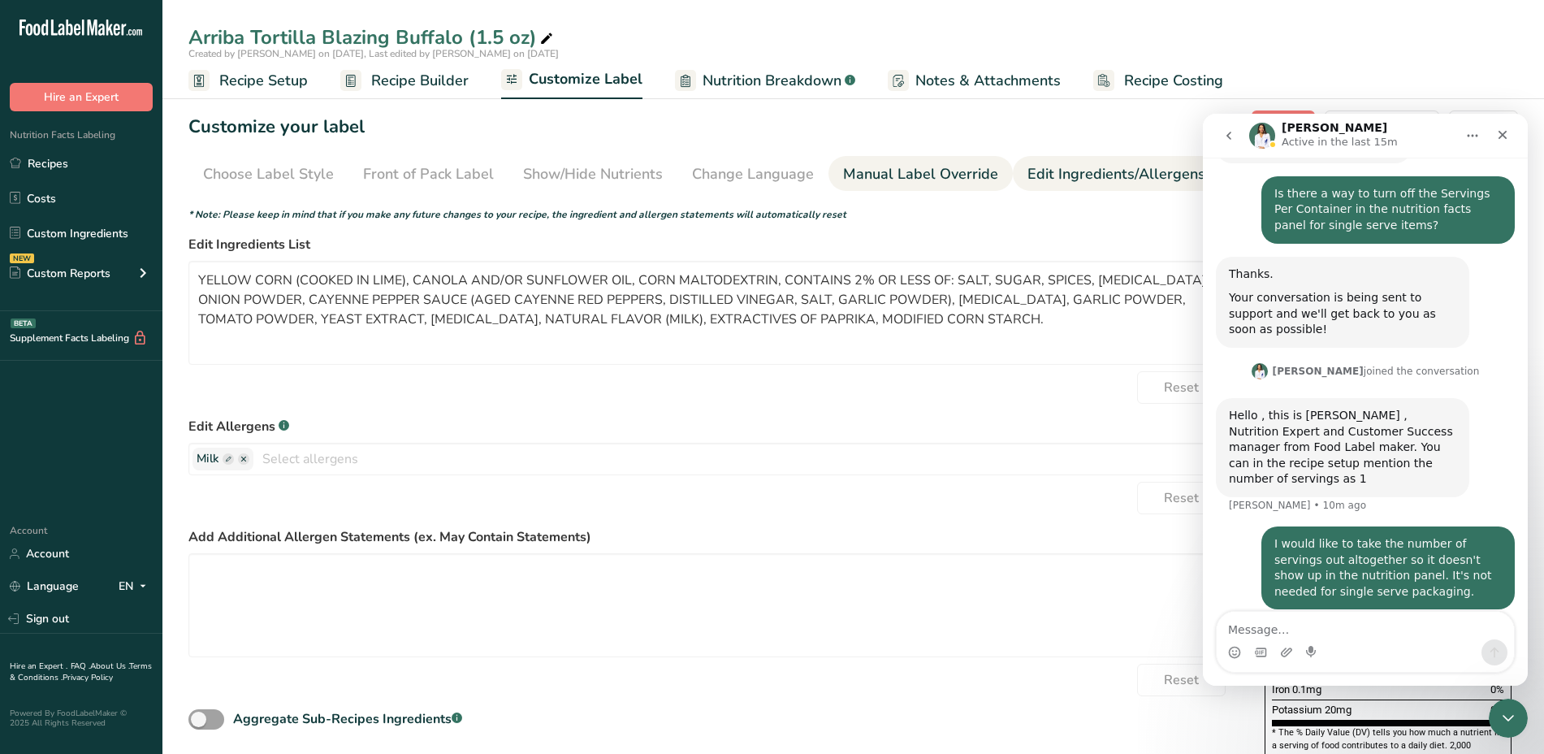
click at [871, 170] on div "Manual Label Override" at bounding box center [920, 174] width 155 height 22
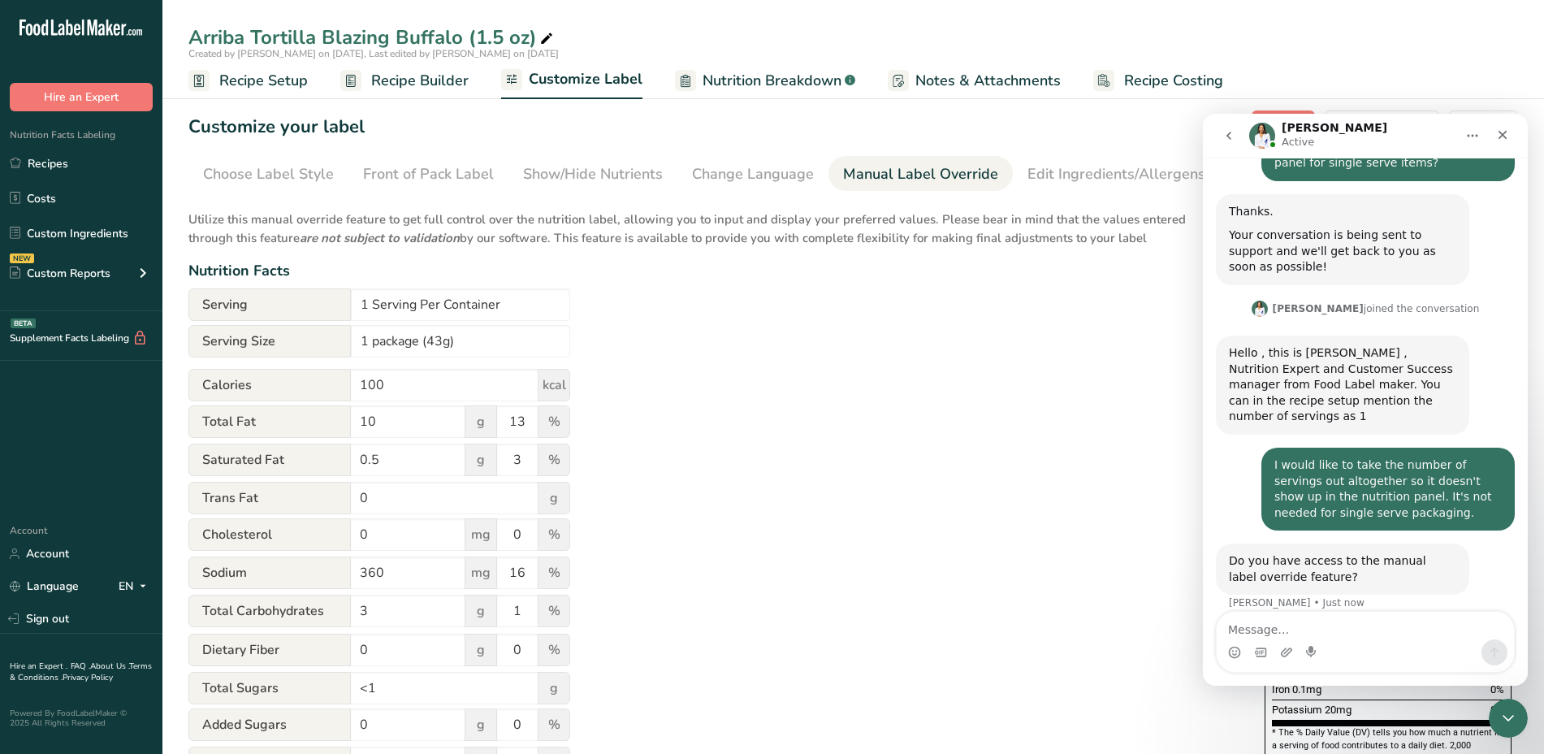
scroll to position [175, 0]
click at [871, 170] on div "Manual Label Override" at bounding box center [920, 174] width 155 height 22
click at [913, 171] on div "Manual Label Override" at bounding box center [920, 174] width 155 height 22
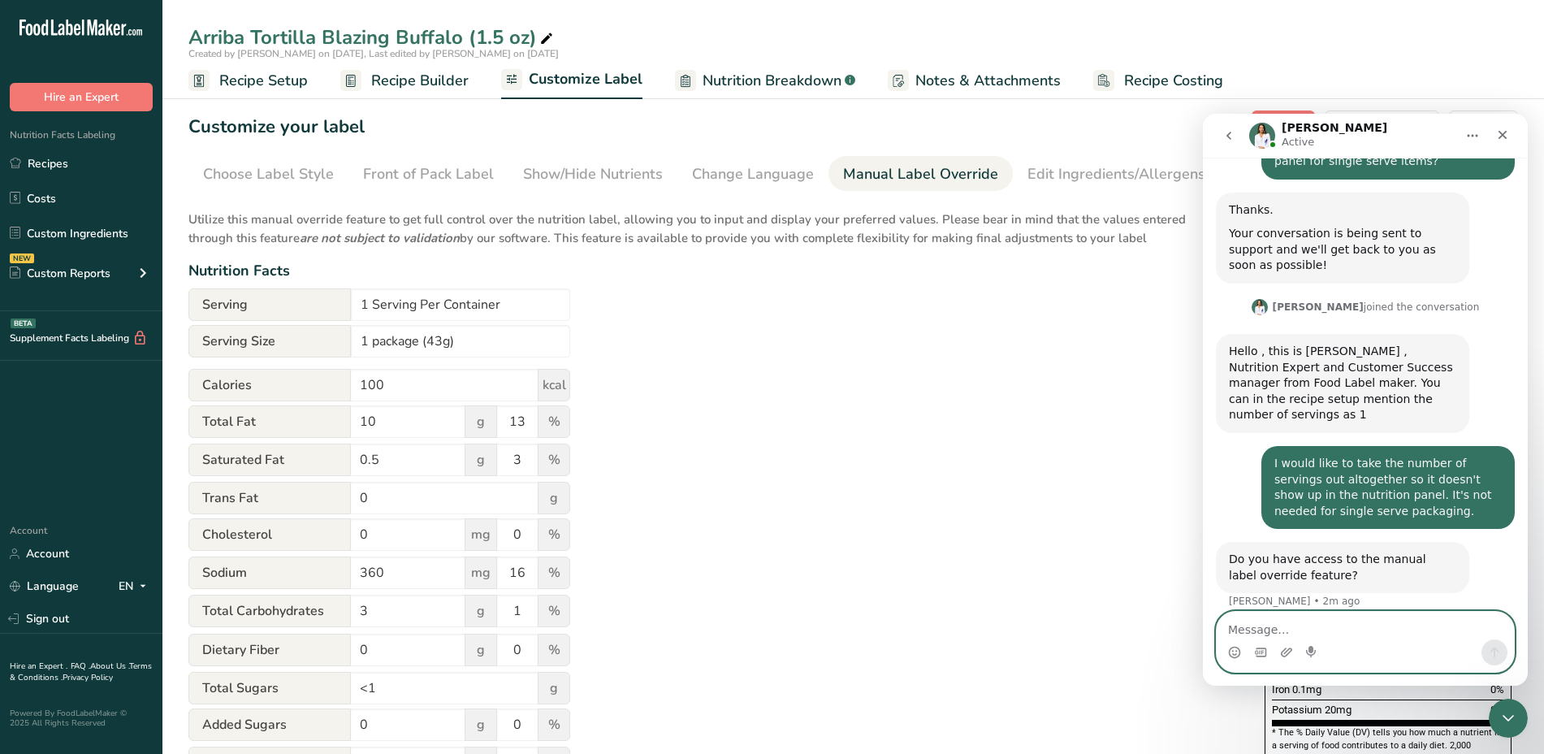
click at [1326, 620] on textarea "Message…" at bounding box center [1365, 626] width 297 height 28
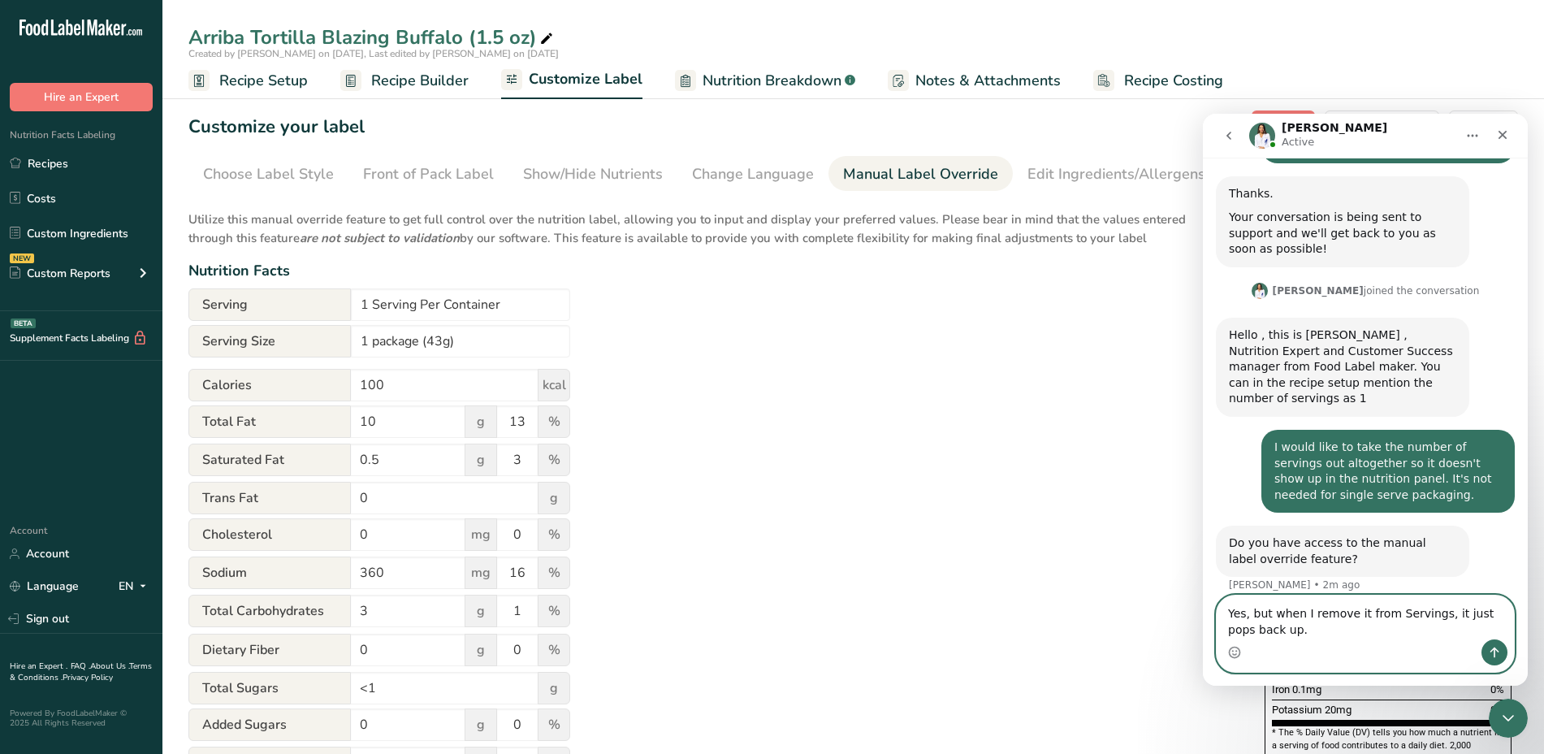
type textarea "Yes, but when I remove it from Servings, it just pops back up."
click at [1500, 647] on icon "Send a message…" at bounding box center [1494, 652] width 13 height 13
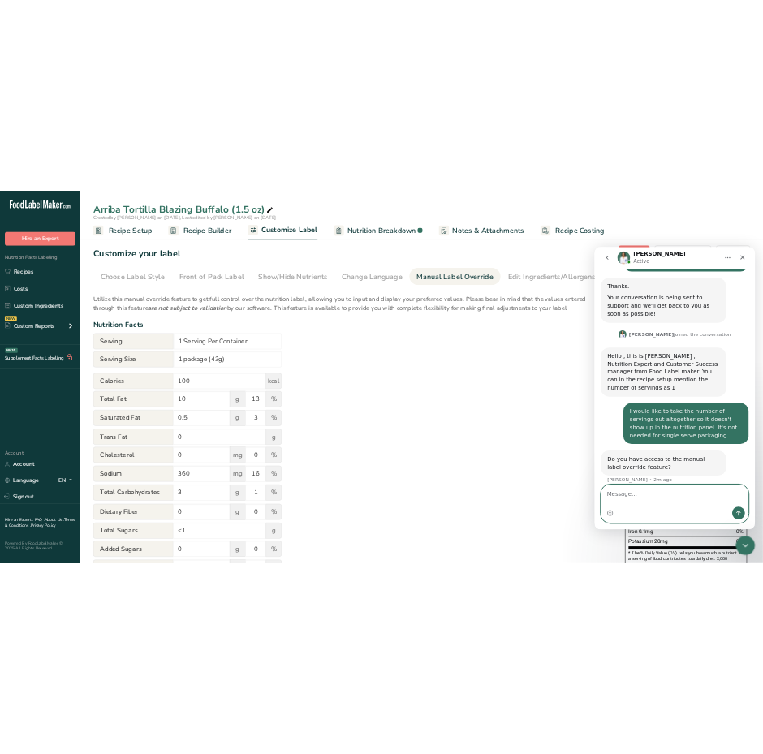
scroll to position [240, 0]
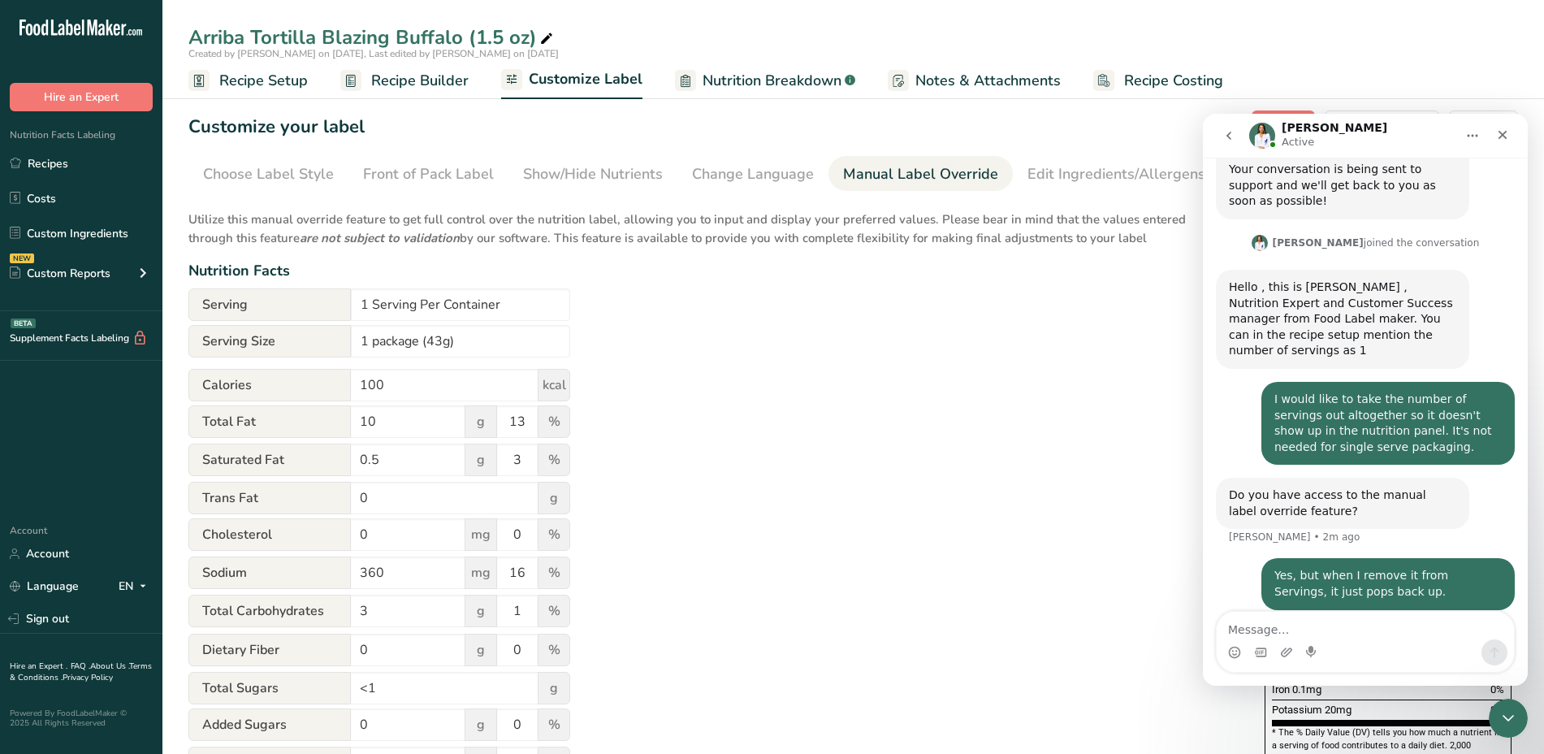
click at [924, 506] on div "Utilize this manual override feature to get full control over the nutrition lab…" at bounding box center [710, 589] width 1044 height 777
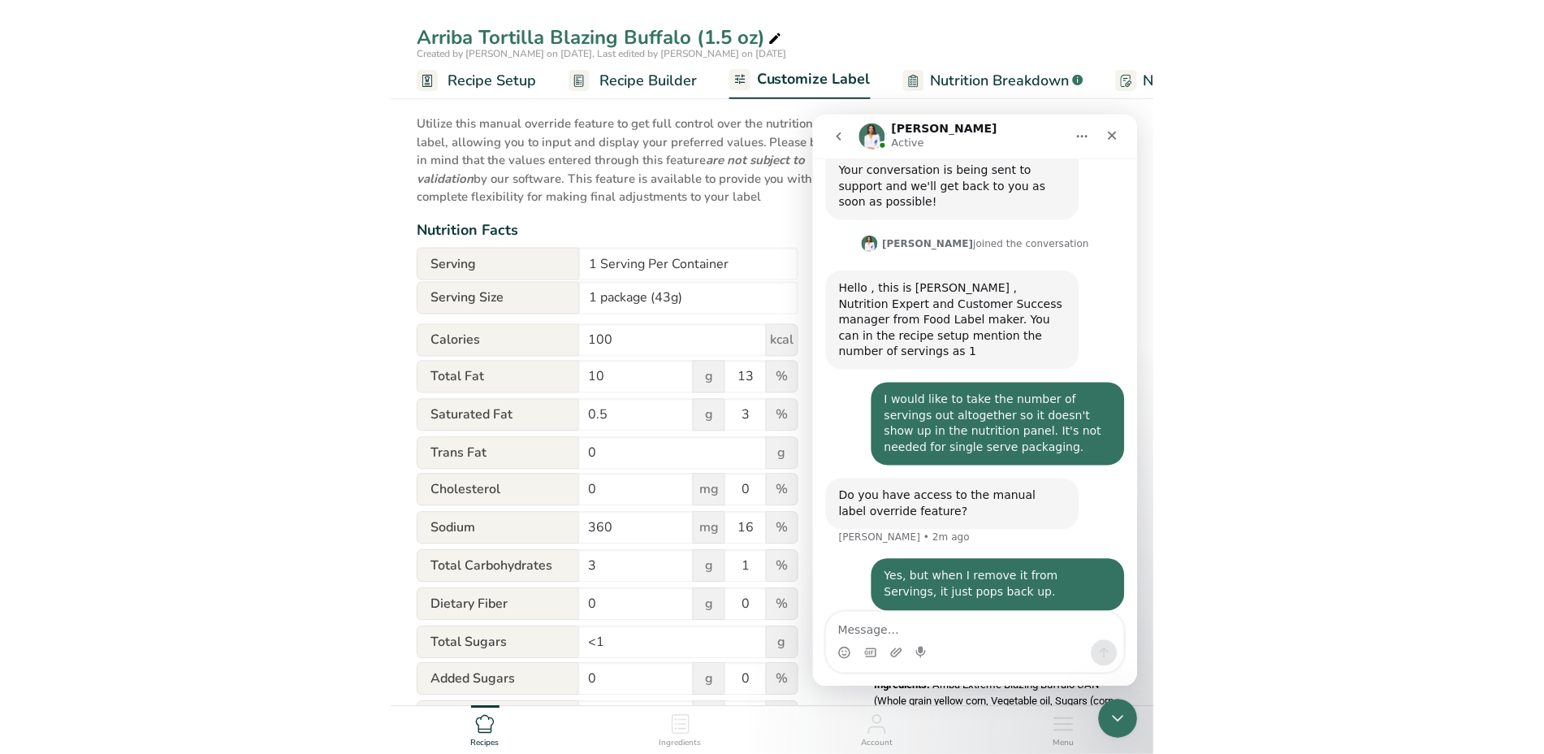
scroll to position [0, 0]
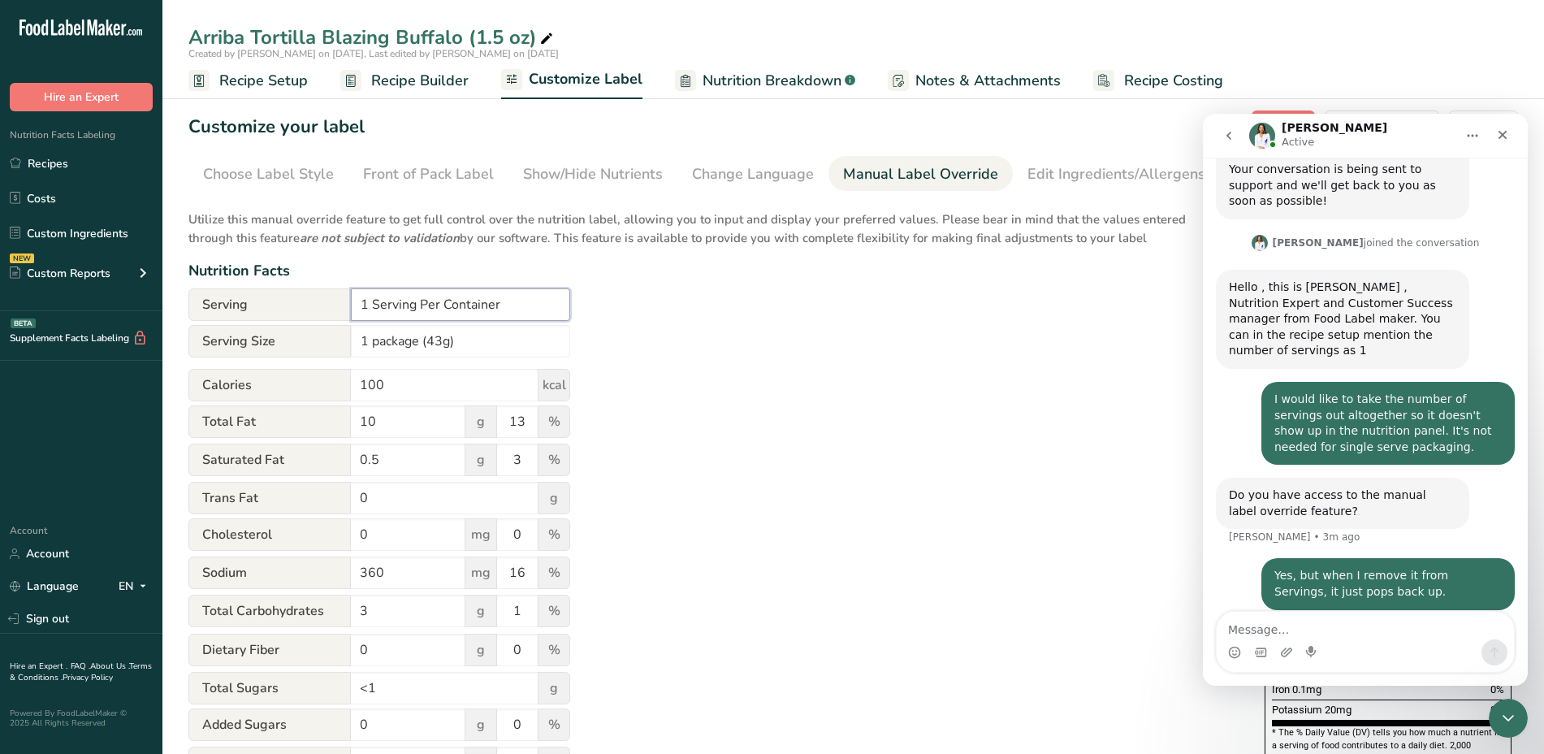
drag, startPoint x: 545, startPoint y: 304, endPoint x: 338, endPoint y: 316, distance: 207.4
click at [338, 316] on div "Serving 1 Serving Per Container" at bounding box center [379, 304] width 382 height 32
click at [459, 348] on input "1 package (43g)" at bounding box center [460, 341] width 219 height 32
click at [863, 379] on div "Utilize this manual override feature to get full control over the nutrition lab…" at bounding box center [710, 589] width 1044 height 777
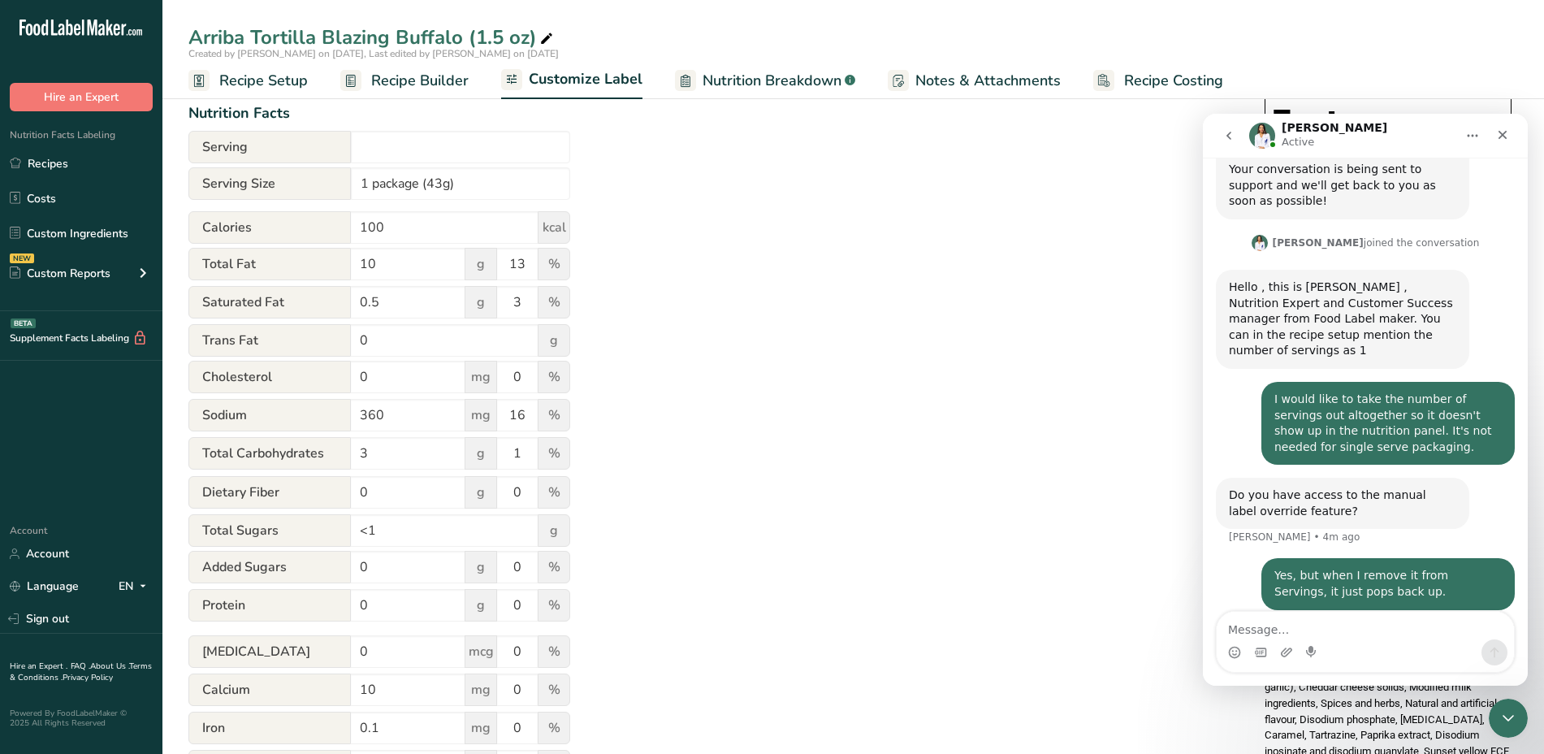
scroll to position [173, 0]
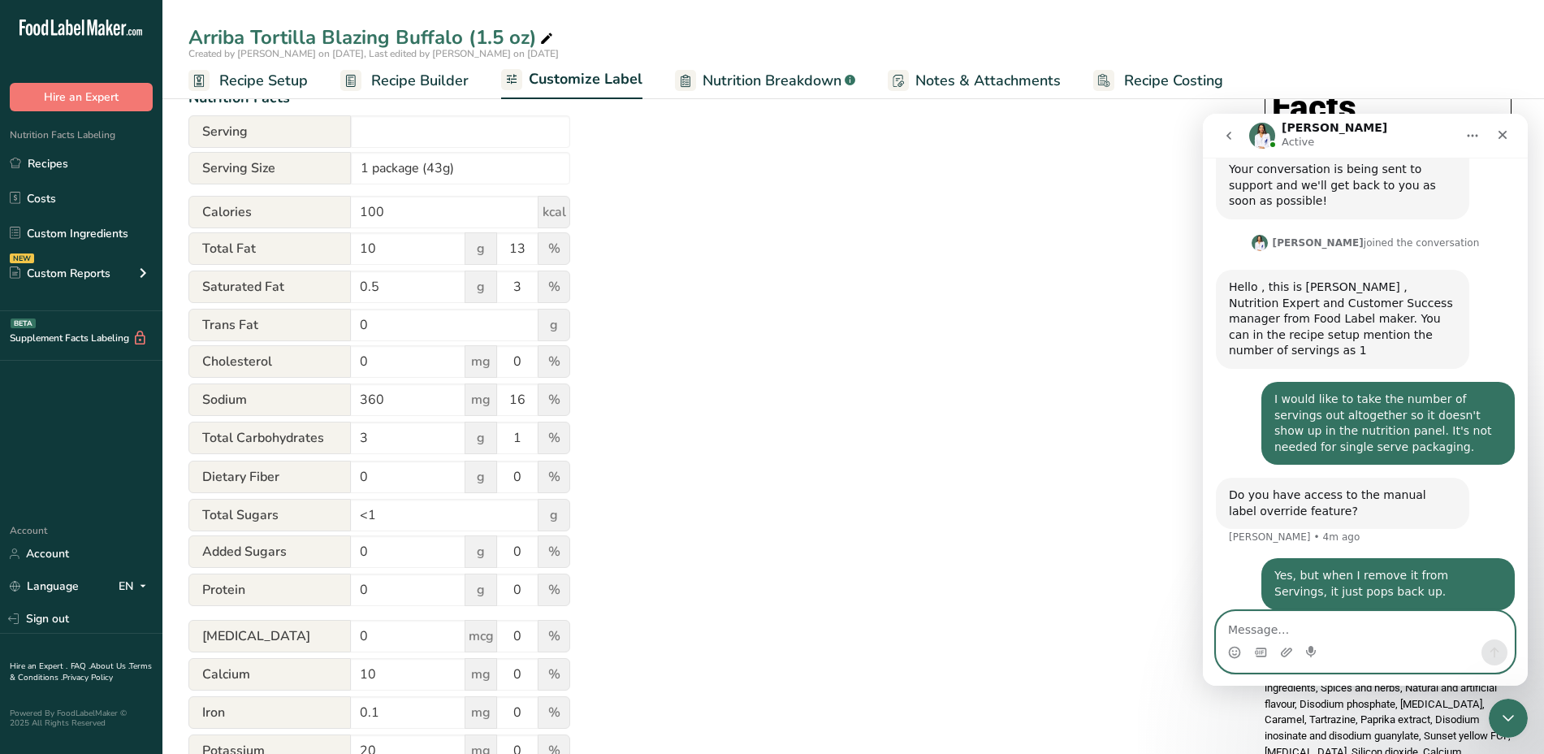
click at [1354, 628] on textarea "Message…" at bounding box center [1365, 626] width 297 height 28
type textarea "Oh wait, adding a space there worked."
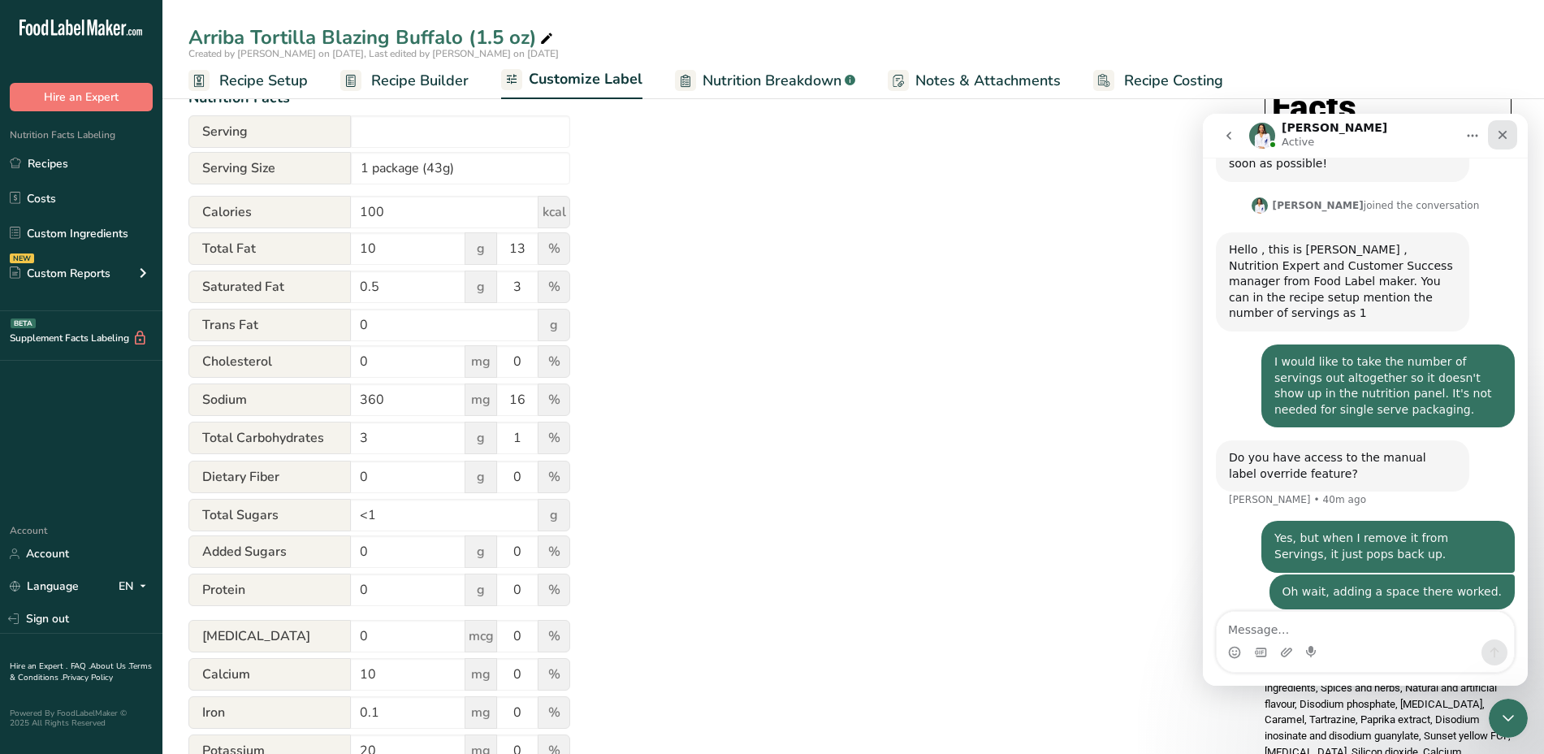
click at [1503, 130] on icon "Close" at bounding box center [1502, 134] width 13 height 13
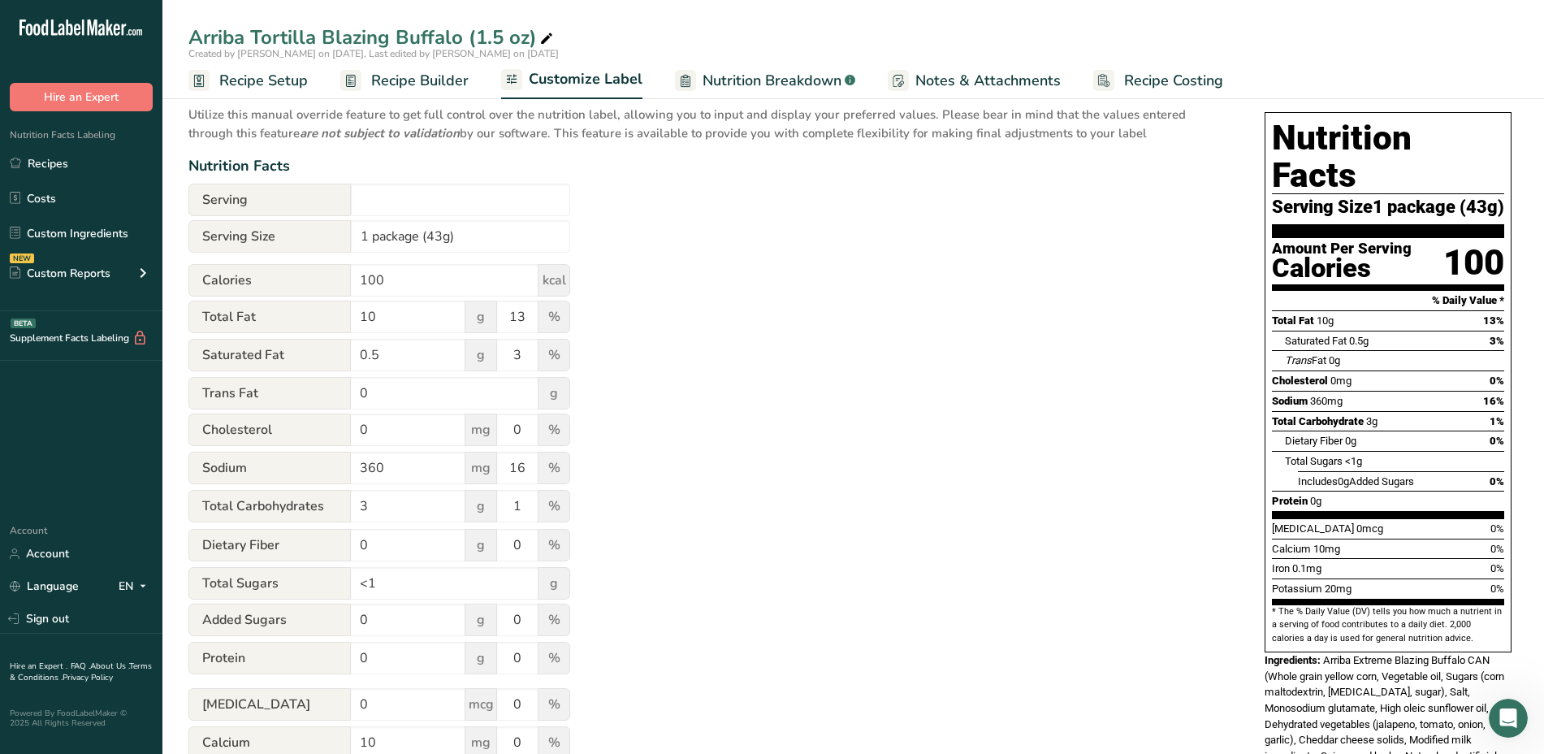
scroll to position [92, 0]
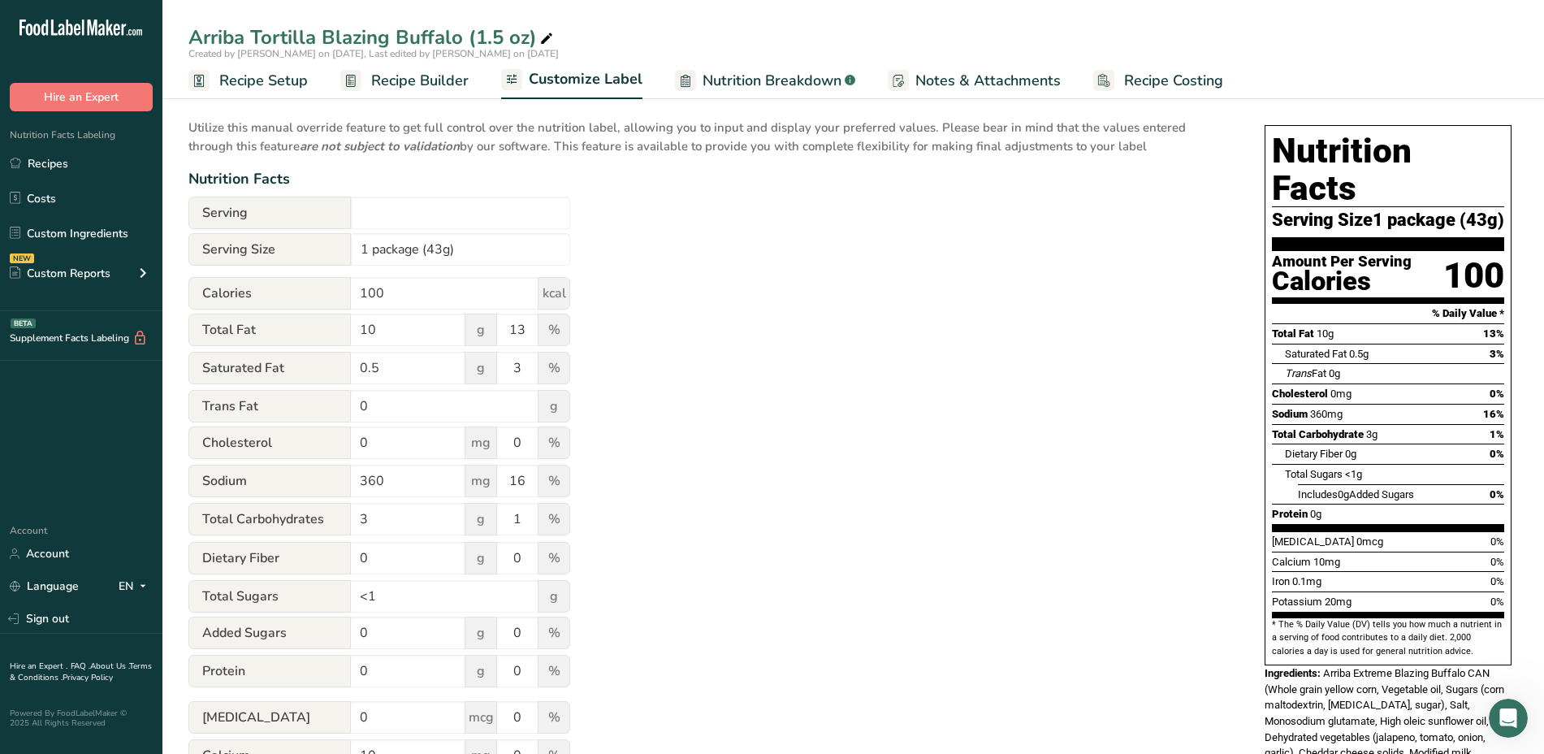
click at [1258, 134] on div "Nutrition Facts Serving Size 1 package (43g) Amount Per Serving Calories 100 % …" at bounding box center [1388, 499] width 260 height 761
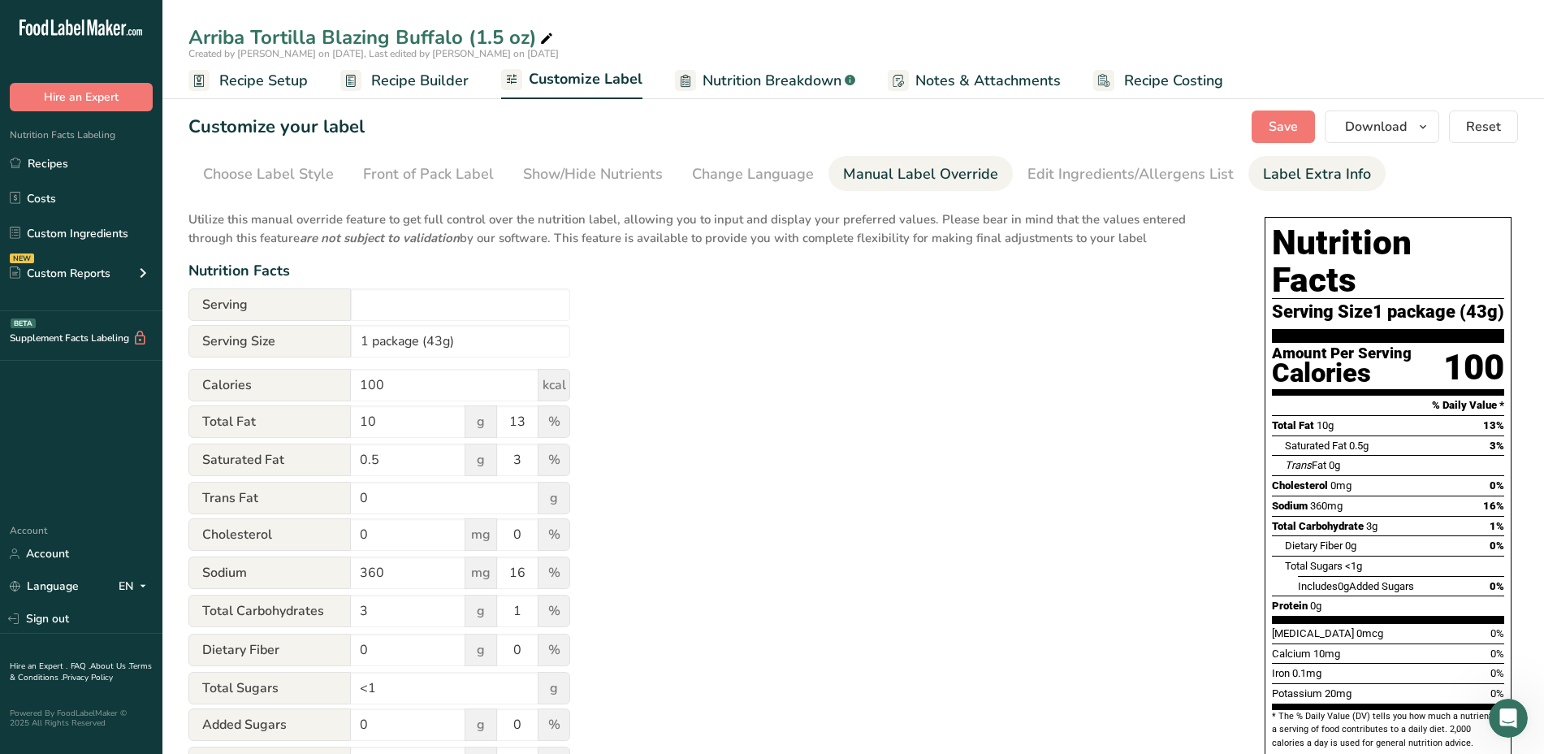
click at [1330, 188] on link "Label Extra Info" at bounding box center [1317, 174] width 108 height 37
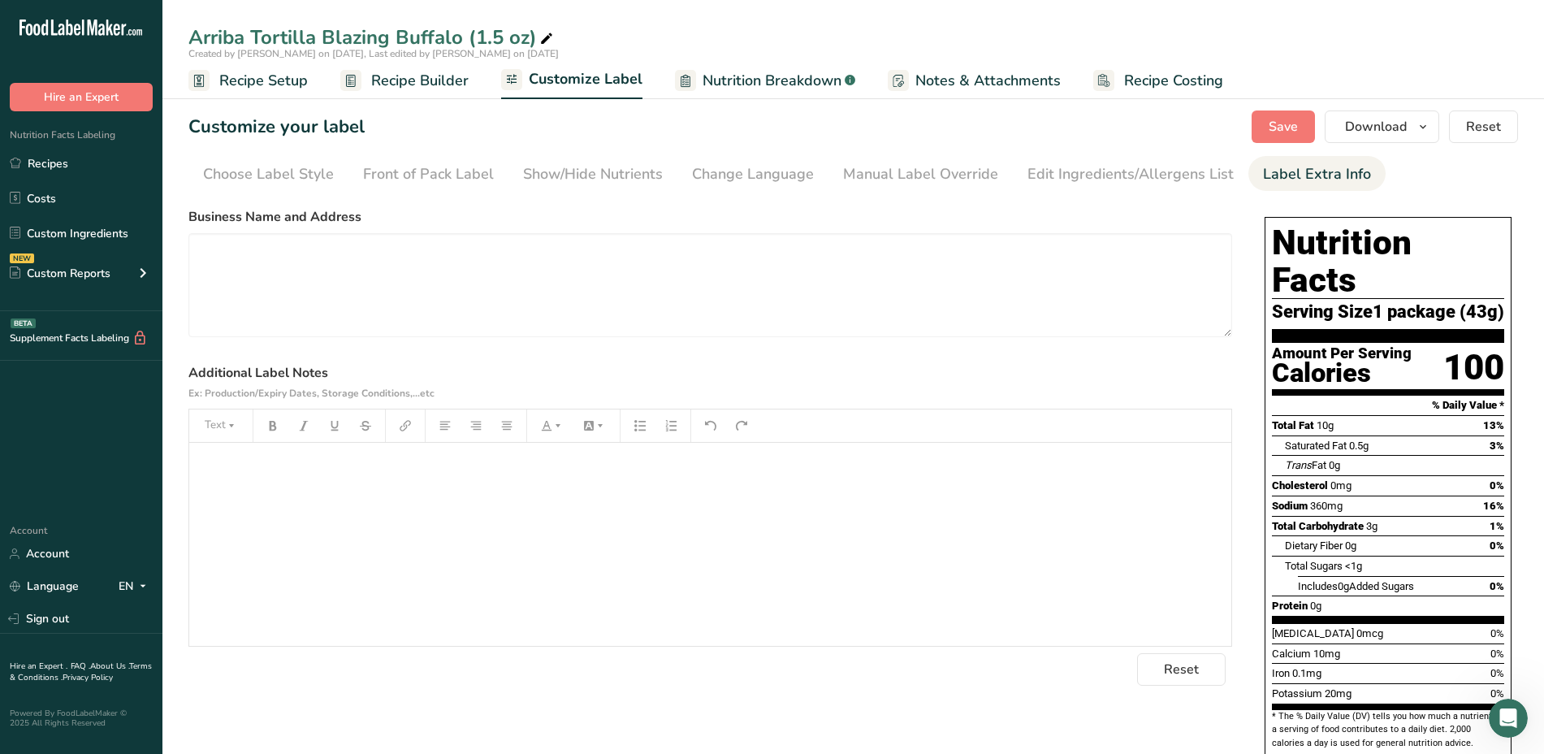
click at [763, 460] on p "﻿" at bounding box center [710, 465] width 1026 height 19
click at [547, 480] on div "﻿" at bounding box center [710, 544] width 1042 height 203
click at [1109, 177] on div "Edit Ingredients/Allergens List" at bounding box center [1130, 174] width 206 height 22
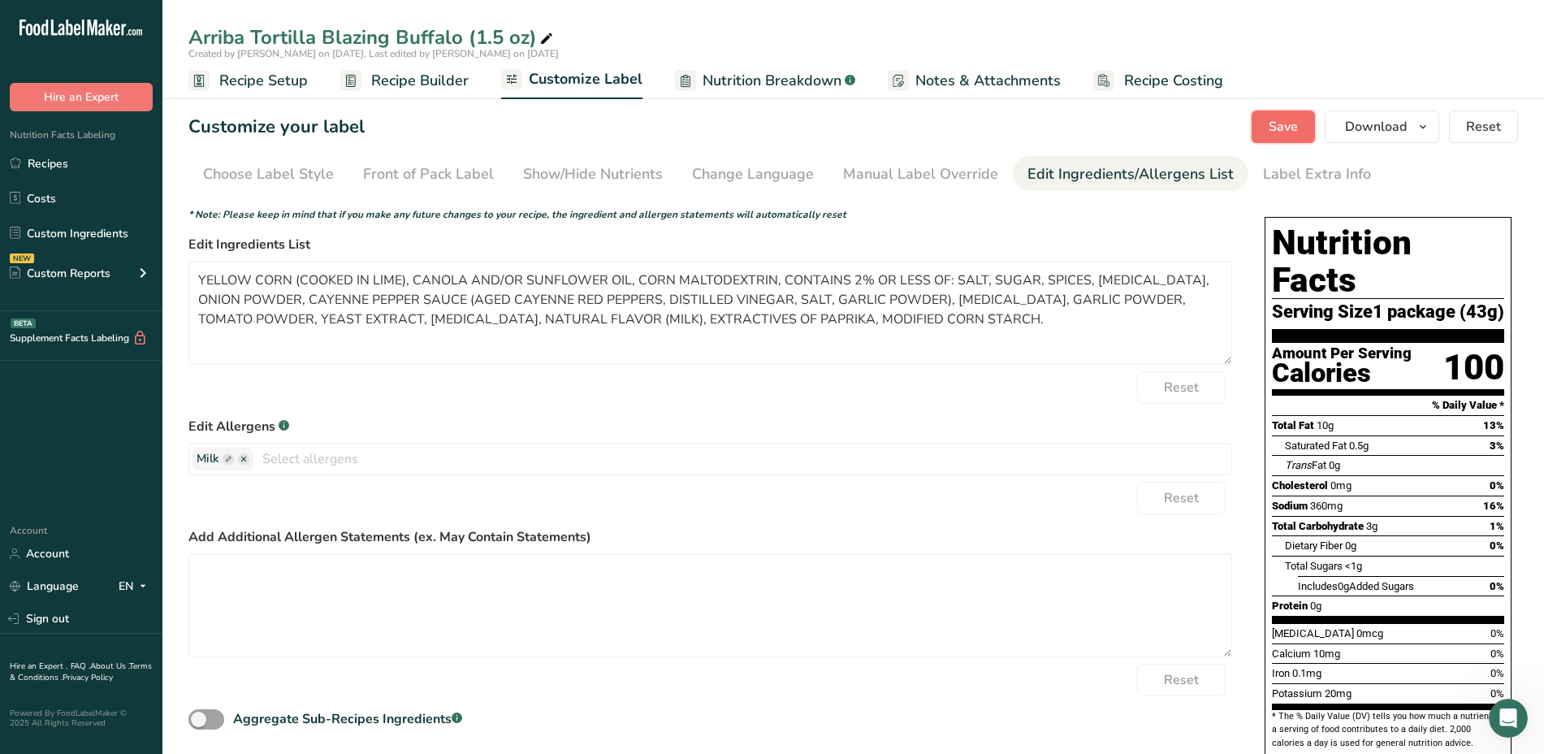
click at [1278, 127] on span "Save" at bounding box center [1282, 126] width 29 height 19
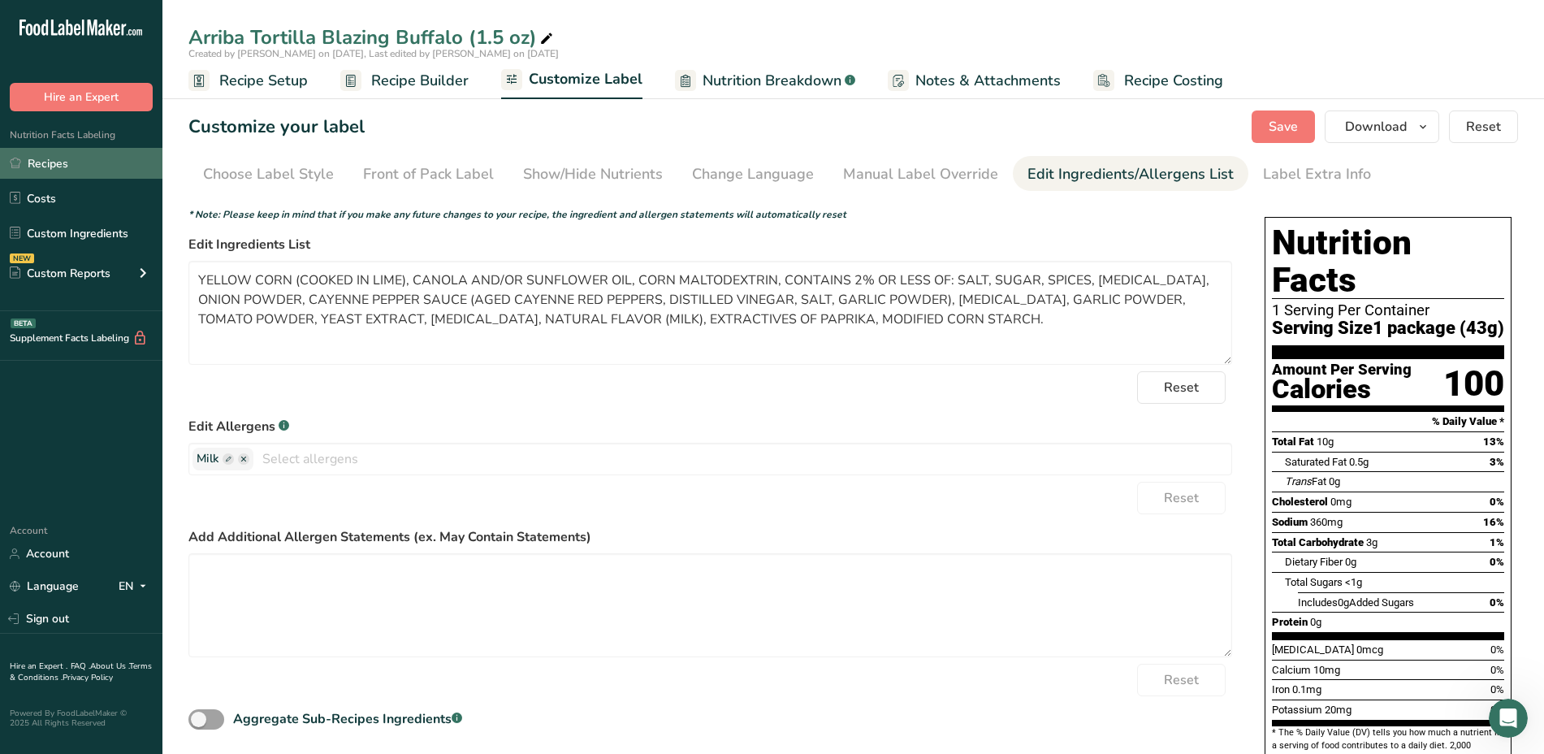
click at [38, 166] on link "Recipes" at bounding box center [81, 163] width 162 height 31
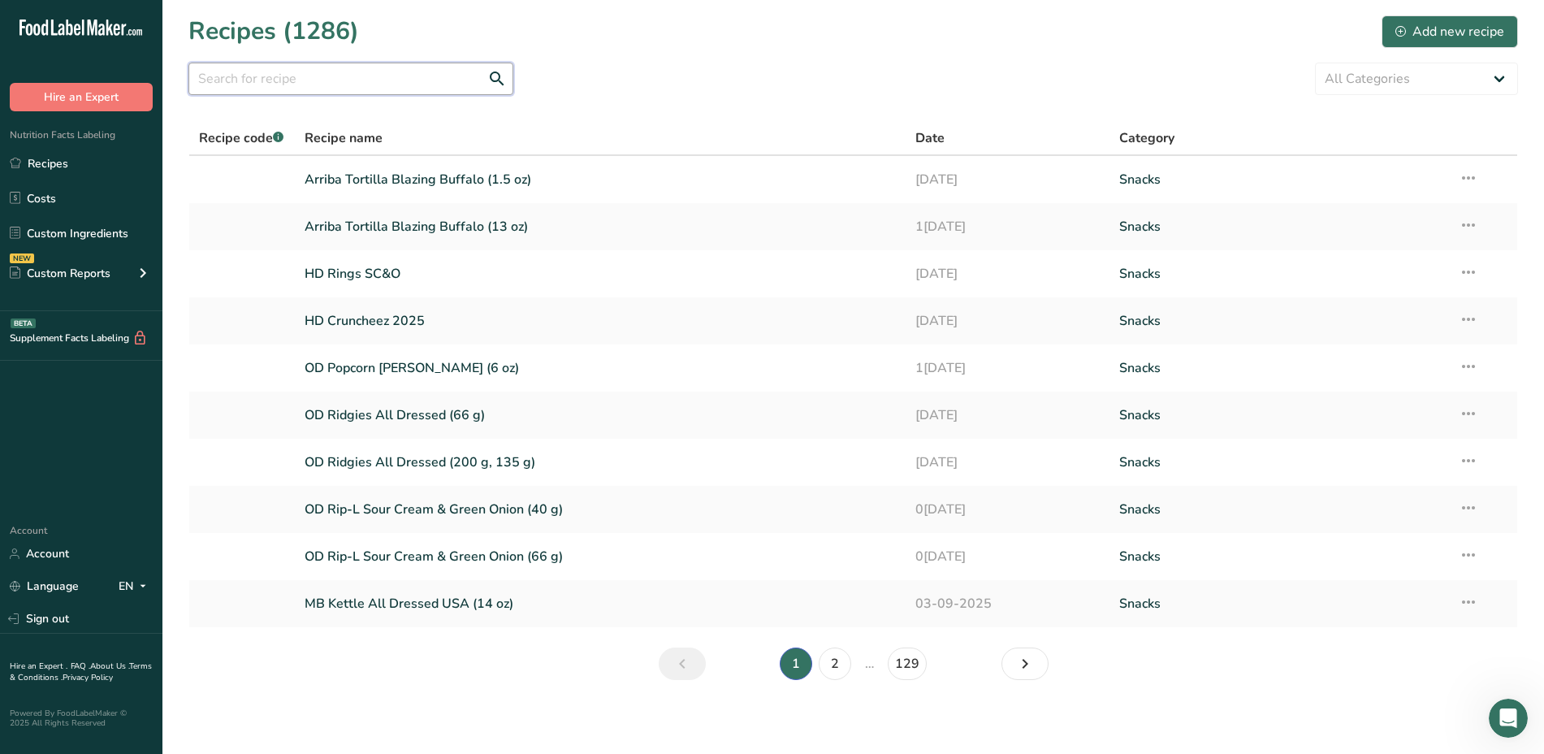
click at [391, 88] on input "text" at bounding box center [350, 79] width 325 height 32
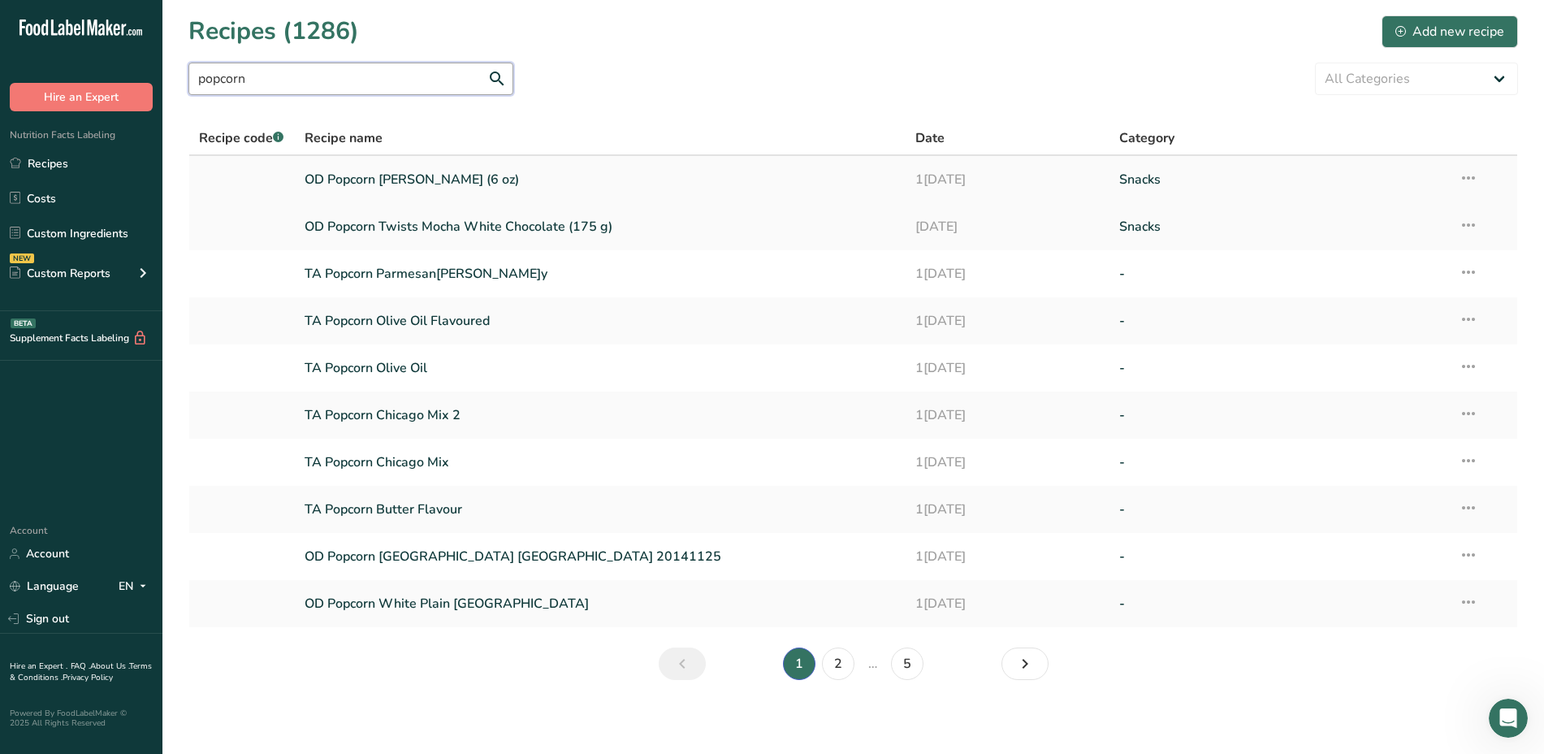
type input "popcorn"
click at [377, 181] on link "OD Popcorn [PERSON_NAME] (6 oz)" at bounding box center [601, 179] width 592 height 34
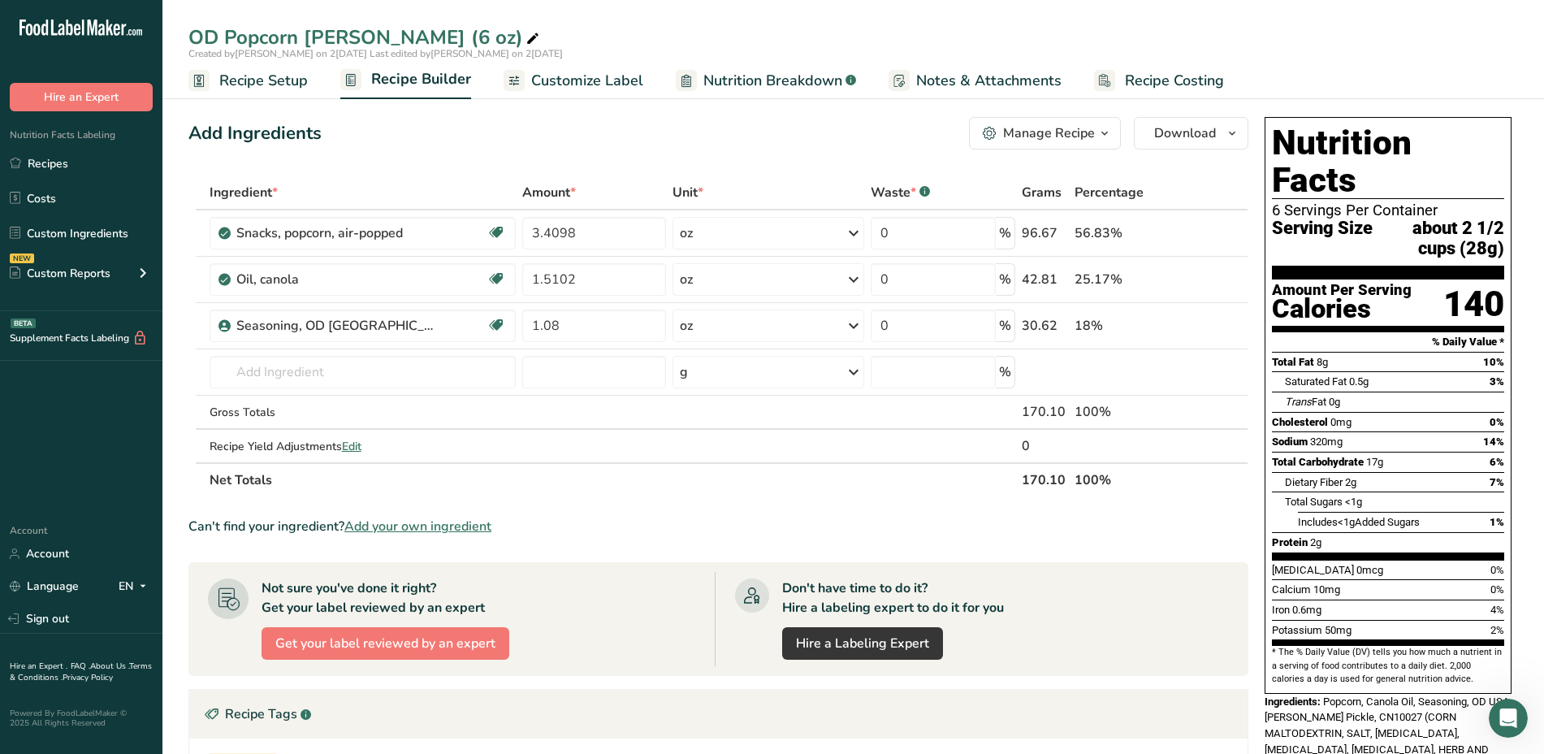
click at [1035, 130] on div "Manage Recipe" at bounding box center [1049, 132] width 92 height 19
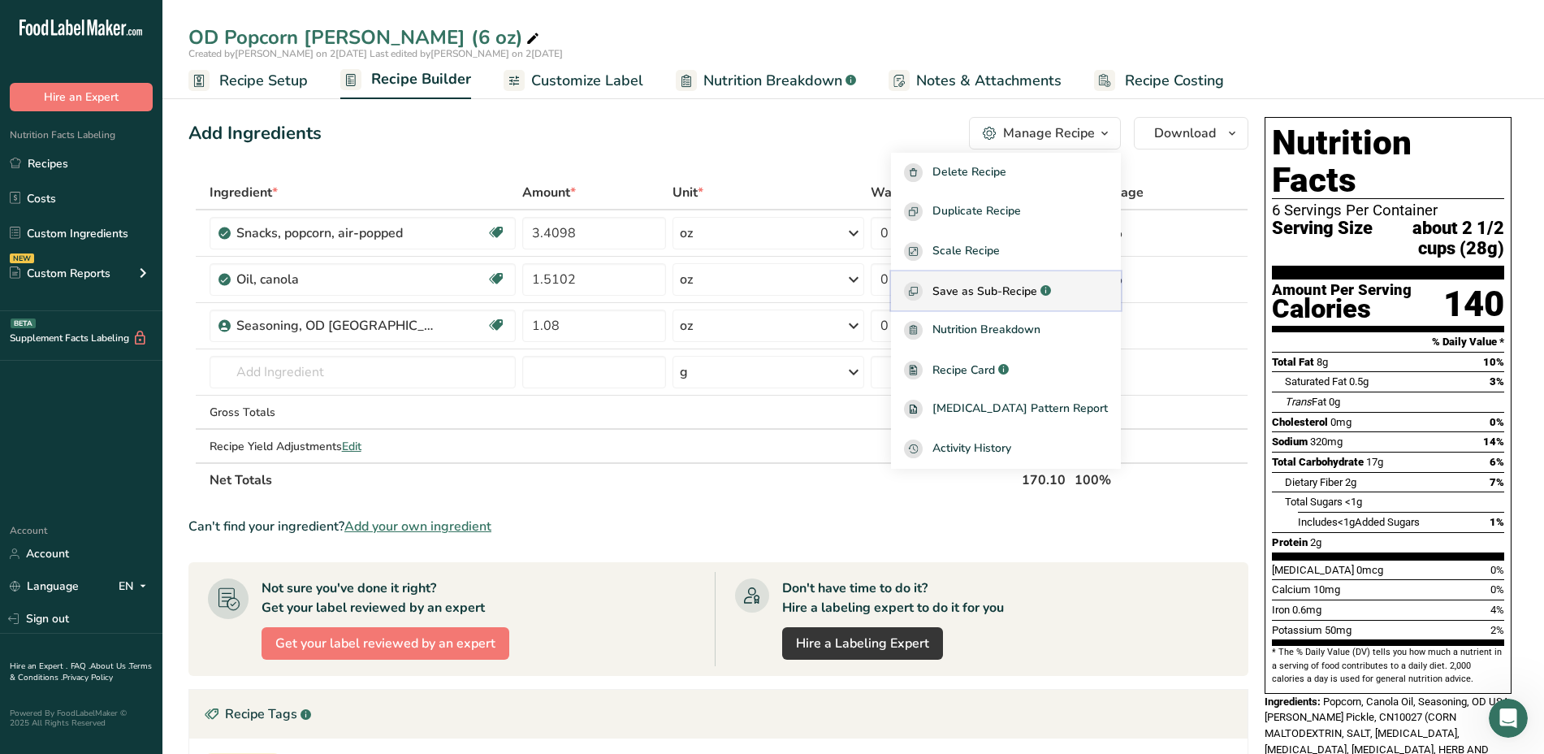
click at [1019, 287] on span "Save as Sub-Recipe" at bounding box center [984, 291] width 105 height 17
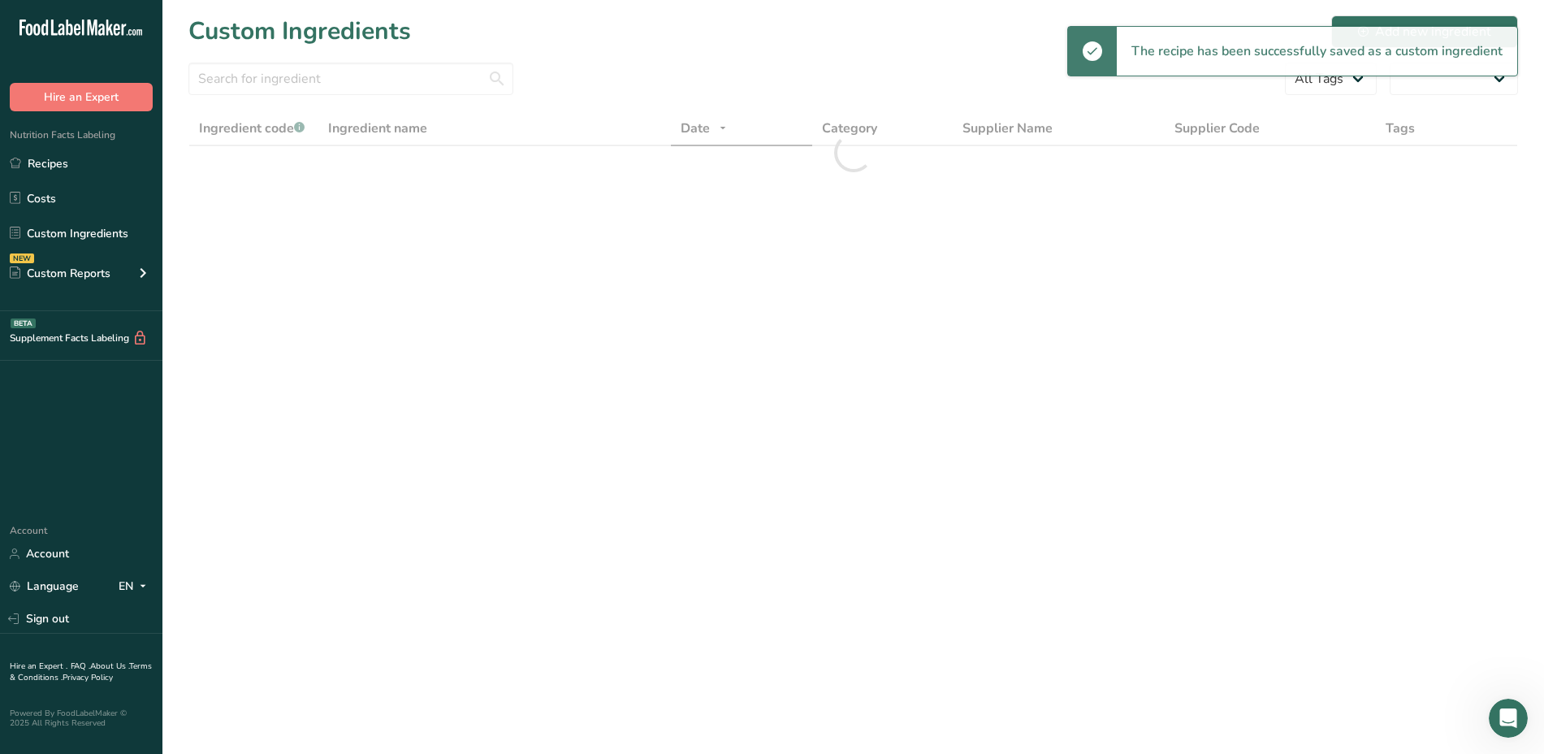
select select "30"
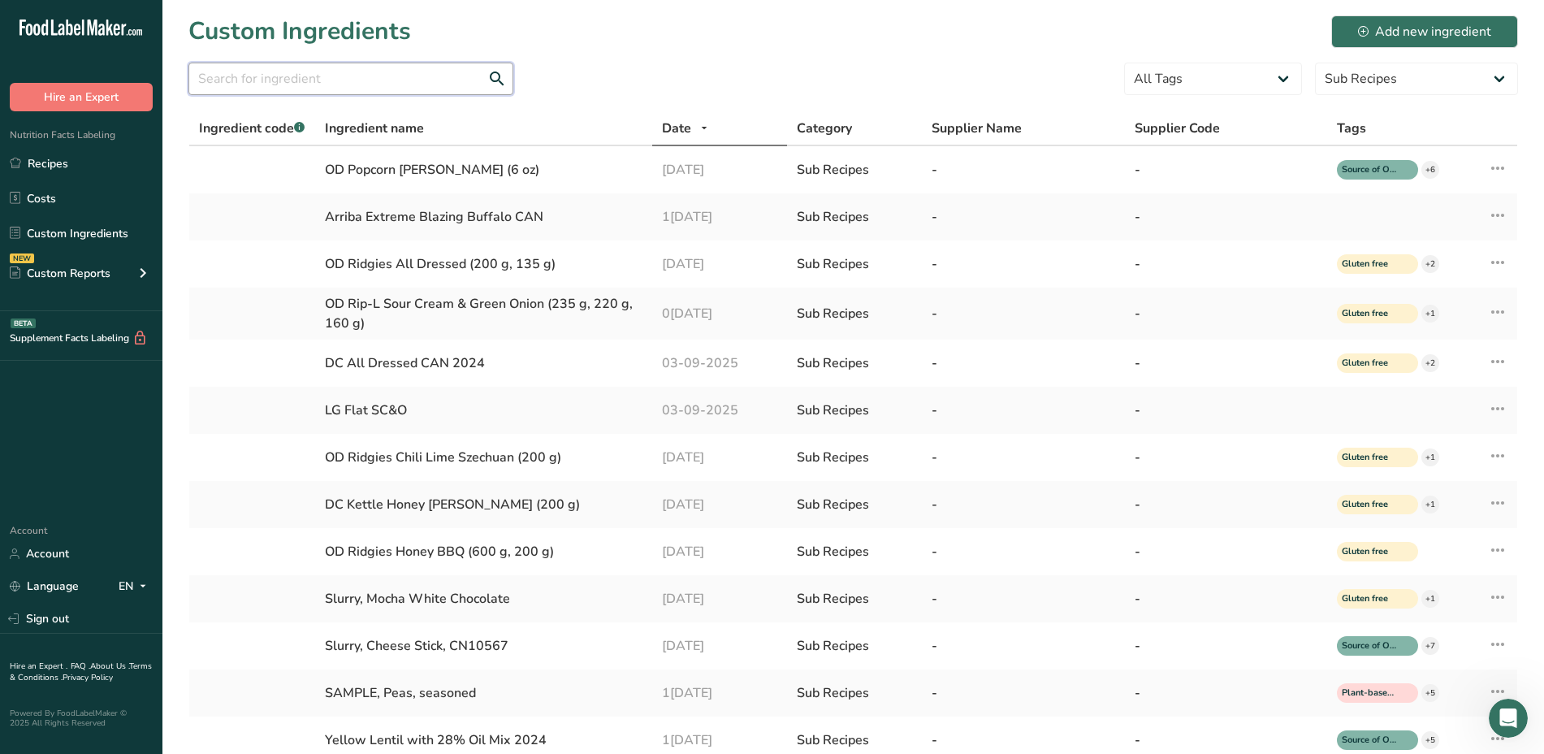
click at [236, 69] on input "text" at bounding box center [350, 79] width 325 height 32
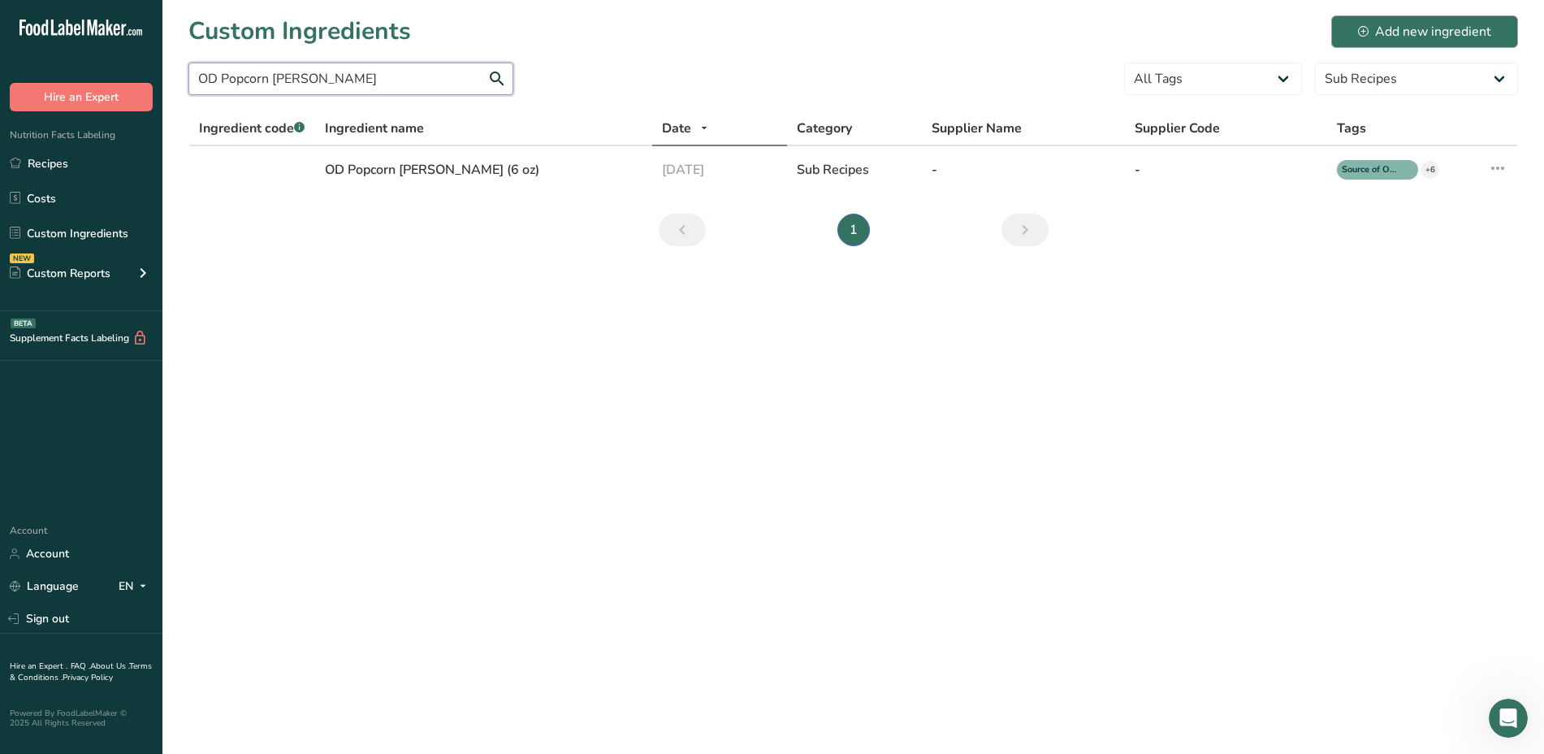
type input "OD Popcorn [PERSON_NAME]"
click at [1427, 24] on div "Add new ingredient" at bounding box center [1424, 31] width 133 height 19
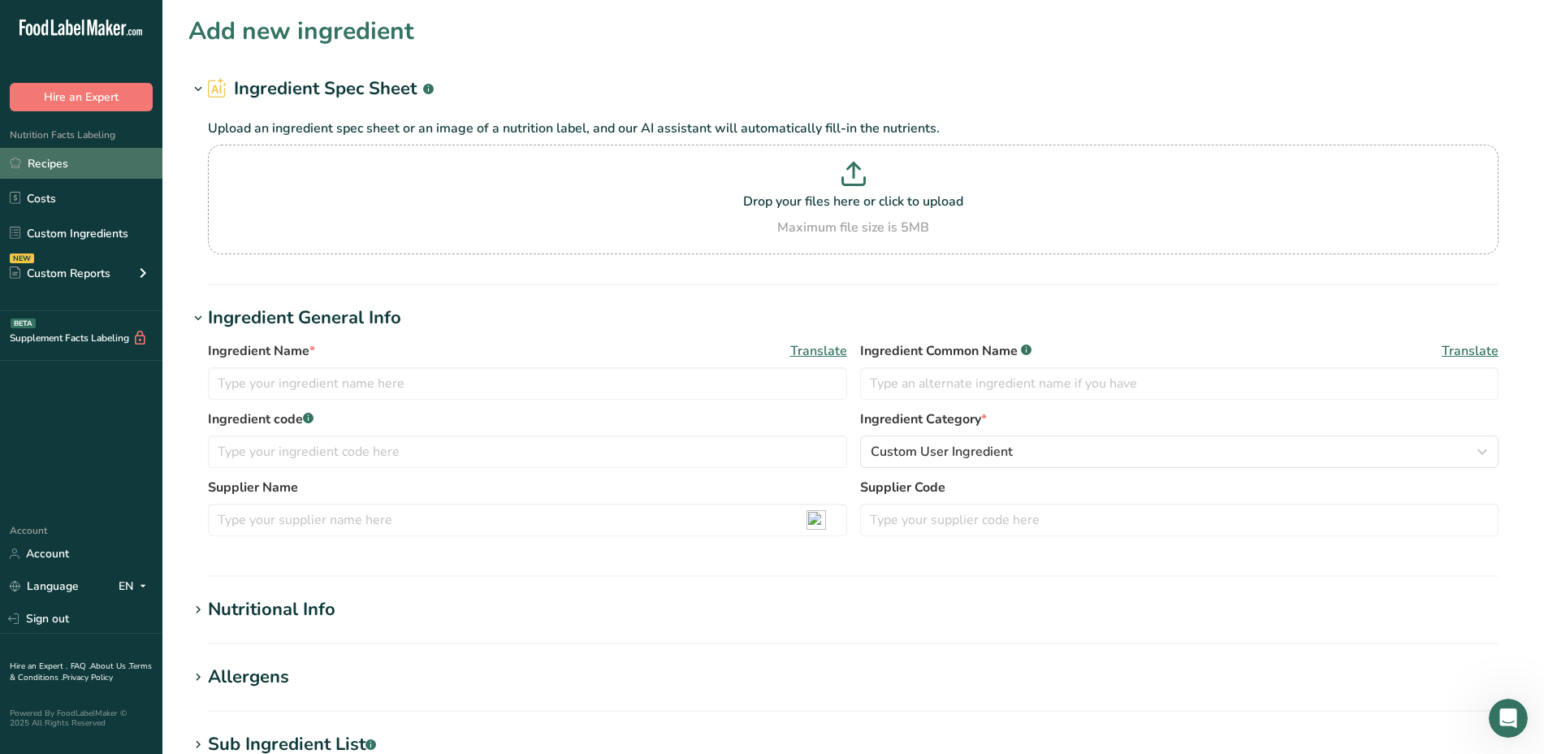
click at [67, 169] on link "Recipes" at bounding box center [81, 163] width 162 height 31
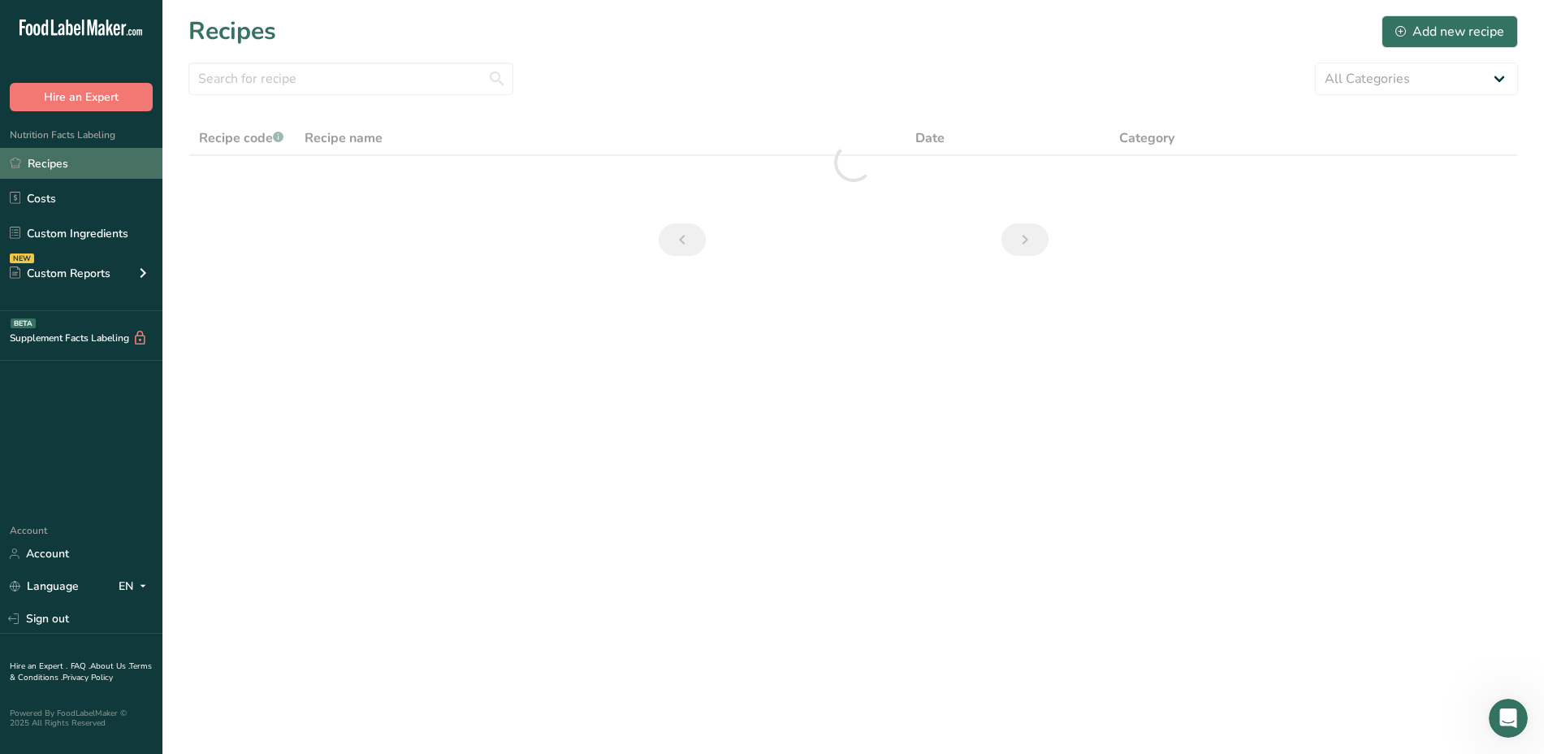
click at [67, 169] on link "Recipes" at bounding box center [81, 163] width 162 height 31
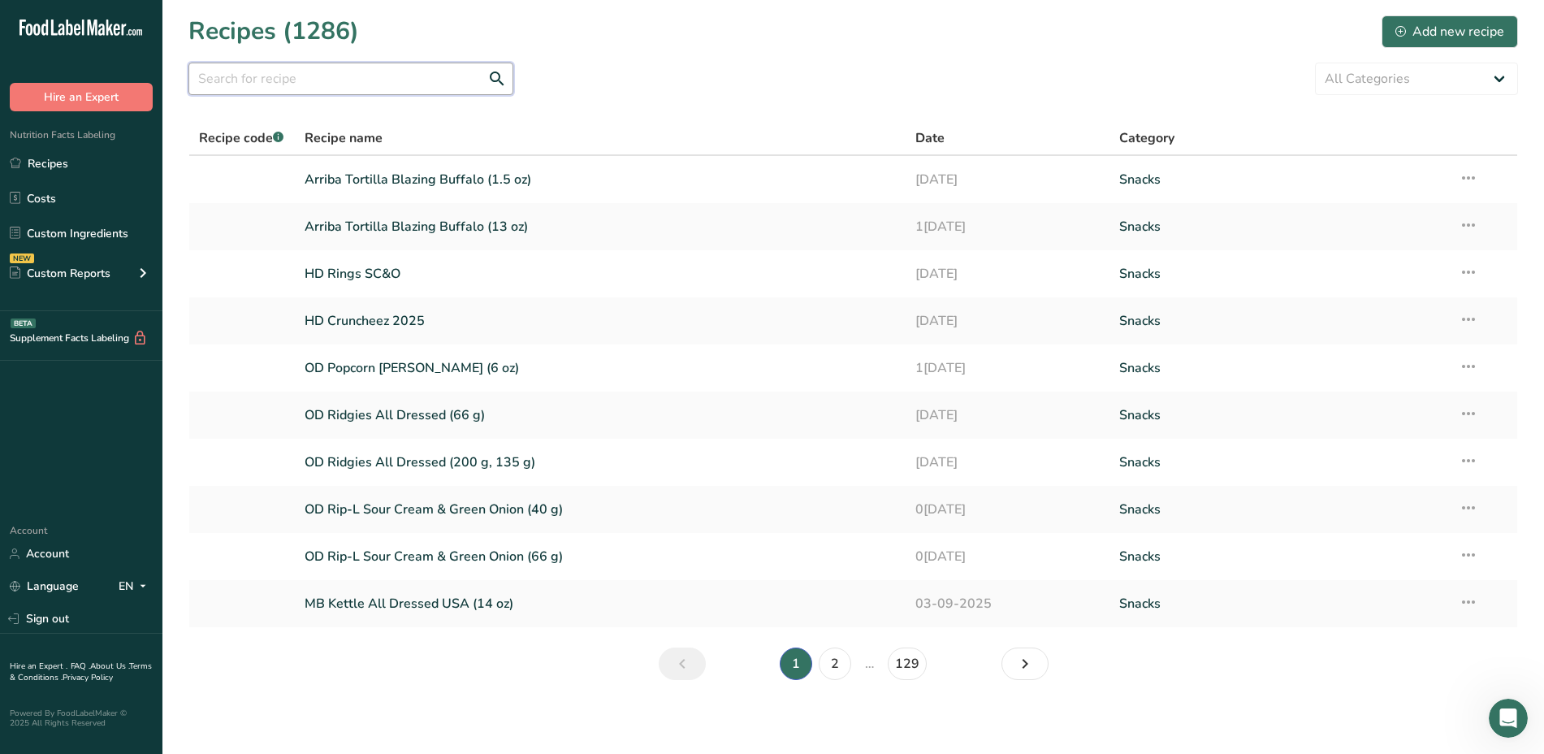
click at [253, 80] on input "text" at bounding box center [350, 79] width 325 height 32
click at [1439, 28] on div "Add new recipe" at bounding box center [1449, 31] width 109 height 19
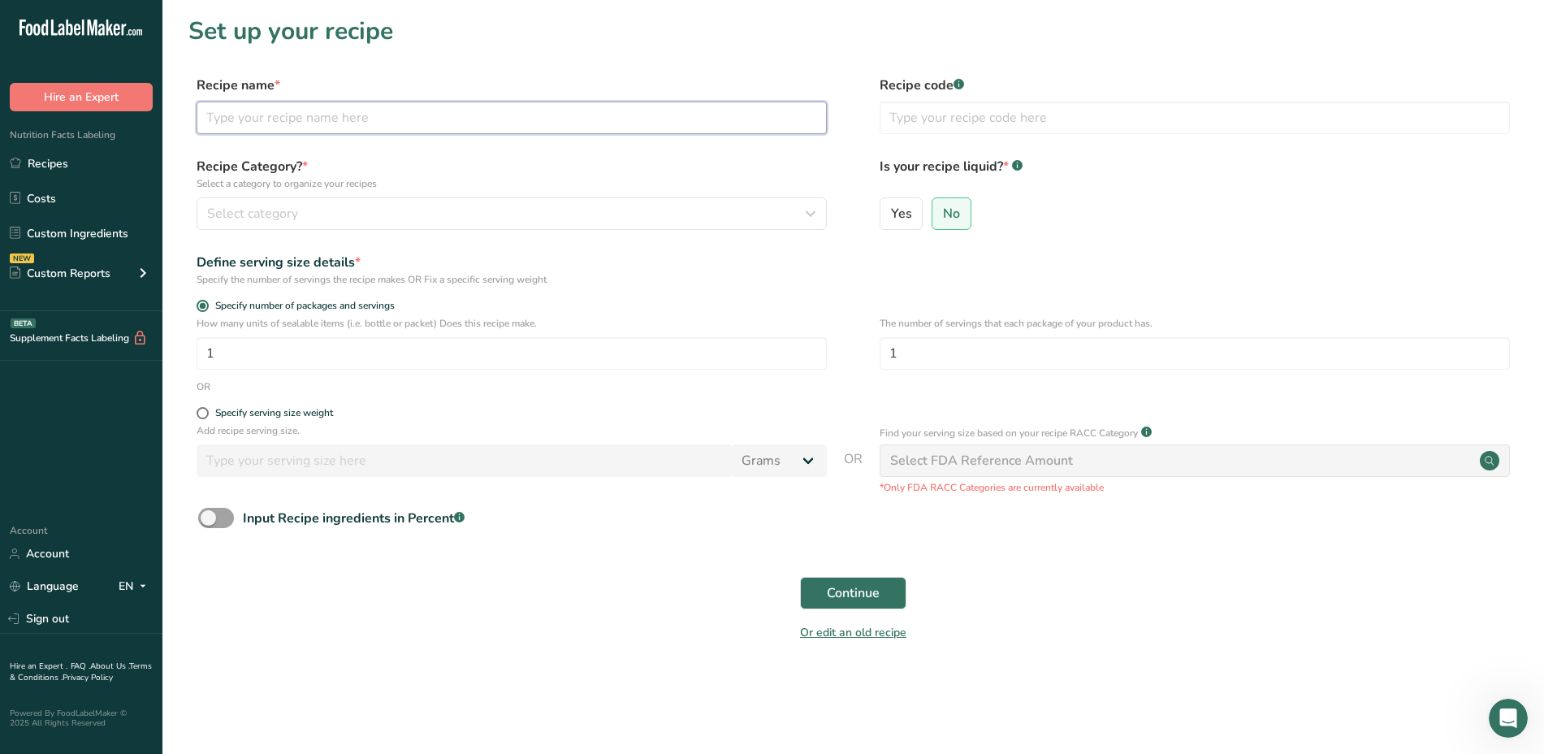
click at [796, 122] on input "text" at bounding box center [512, 118] width 630 height 32
click at [464, 115] on input "OD Po" at bounding box center [512, 118] width 630 height 32
type input "OD Popcorn [PERSON_NAME] (1 oz)"
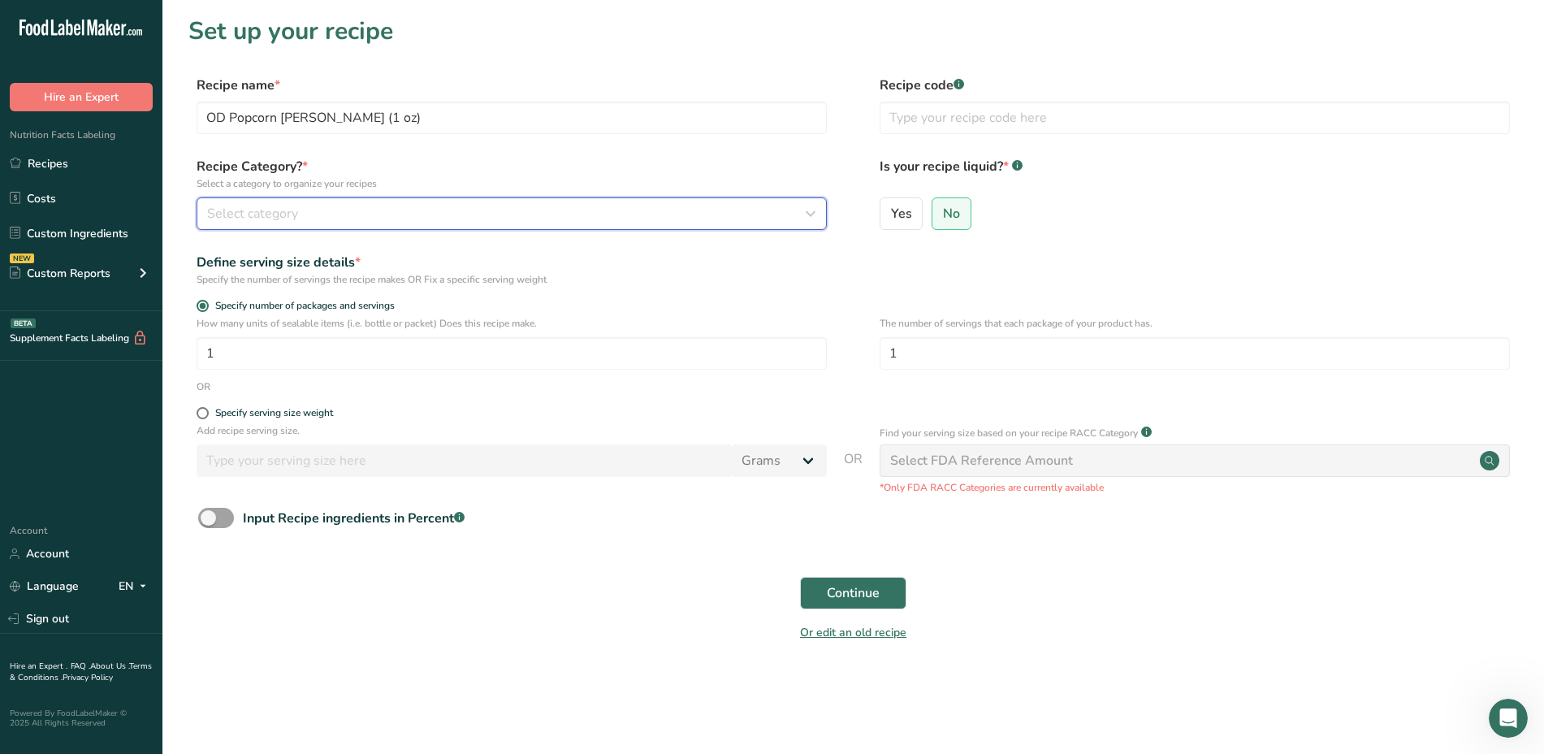
click at [550, 222] on div "Select category" at bounding box center [506, 213] width 599 height 19
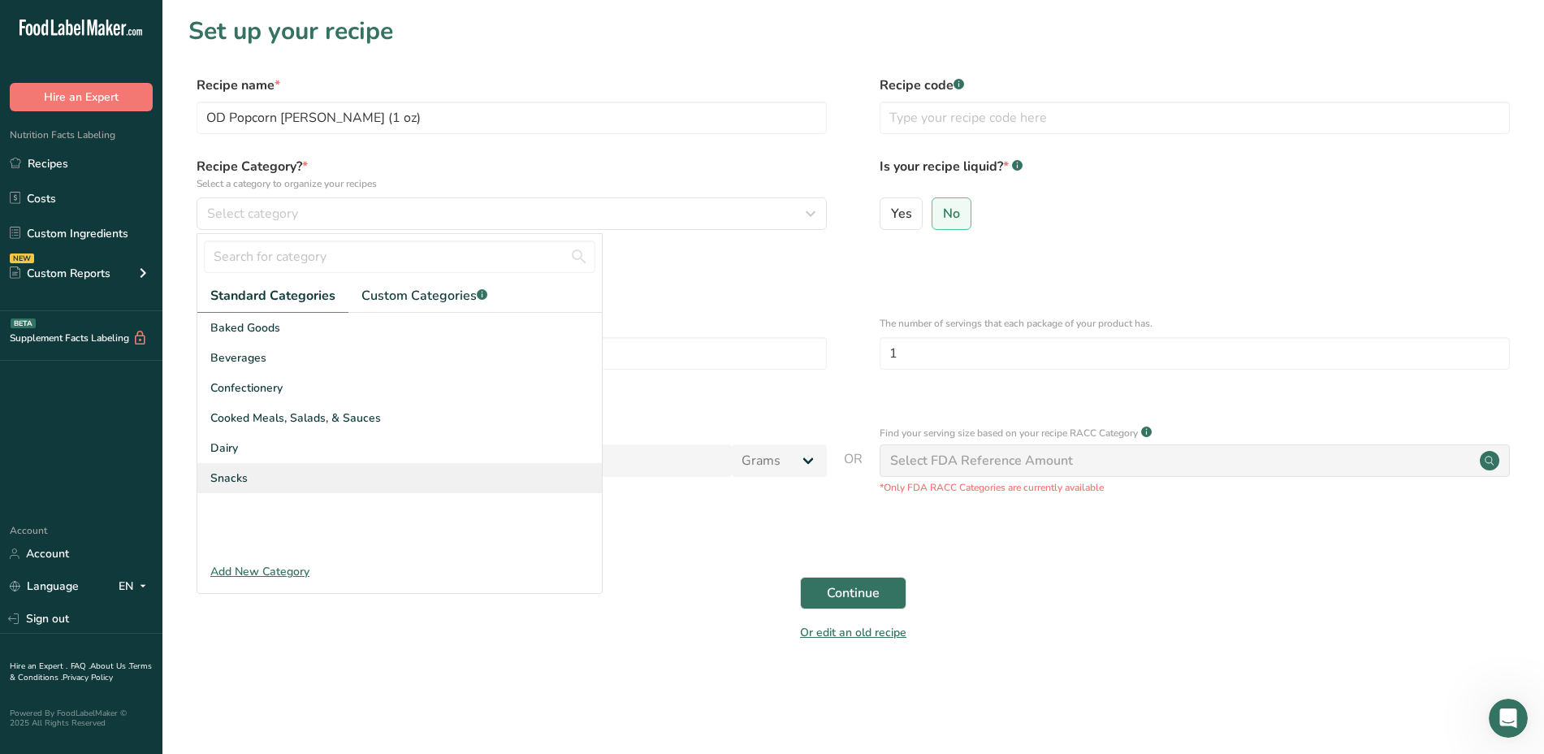
click at [302, 474] on div "Snacks" at bounding box center [399, 478] width 404 height 30
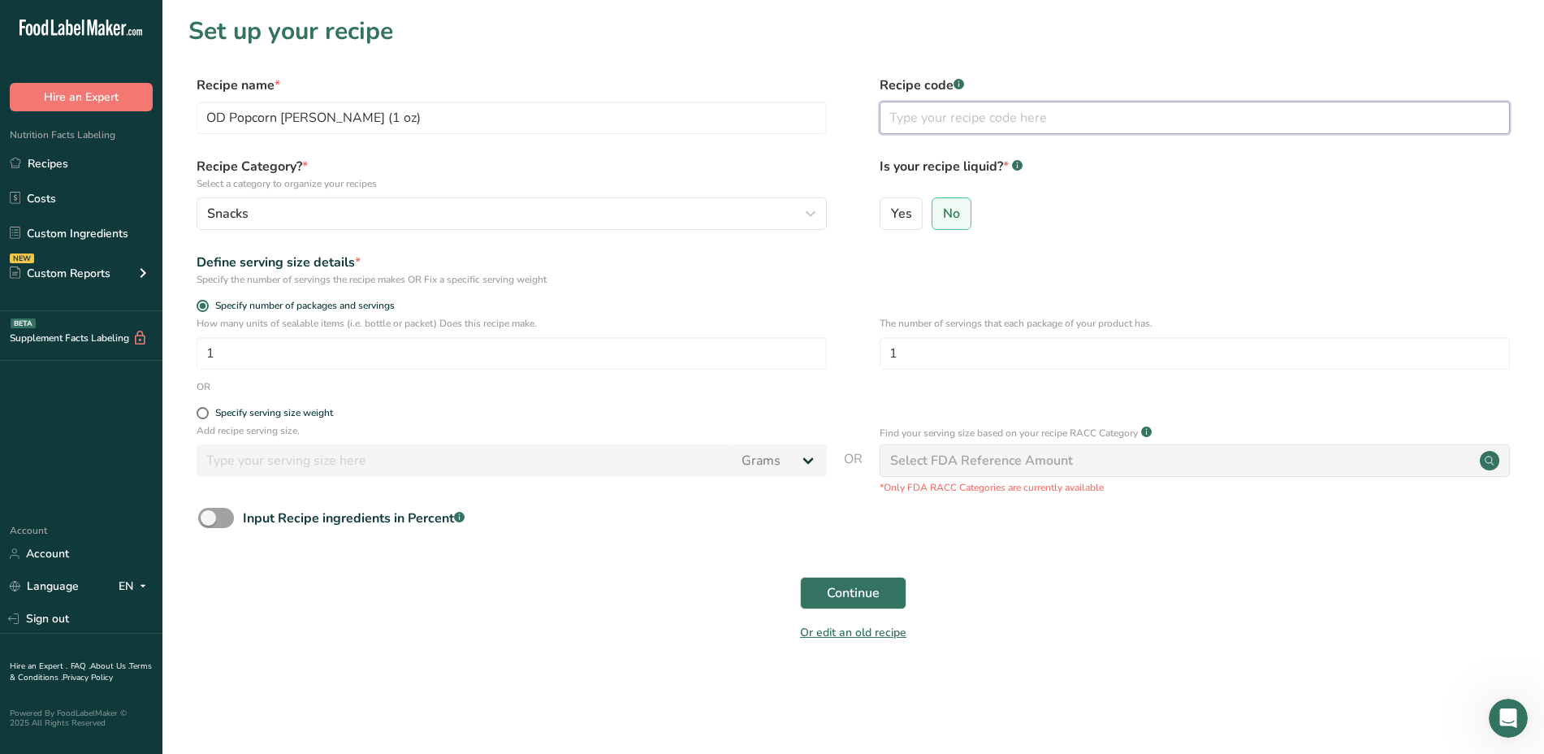
click at [972, 115] on input "text" at bounding box center [1195, 118] width 630 height 32
click at [863, 591] on span "Continue" at bounding box center [853, 592] width 53 height 19
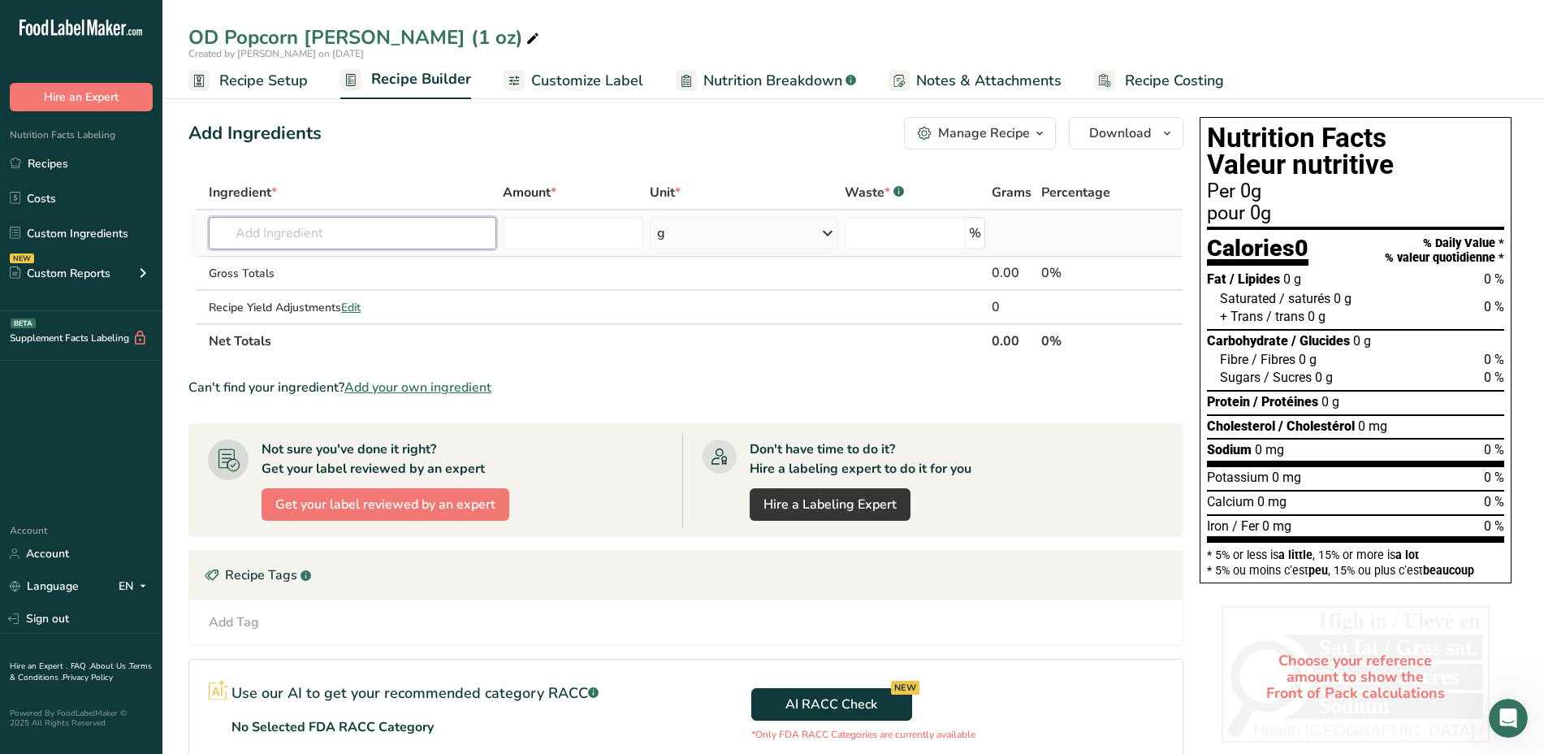
click at [240, 234] on input "text" at bounding box center [352, 233] width 287 height 32
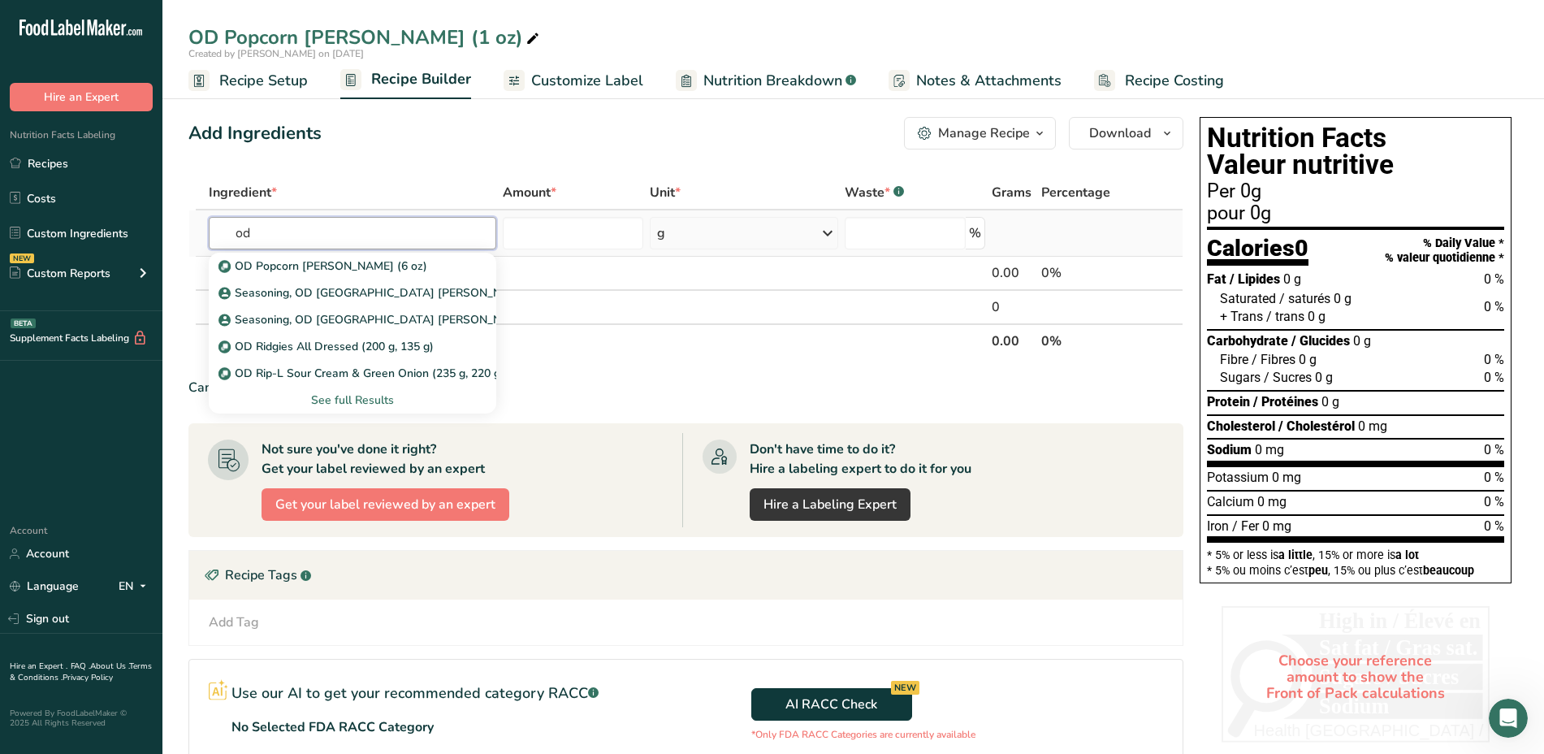
type input "o"
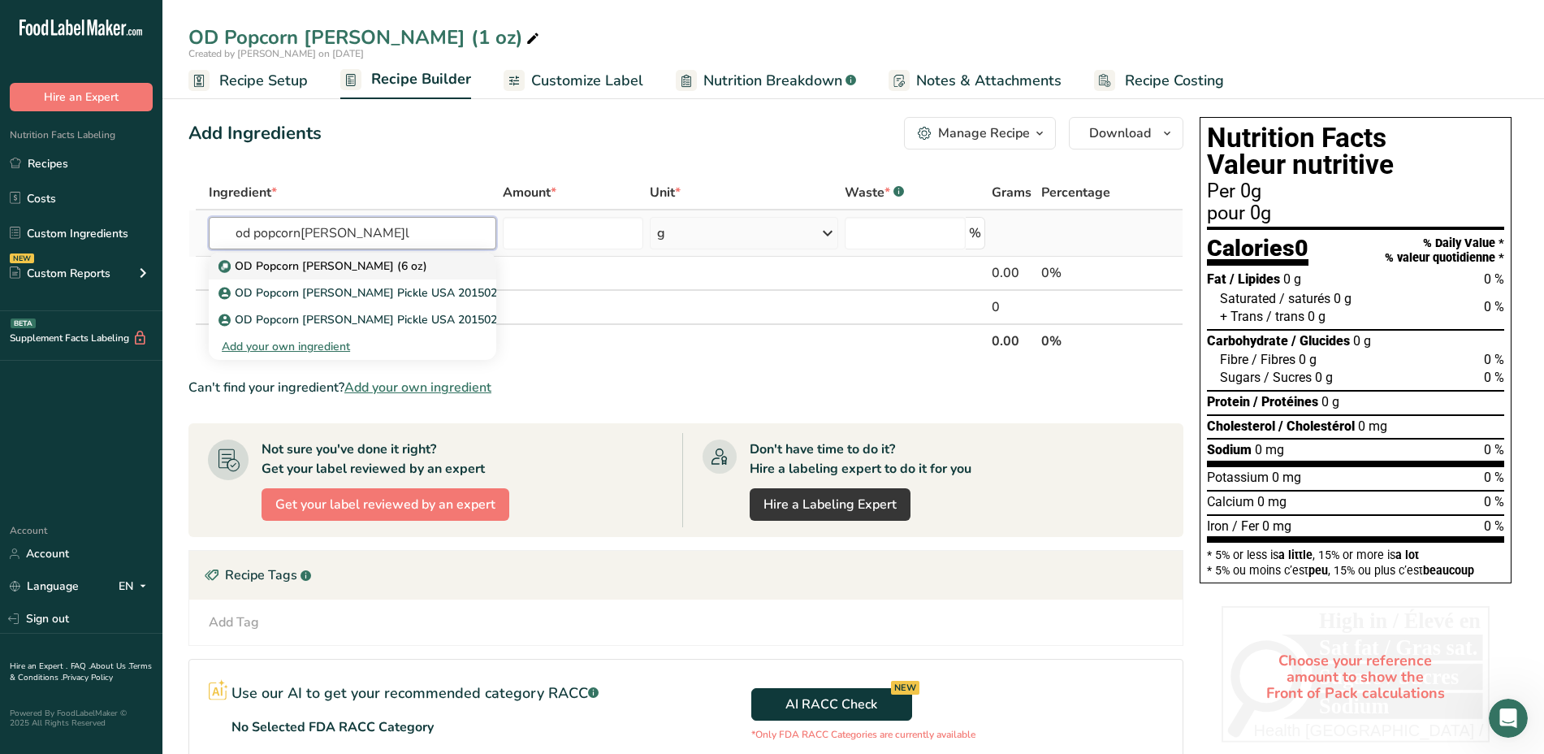
type input "od popcorn[PERSON_NAME]l"
click at [240, 267] on p "OD Popcorn [PERSON_NAME] (6 oz)" at bounding box center [324, 265] width 205 height 17
type input "OD Popcorn [PERSON_NAME] (6 oz)"
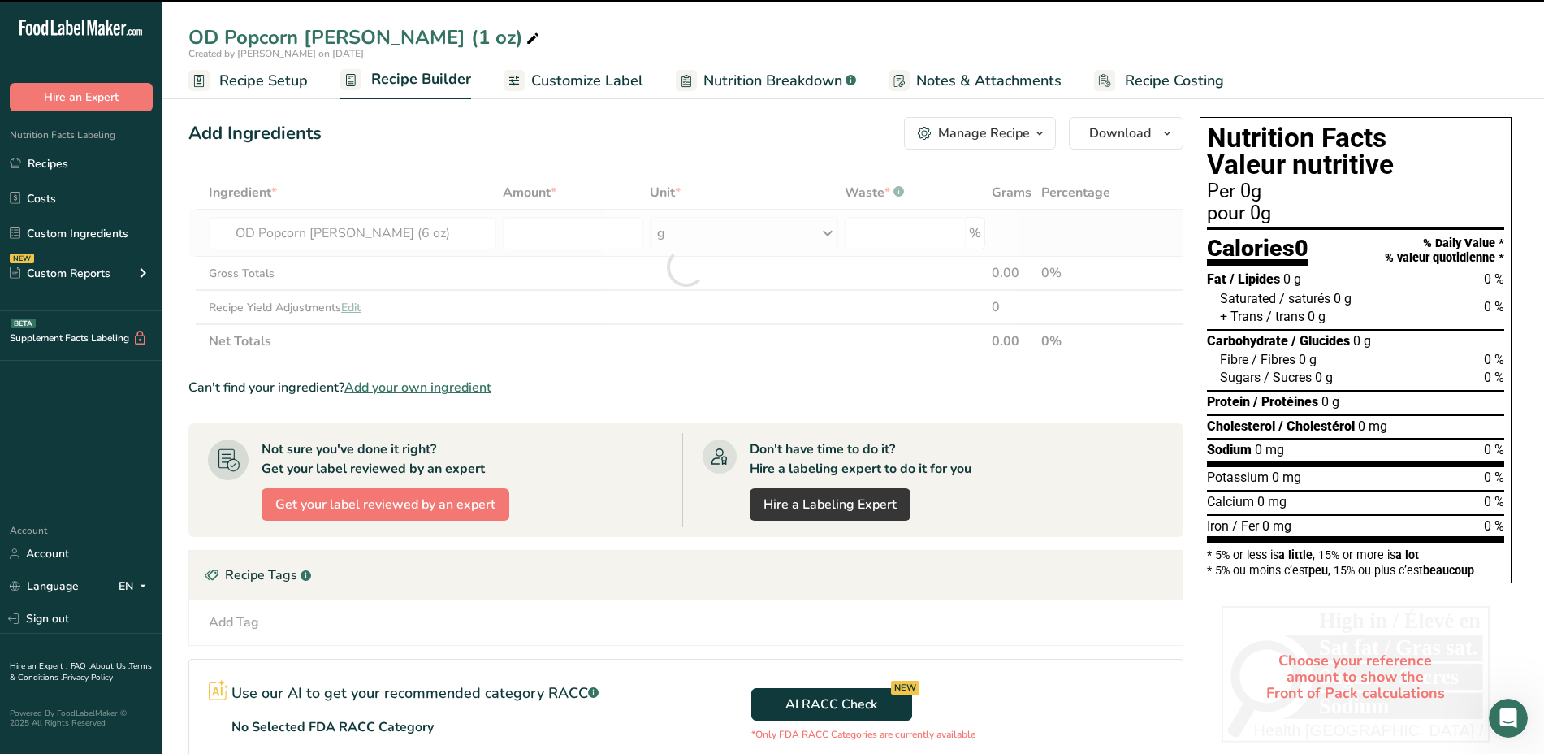
type input "0"
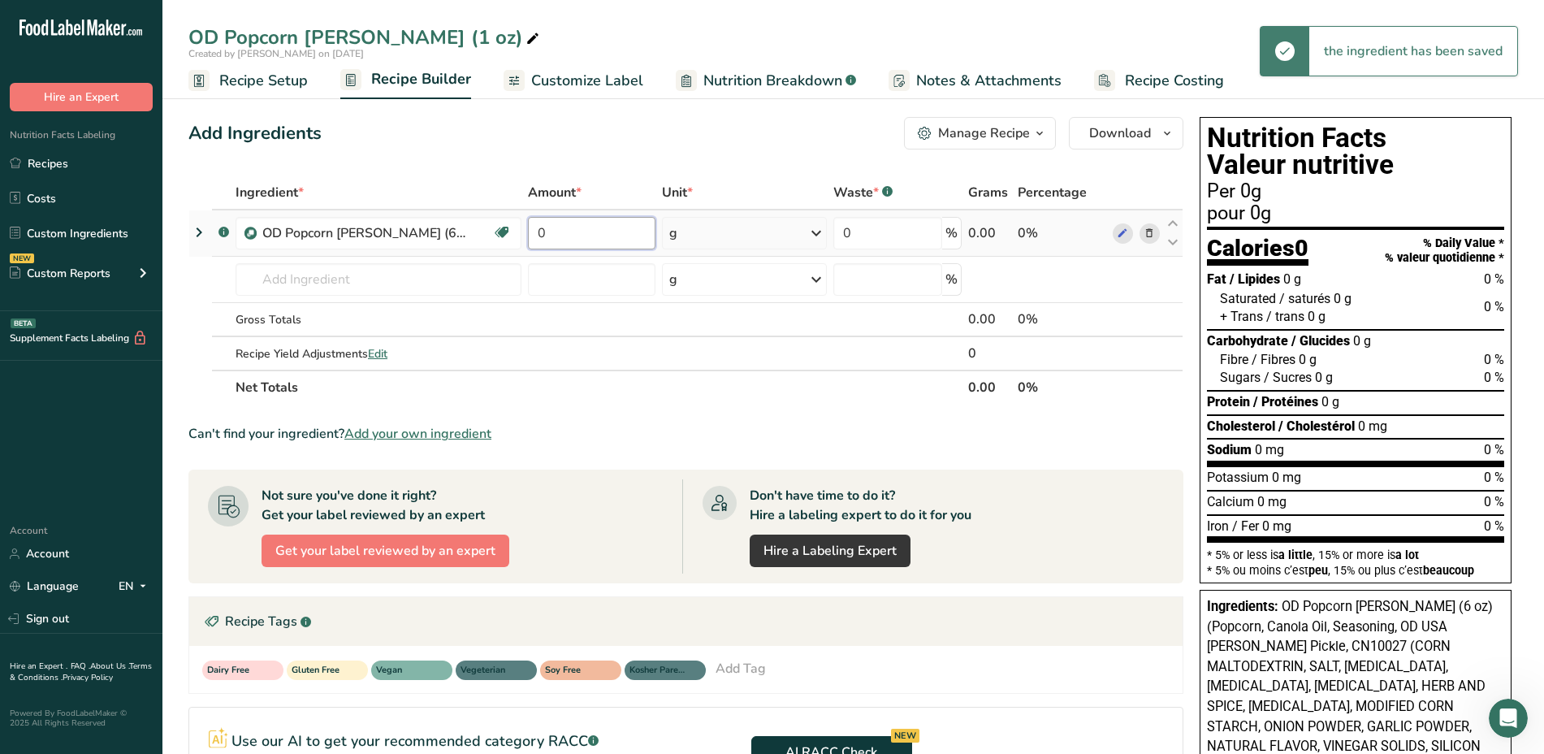
drag, startPoint x: 607, startPoint y: 233, endPoint x: 529, endPoint y: 224, distance: 78.5
click at [529, 224] on input "0" at bounding box center [591, 233] width 127 height 32
type input "1"
click at [690, 229] on div "Ingredient * Amount * Unit * Waste * .a-a{fill:#347362;}.b-a{fill:#fff;} Grams …" at bounding box center [685, 289] width 995 height 229
click at [815, 228] on icon at bounding box center [815, 232] width 19 height 29
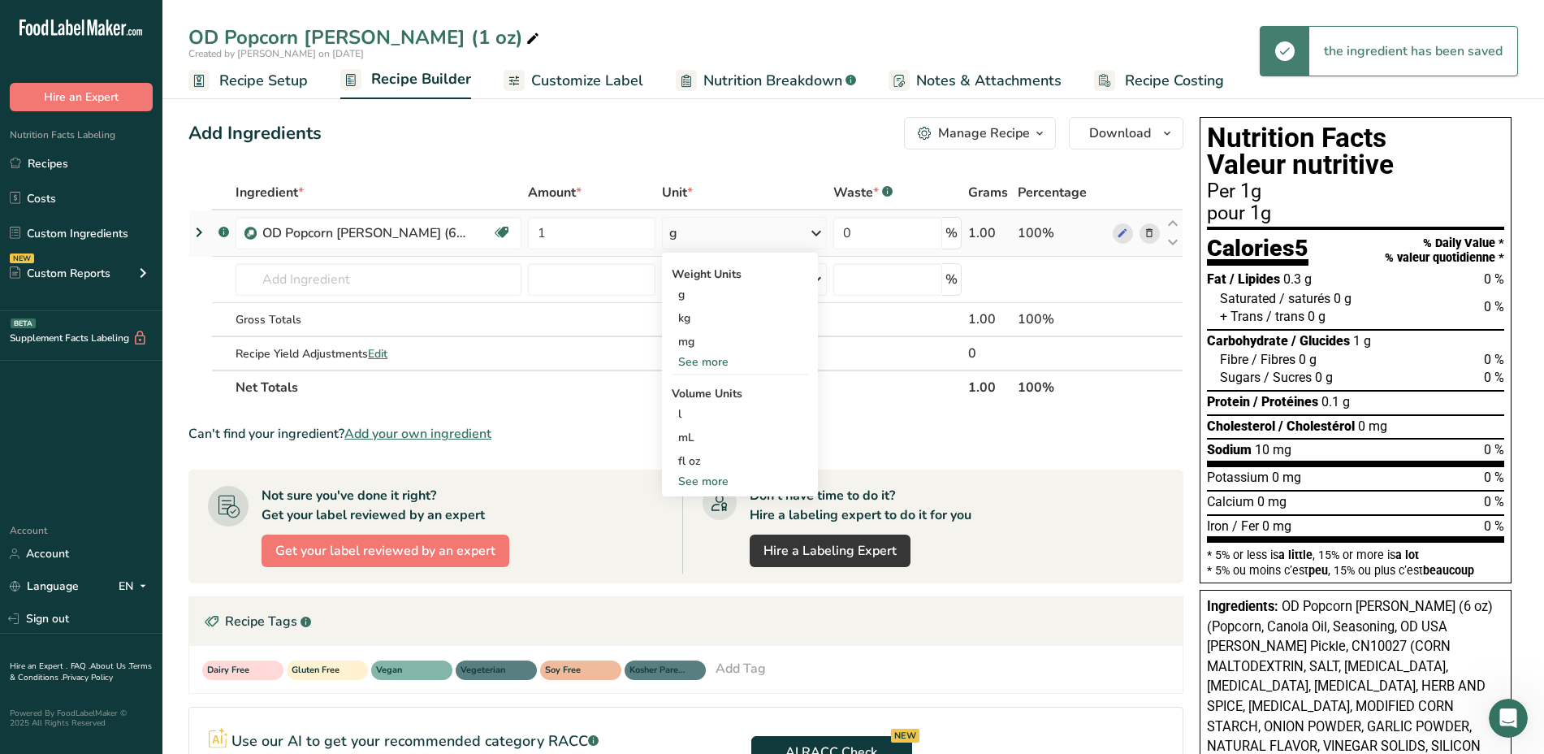
click at [720, 361] on div "See more" at bounding box center [740, 361] width 136 height 17
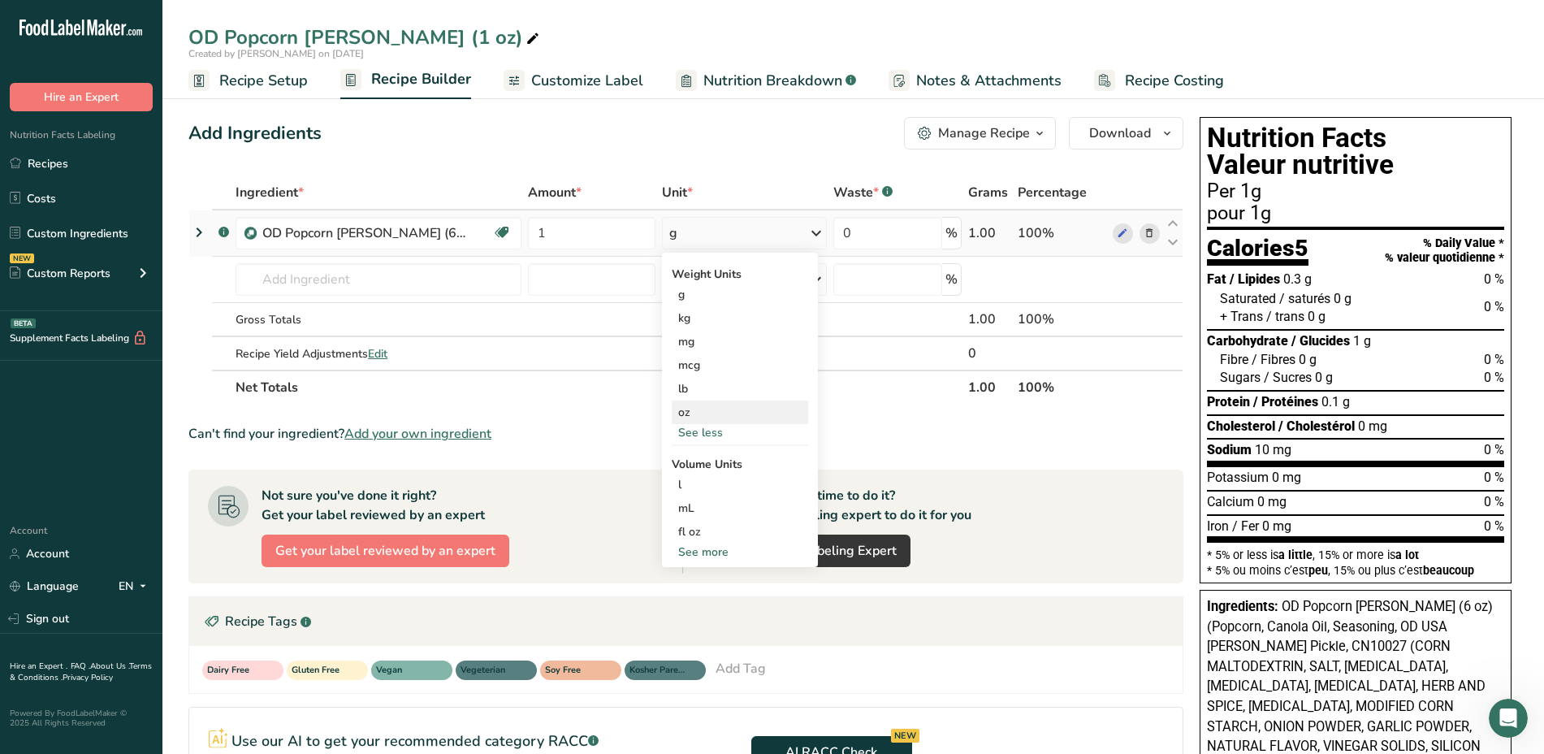
click at [702, 407] on div "oz" at bounding box center [740, 412] width 136 height 24
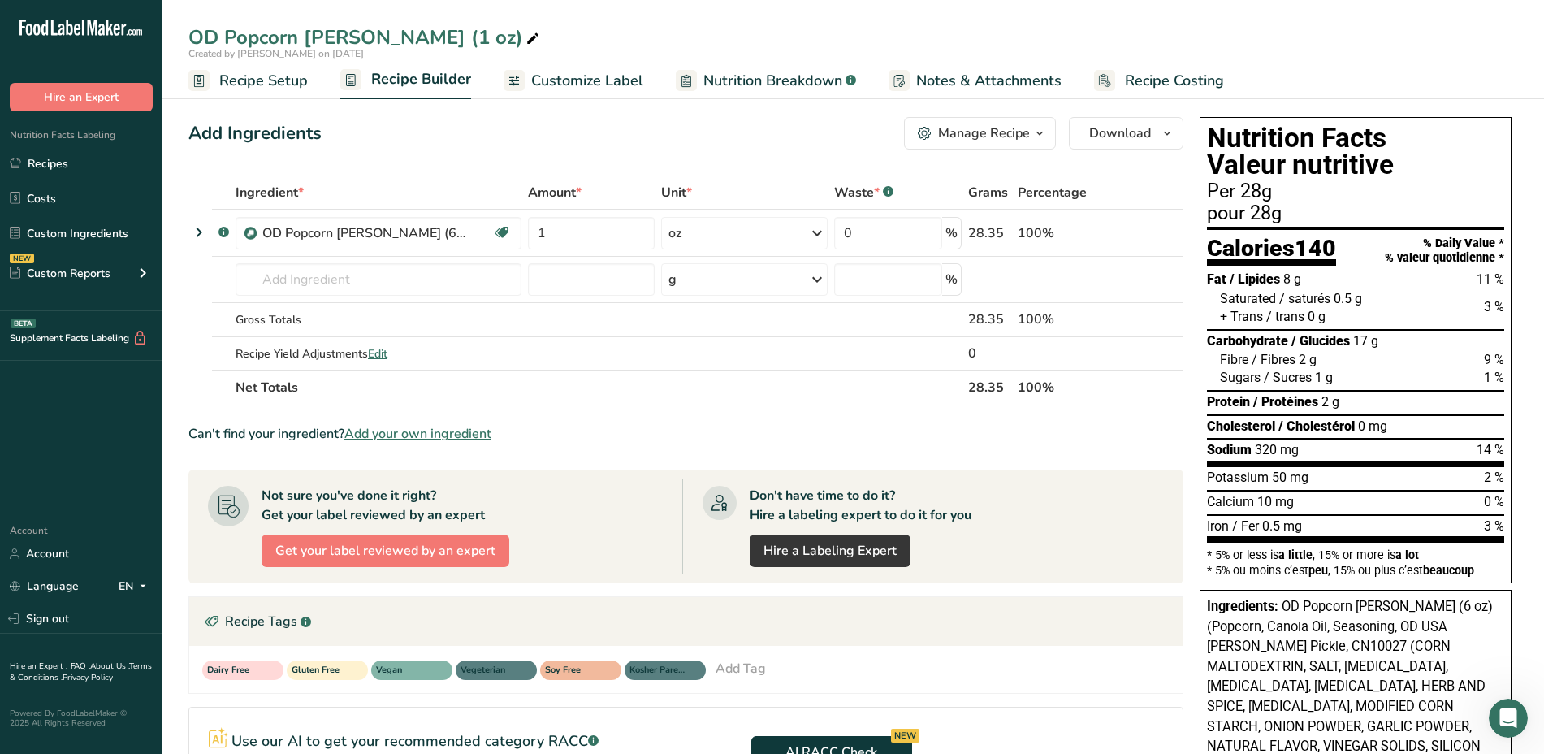
click at [594, 78] on span "Customize Label" at bounding box center [587, 81] width 112 height 22
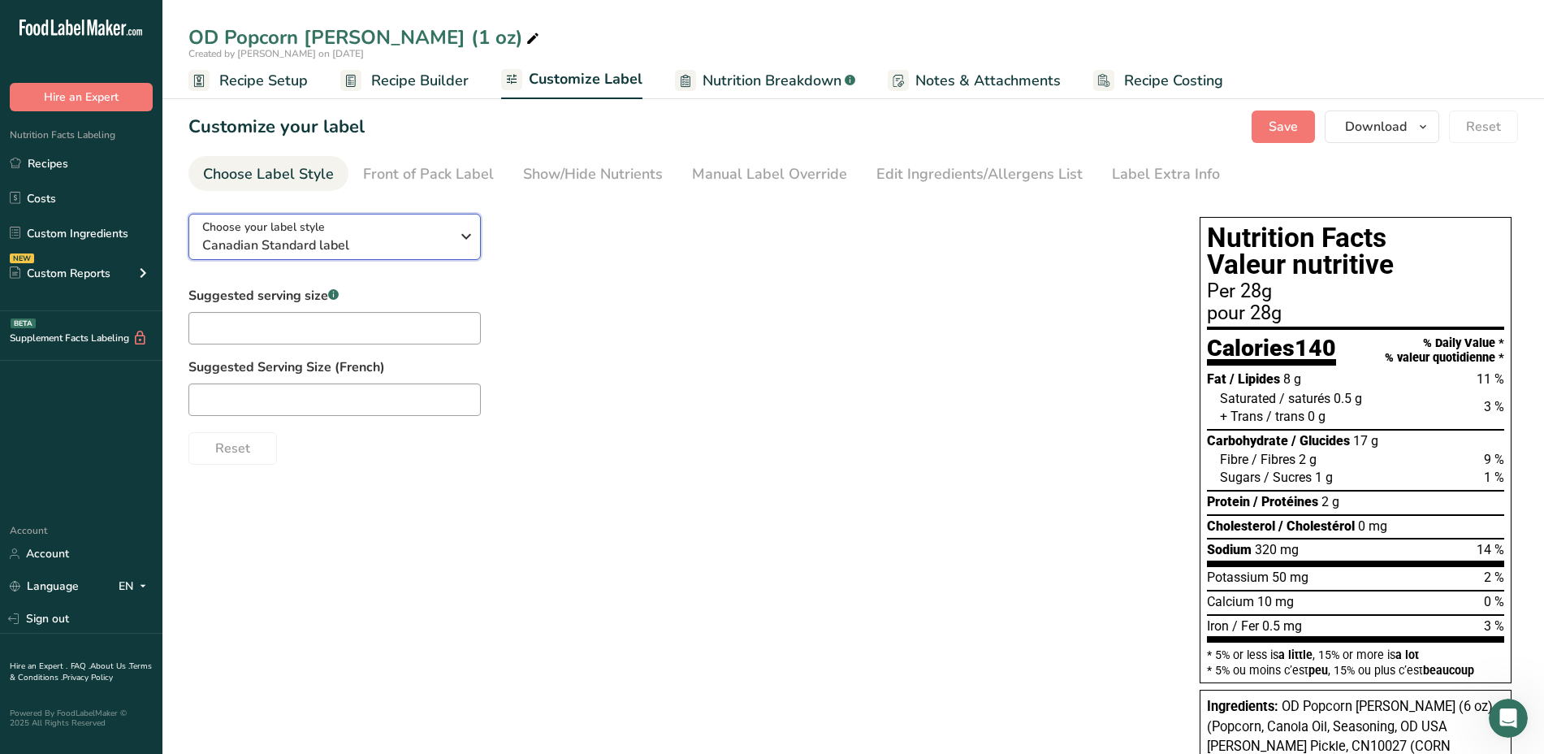
click at [419, 231] on div "Choose your label style Canadian Standard label" at bounding box center [326, 236] width 248 height 37
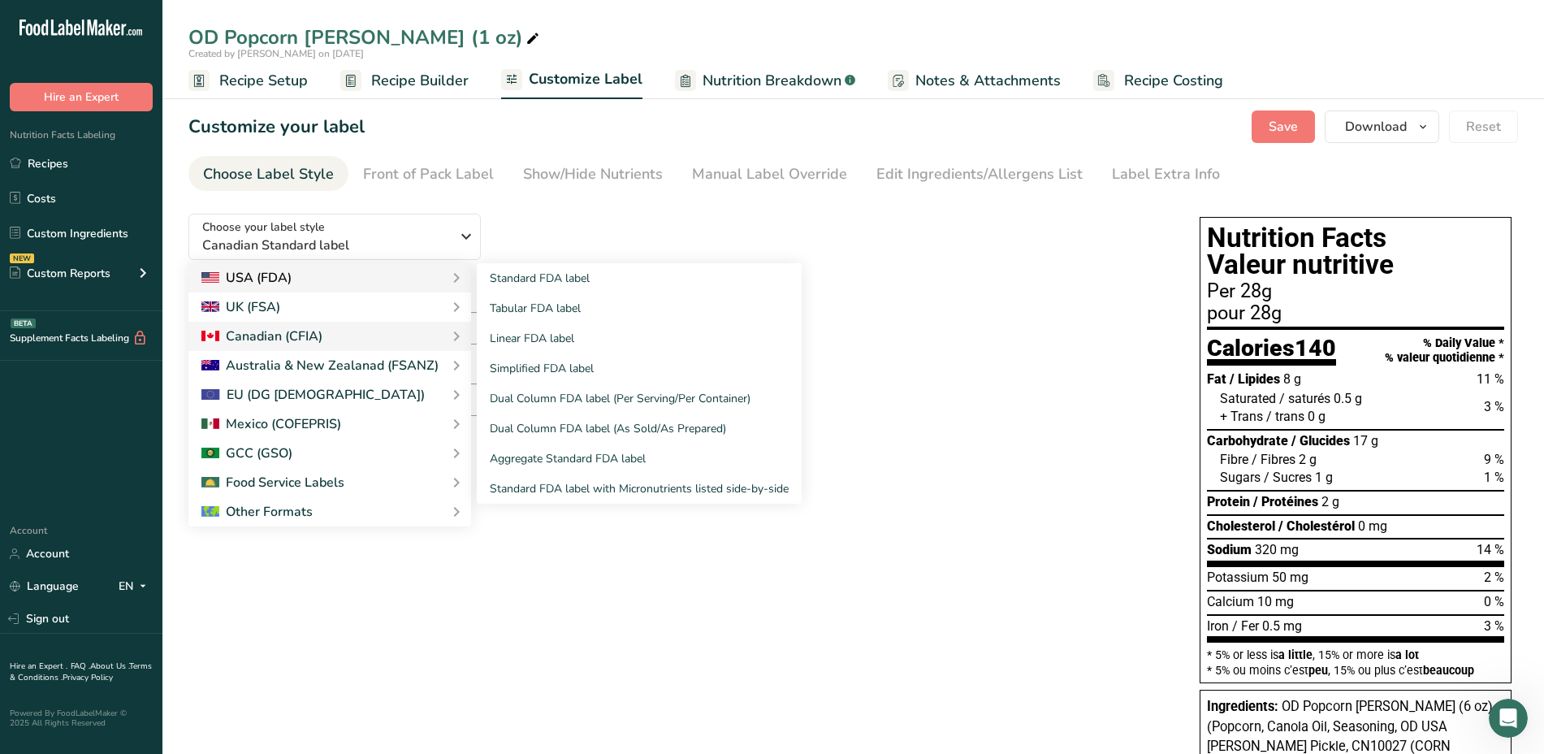
click at [338, 286] on div "USA (FDA)" at bounding box center [329, 277] width 257 height 19
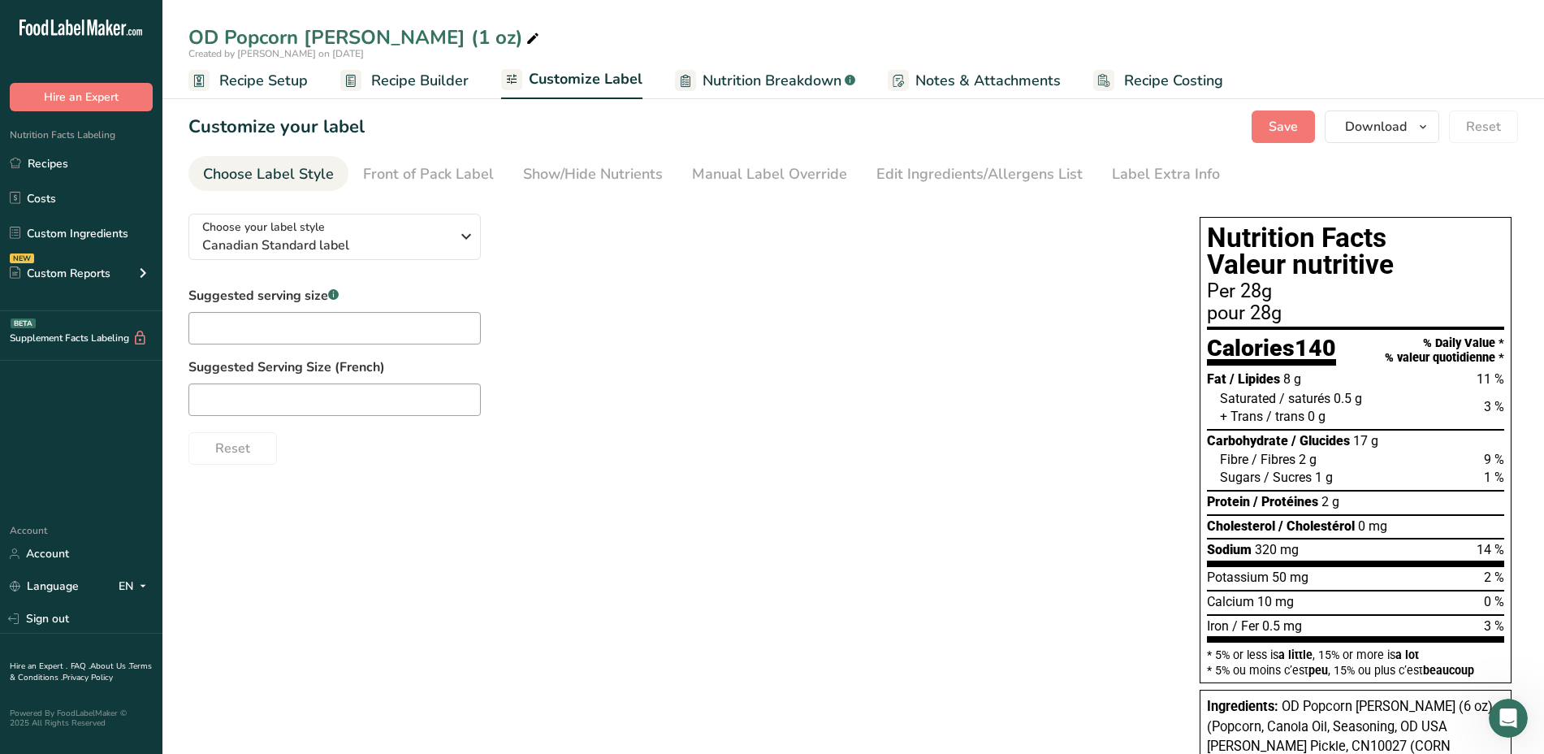
click at [362, 266] on div "Choose your label style Canadian Standard label USA (FDA) Standard FDA label Ta…" at bounding box center [677, 333] width 979 height 264
click at [363, 253] on span "Canadian Standard label" at bounding box center [326, 245] width 248 height 19
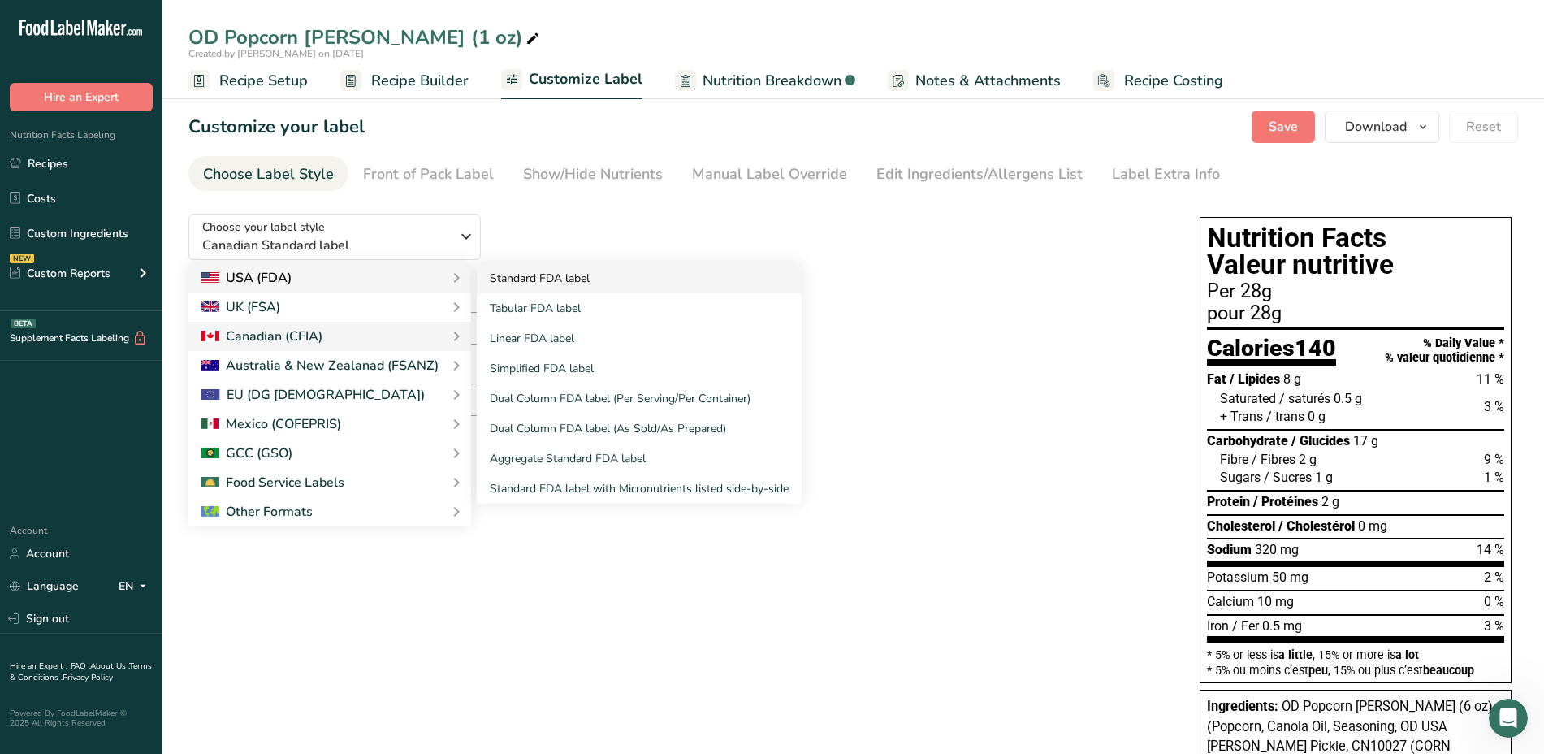
click at [513, 277] on link "Standard FDA label" at bounding box center [639, 278] width 325 height 30
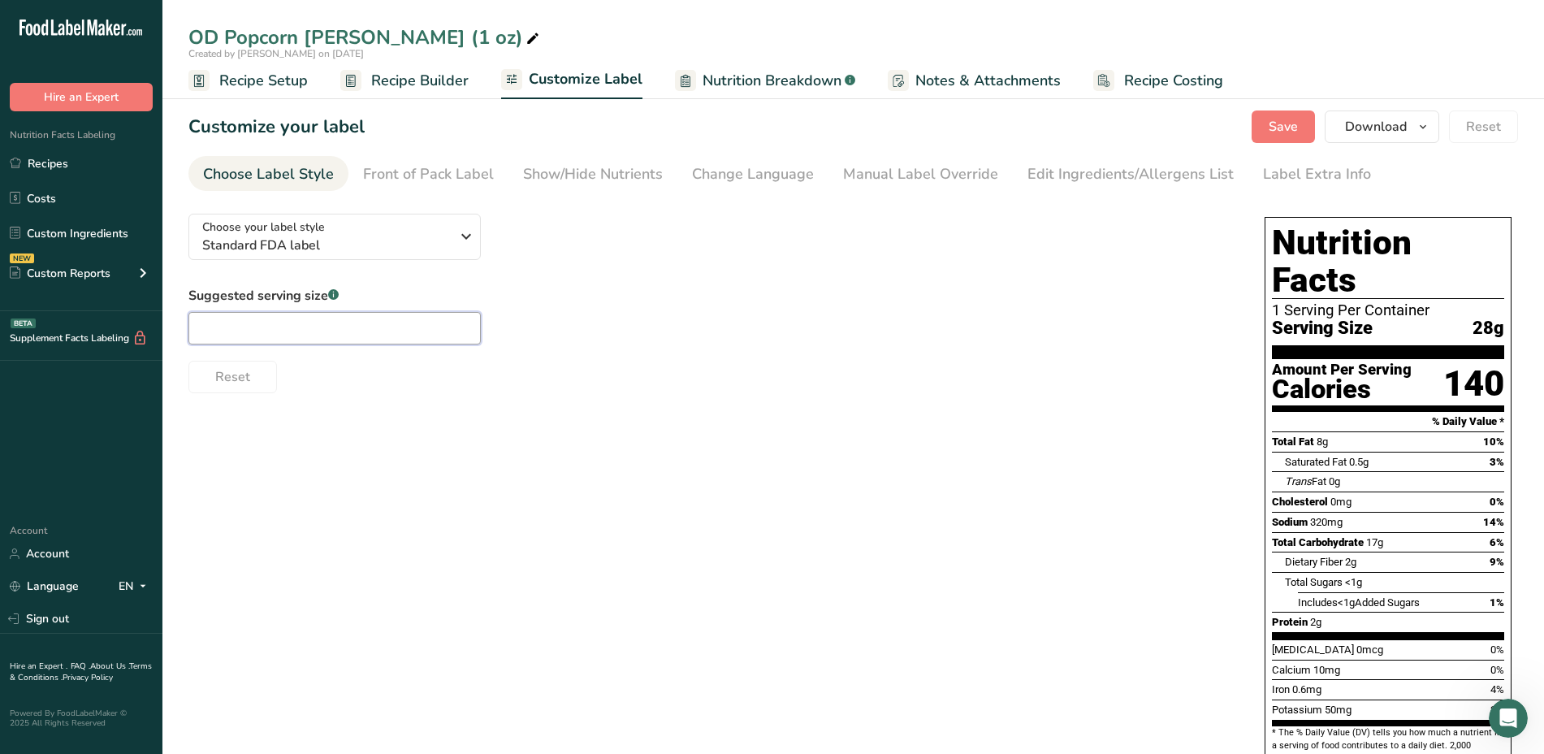
click at [381, 329] on input "text" at bounding box center [334, 328] width 292 height 32
type input "1 package"
click at [569, 180] on div "Show/Hide Nutrients" at bounding box center [593, 174] width 140 height 22
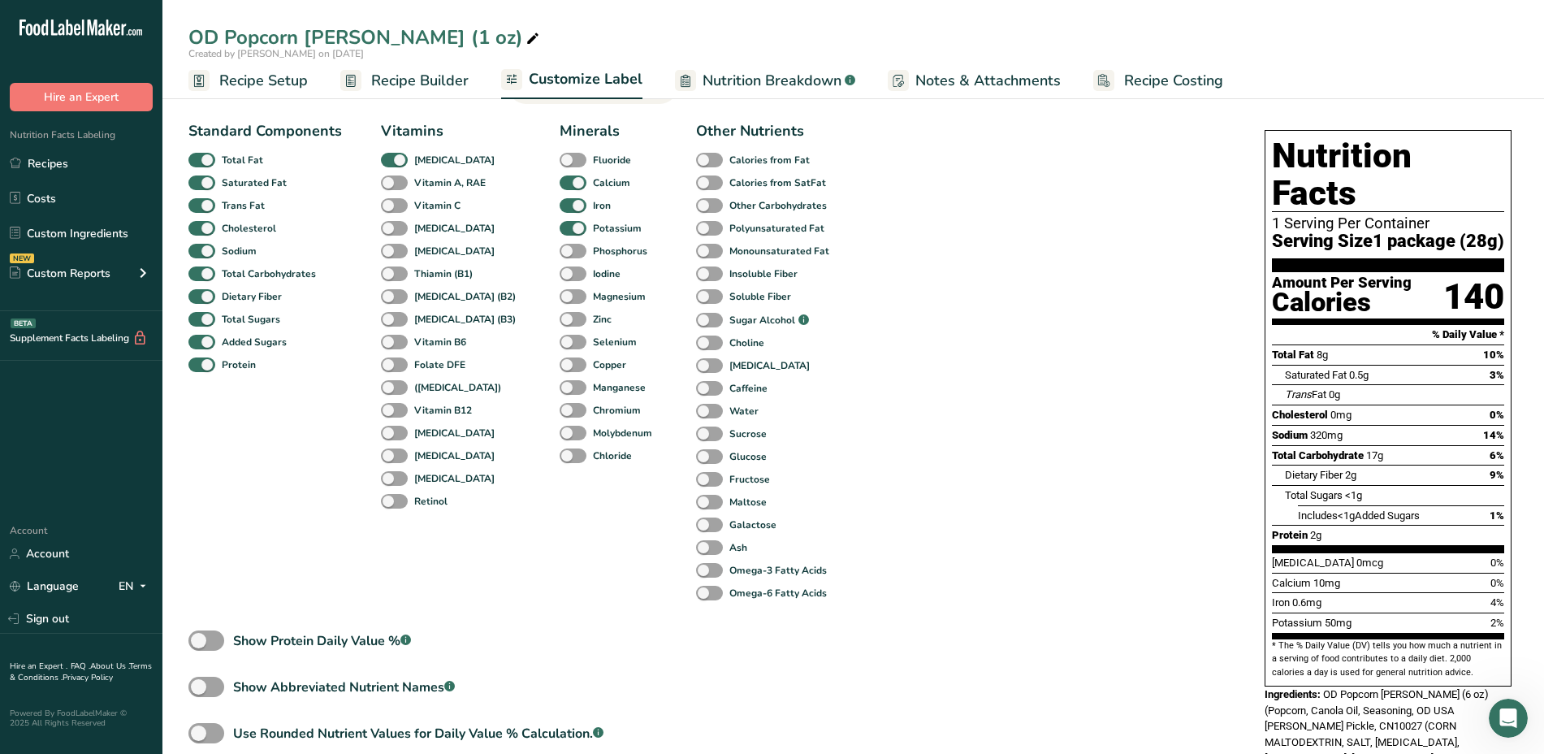
scroll to position [154, 0]
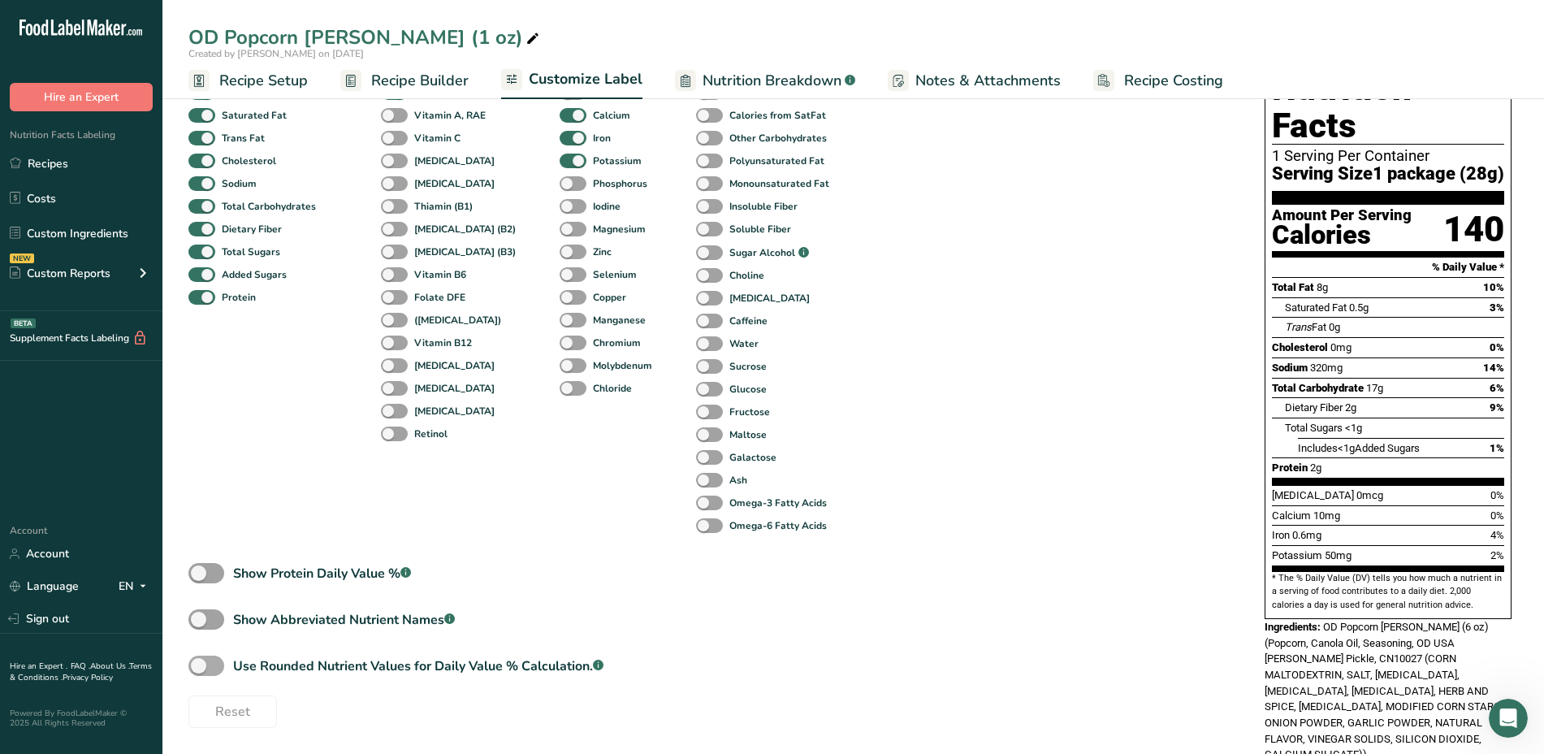
click at [226, 661] on span "Use Rounded Nutrient Values for Daily Value % Calculation. .a-a{fill:#347362;}.…" at bounding box center [413, 665] width 379 height 19
click at [199, 661] on input "Use Rounded Nutrient Values for Daily Value % Calculation. .a-a{fill:#347362;}.…" at bounding box center [193, 665] width 11 height 11
checkbox input "true"
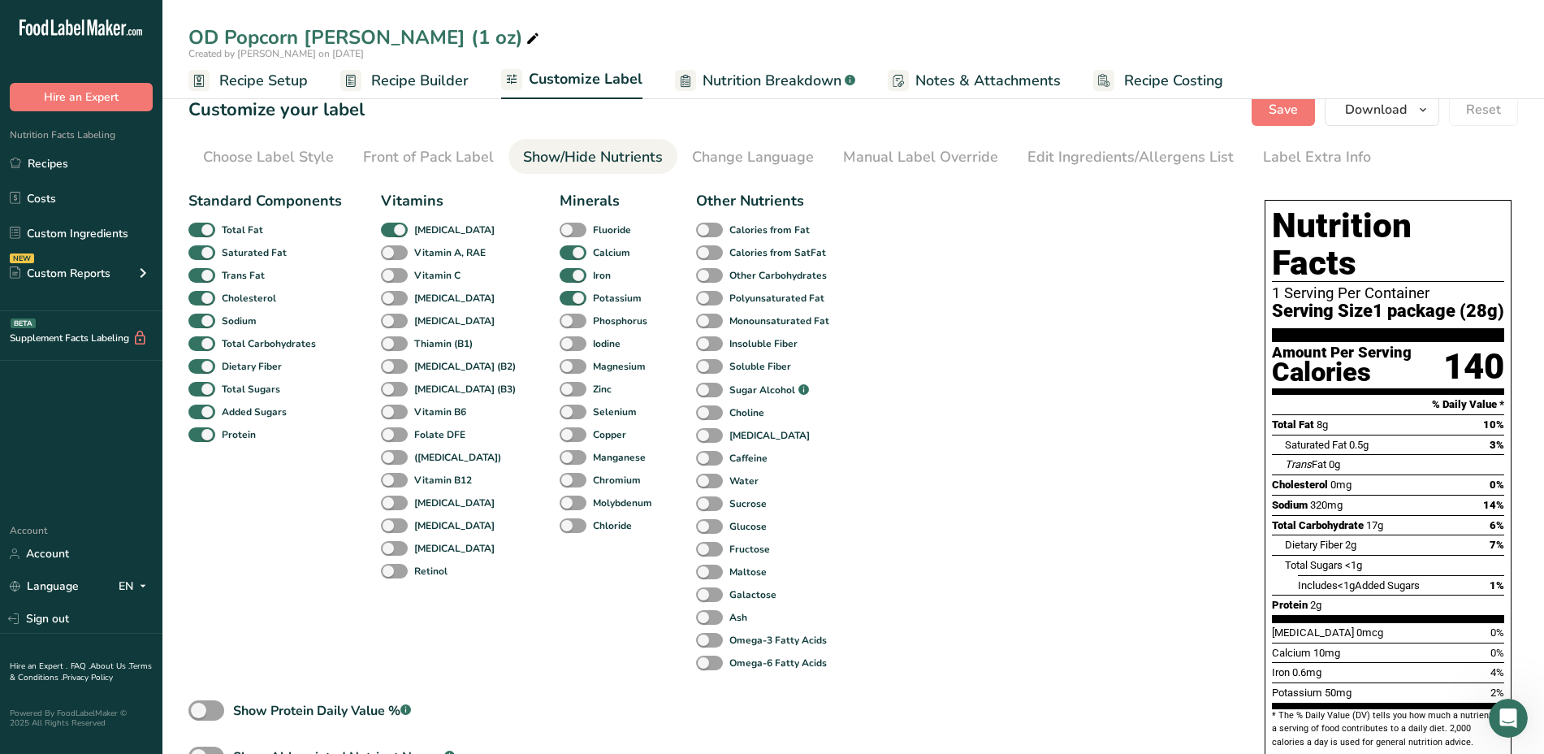
scroll to position [0, 0]
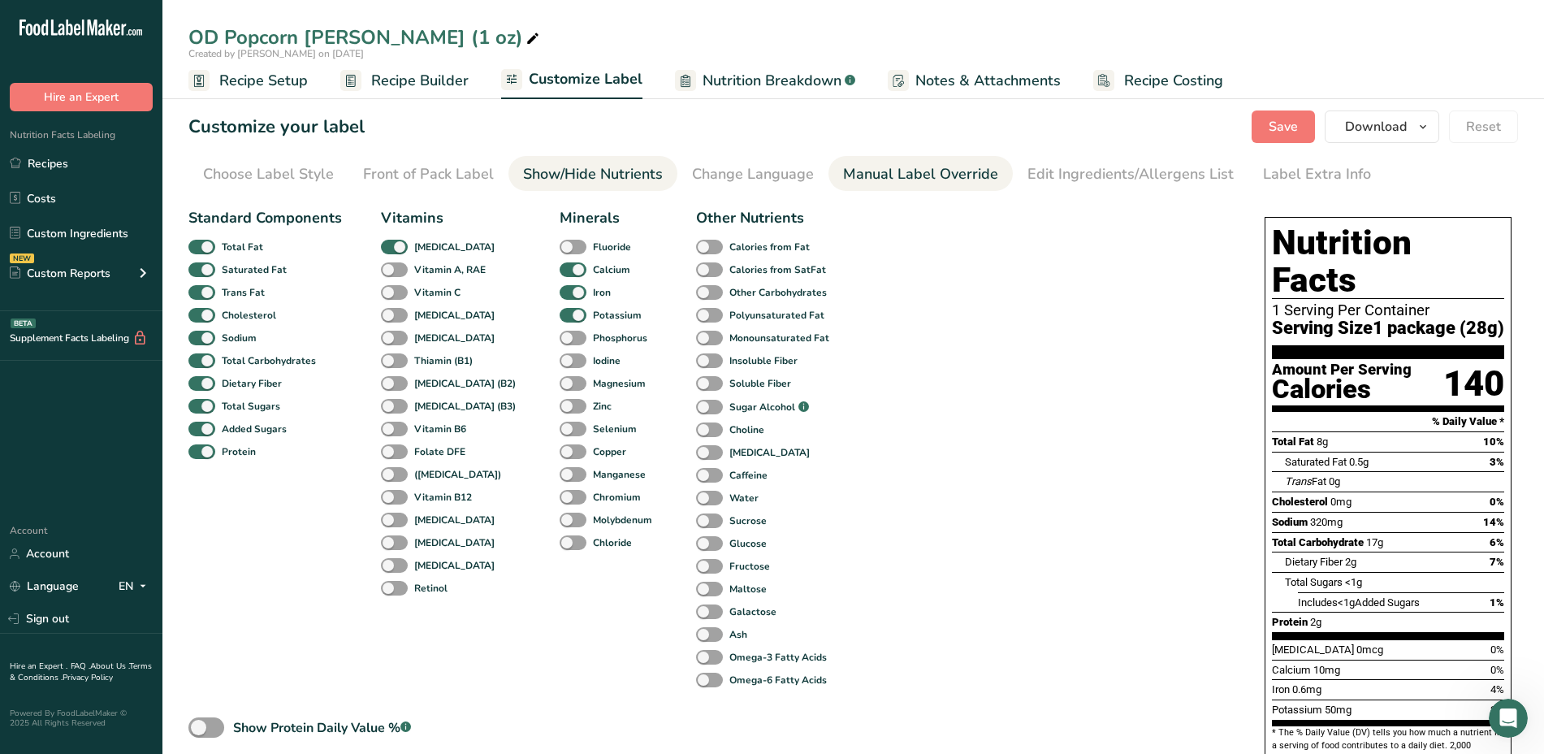
click at [886, 162] on link "Manual Label Override" at bounding box center [920, 174] width 155 height 37
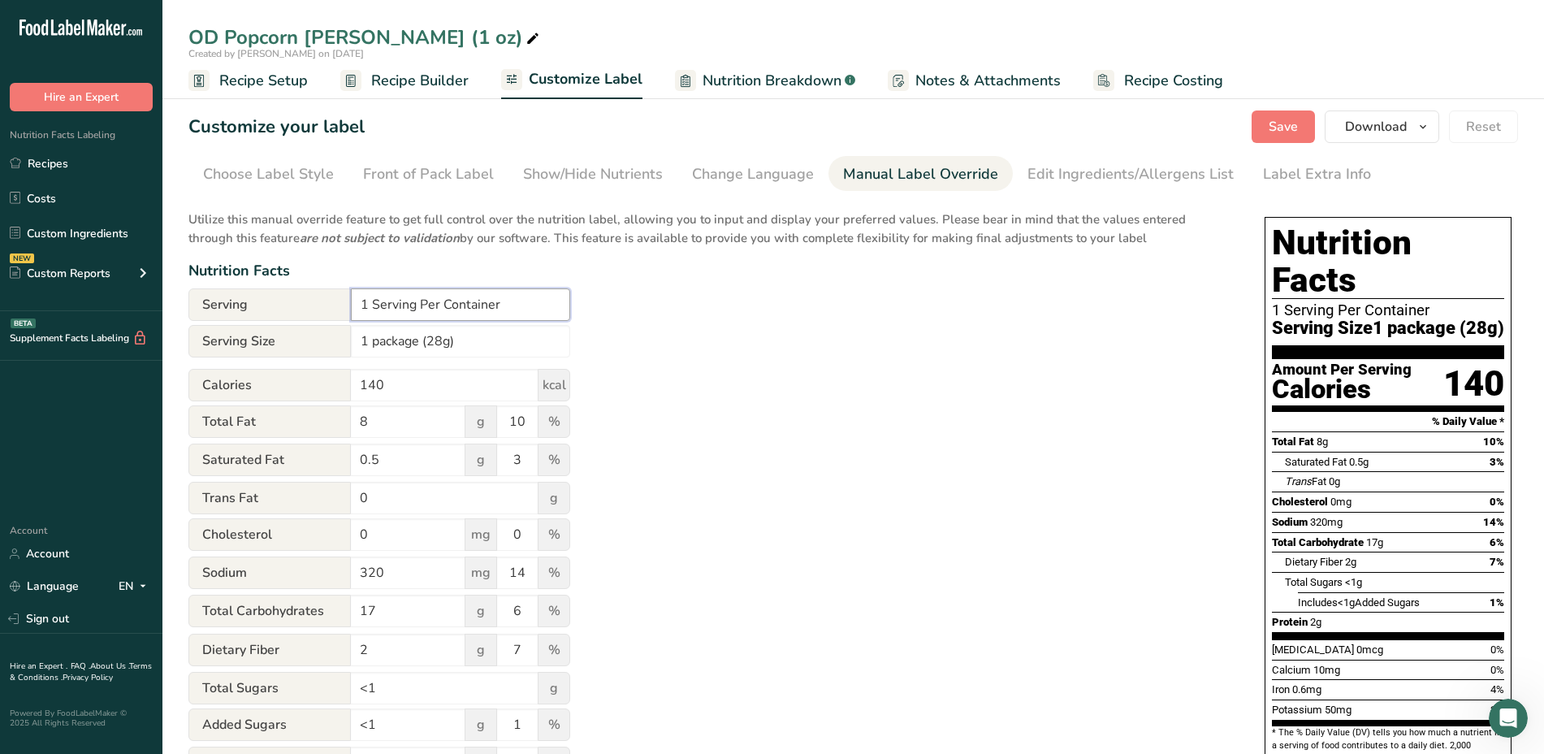
drag, startPoint x: 421, startPoint y: 300, endPoint x: 331, endPoint y: 302, distance: 90.2
click at [331, 302] on div "Serving 1 Serving Per Container" at bounding box center [379, 304] width 382 height 32
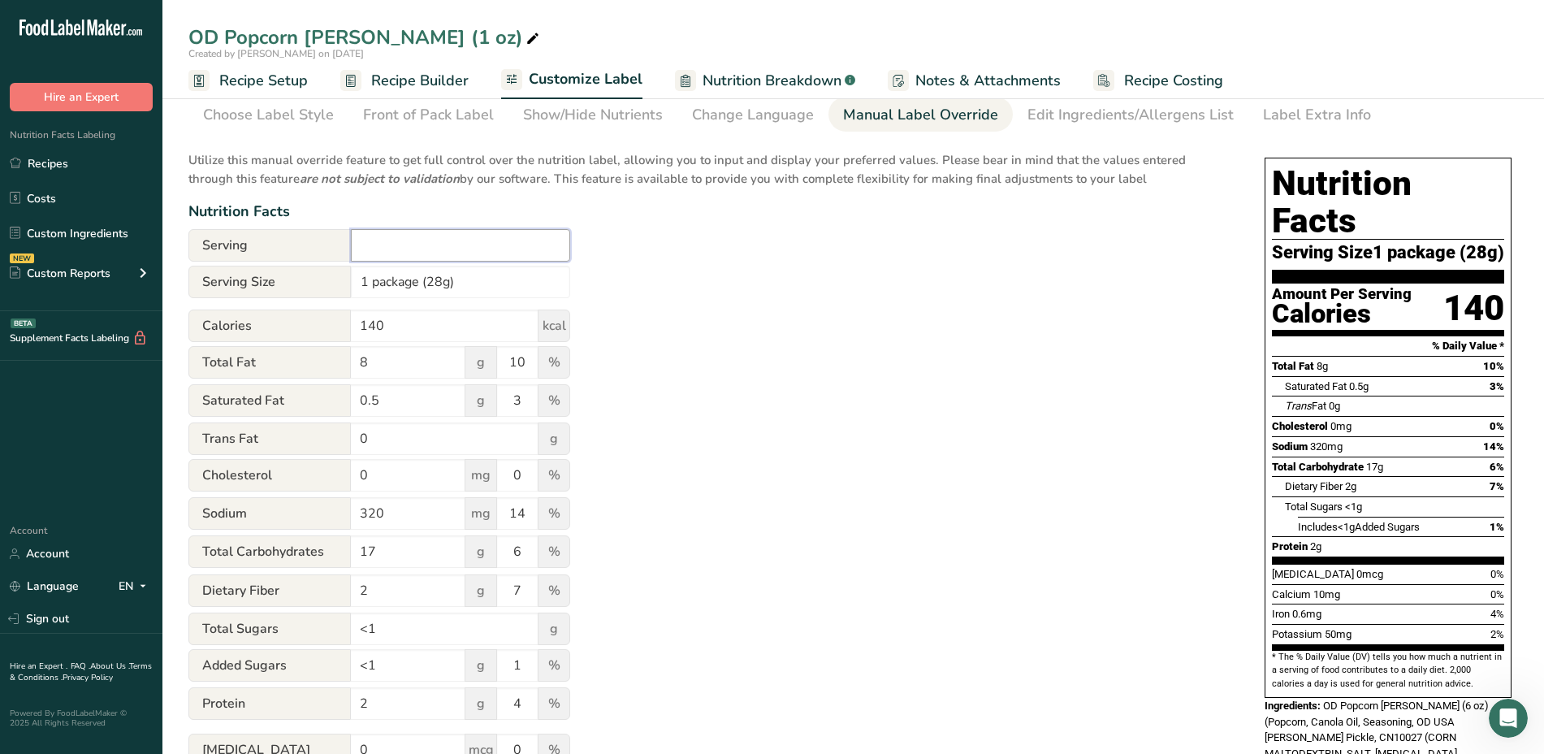
scroll to position [54, 0]
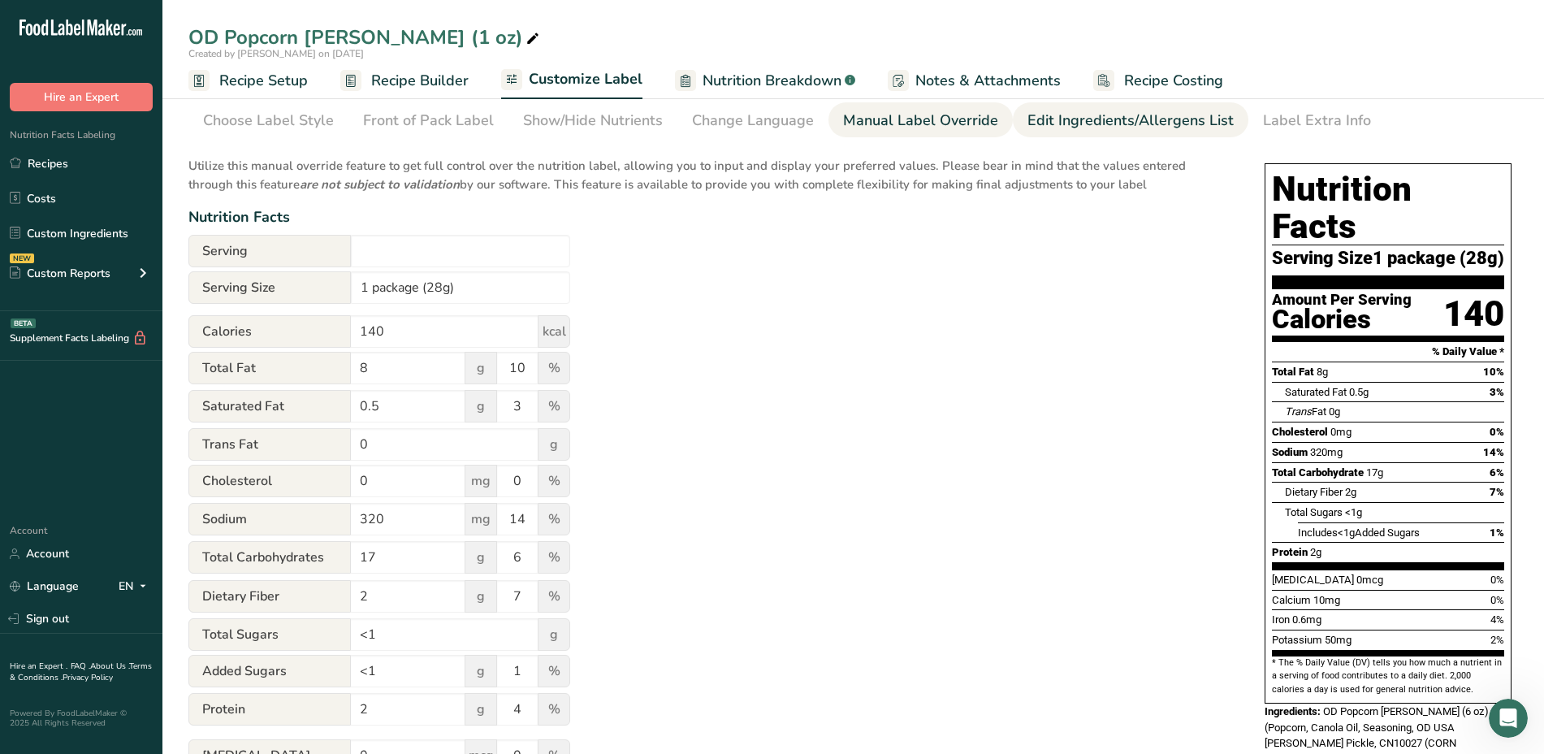
click at [1108, 116] on div "Edit Ingredients/Allergens List" at bounding box center [1130, 121] width 206 height 22
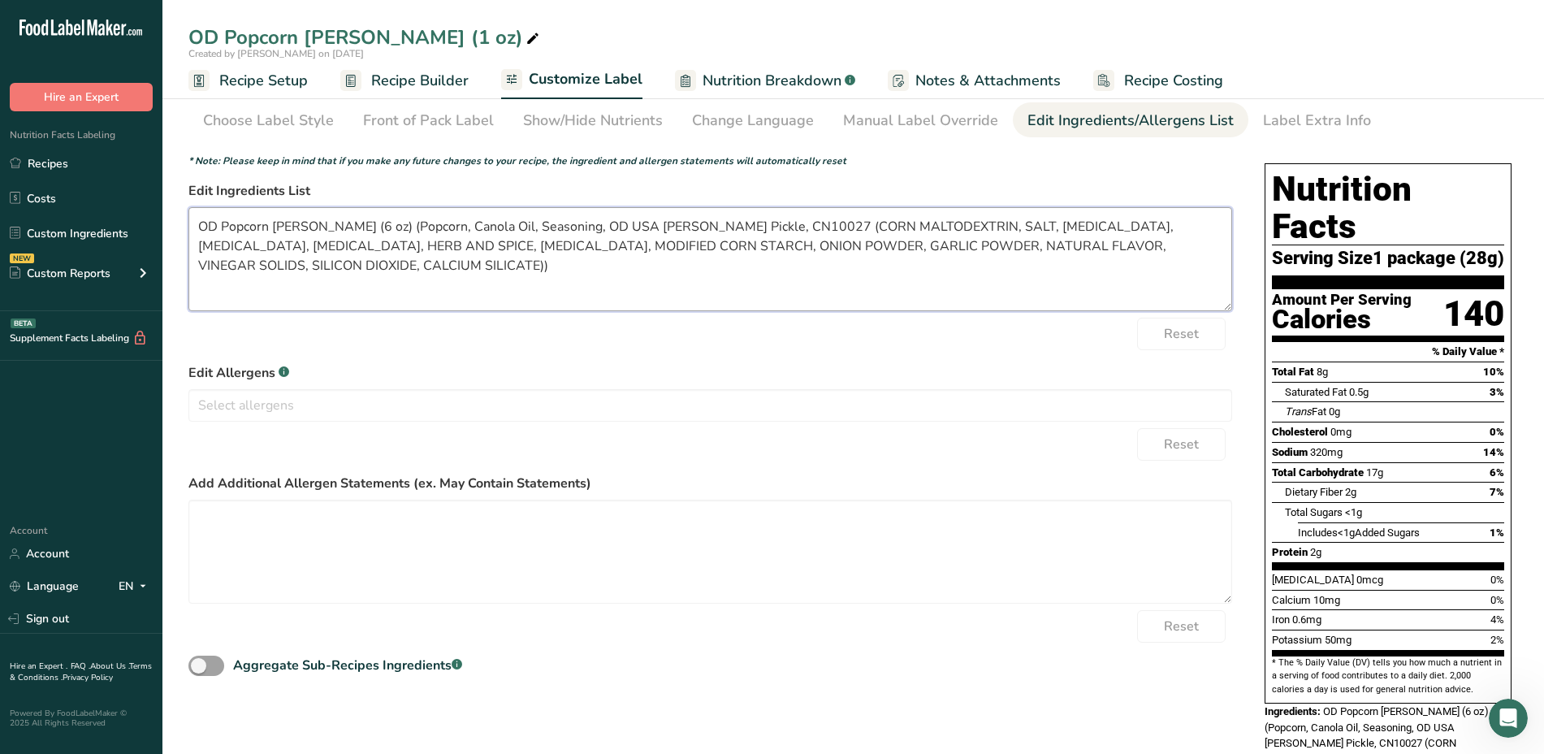
drag, startPoint x: 1214, startPoint y: 248, endPoint x: 187, endPoint y: 194, distance: 1028.7
click at [187, 194] on section "Customize your label Save Download Choose what to show on your downloaded label…" at bounding box center [852, 460] width 1381 height 858
paste textarea "POPCORN, CANOLA AND/OR SUNFLOWER OIL, CORN MALTODEXTRIN, SALT, [MEDICAL_DATA], …"
type textarea "POPCORN, CANOLA AND/OR SUNFLOWER OIL, CORN MALTODEXTRIN, SALT, [MEDICAL_DATA], …"
click at [1317, 122] on div "Label Extra Info" at bounding box center [1317, 121] width 108 height 22
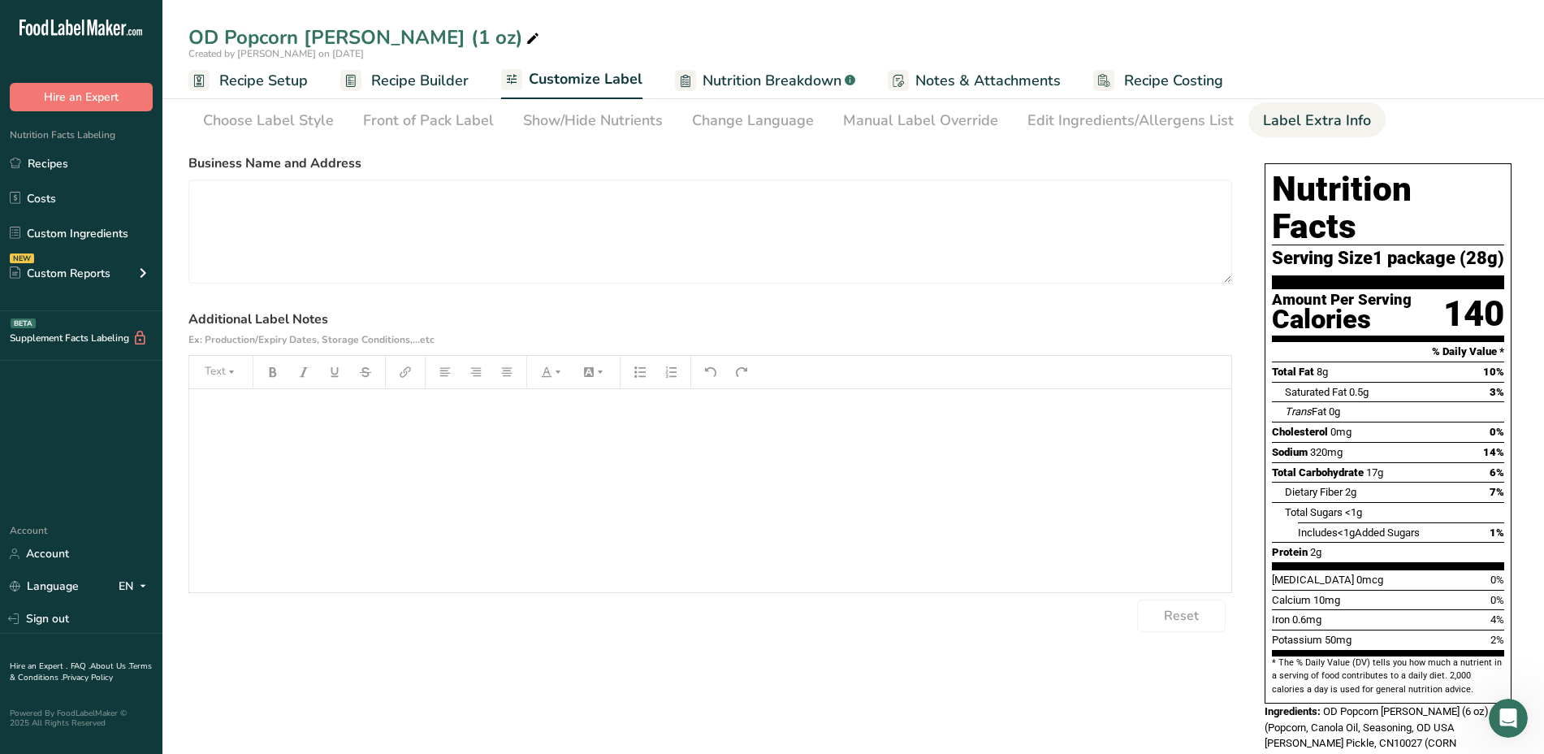
click at [616, 435] on div "﻿" at bounding box center [710, 490] width 1042 height 203
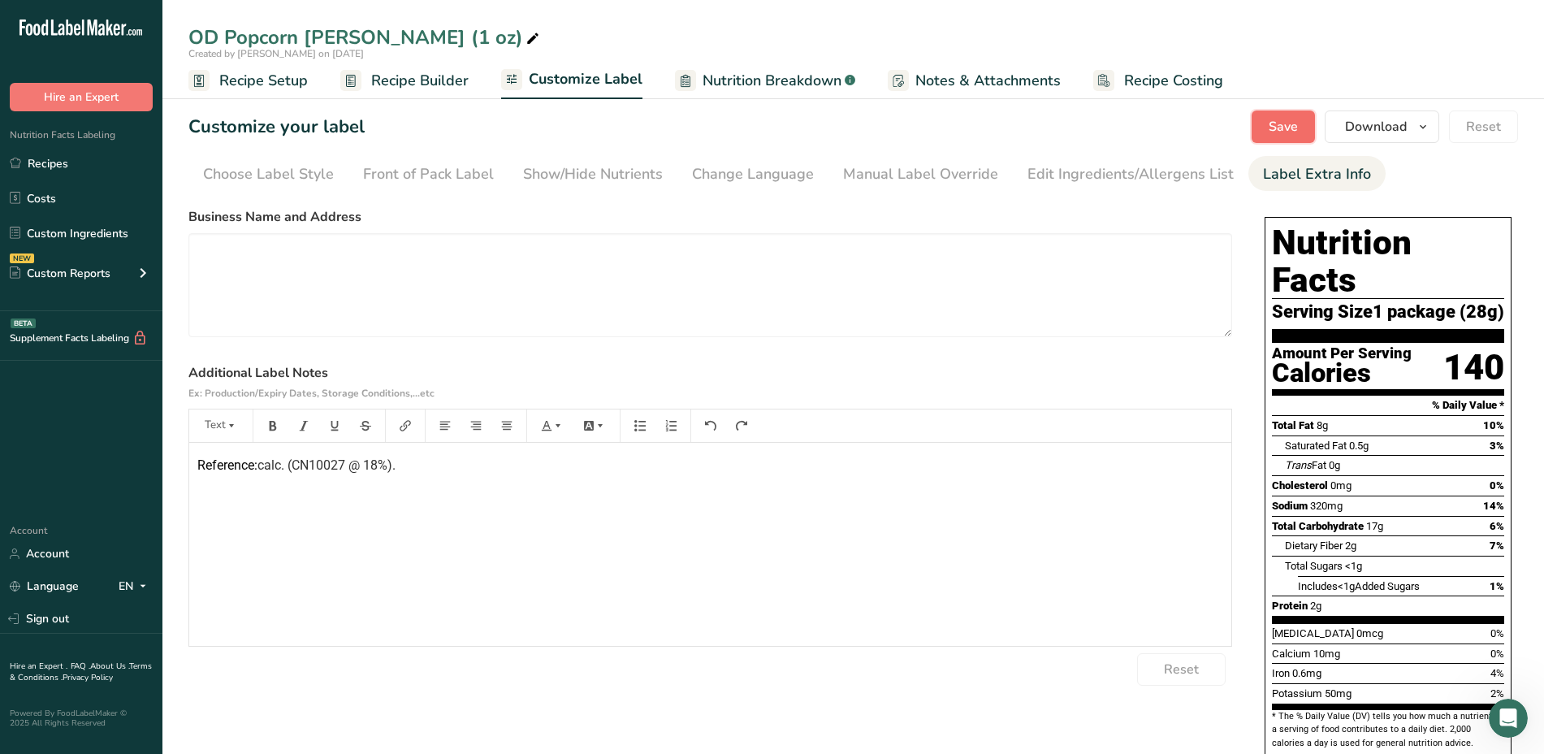
click at [1278, 127] on span "Save" at bounding box center [1282, 126] width 29 height 19
